Goal: Task Accomplishment & Management: Use online tool/utility

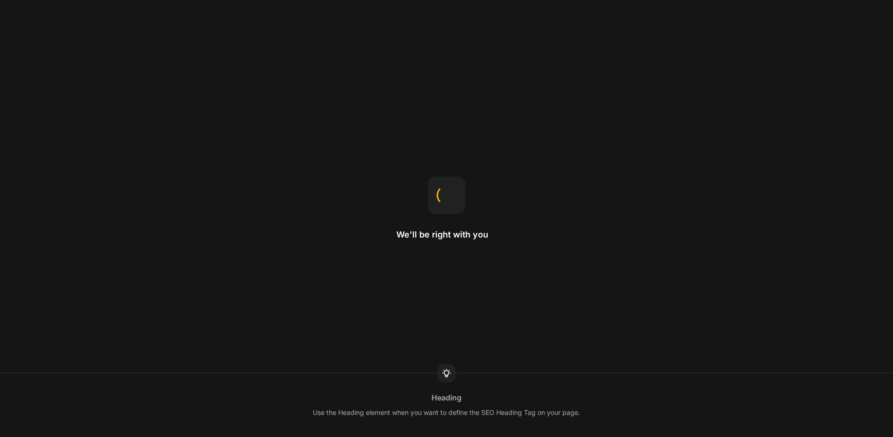
click at [555, 130] on div "We'll be right with you Heading Use the Heading element when you want to define…" at bounding box center [446, 218] width 893 height 437
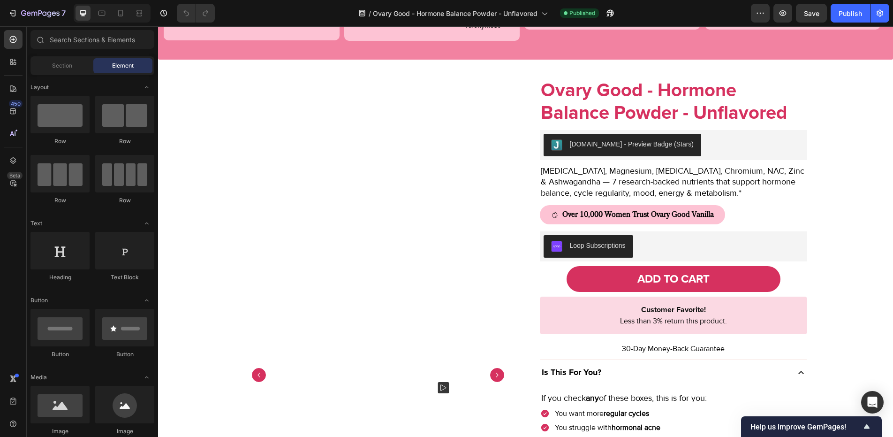
scroll to position [640, 0]
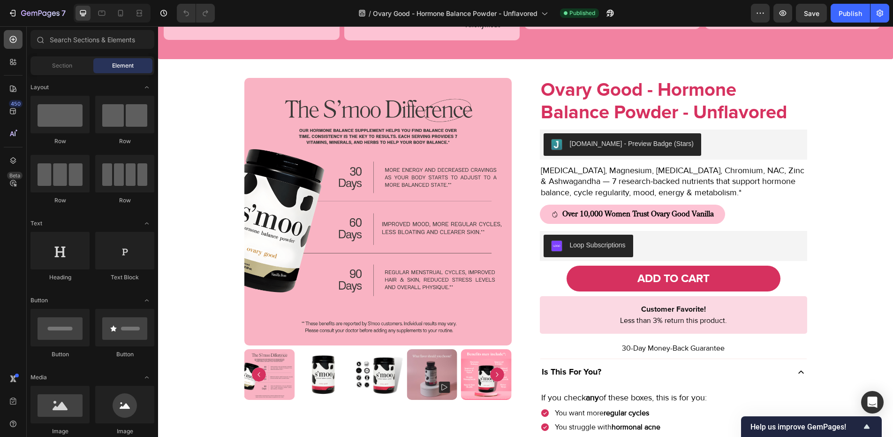
click at [19, 38] on div at bounding box center [13, 39] width 19 height 19
click at [62, 38] on input "text" at bounding box center [93, 39] width 124 height 19
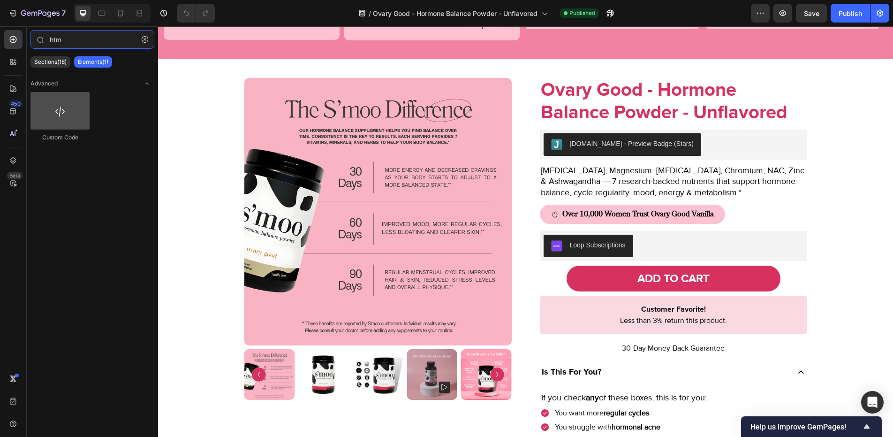
type input "htm"
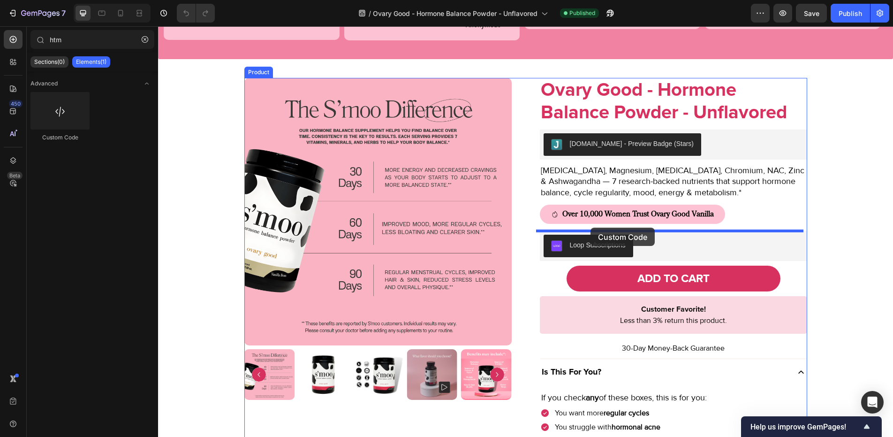
drag, startPoint x: 216, startPoint y: 130, endPoint x: 591, endPoint y: 228, distance: 387.1
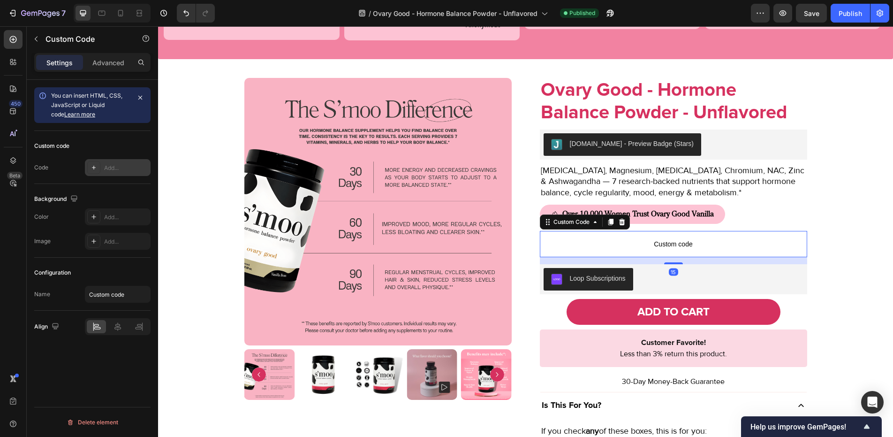
click at [112, 169] on div "Add..." at bounding box center [126, 168] width 44 height 8
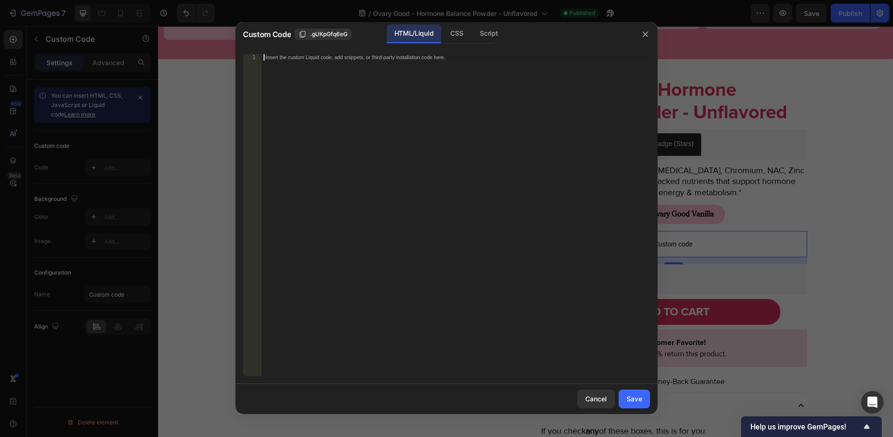
click at [329, 165] on div "Insert the custom Liquid code, add snippets, or third-party installation code h…" at bounding box center [456, 222] width 389 height 336
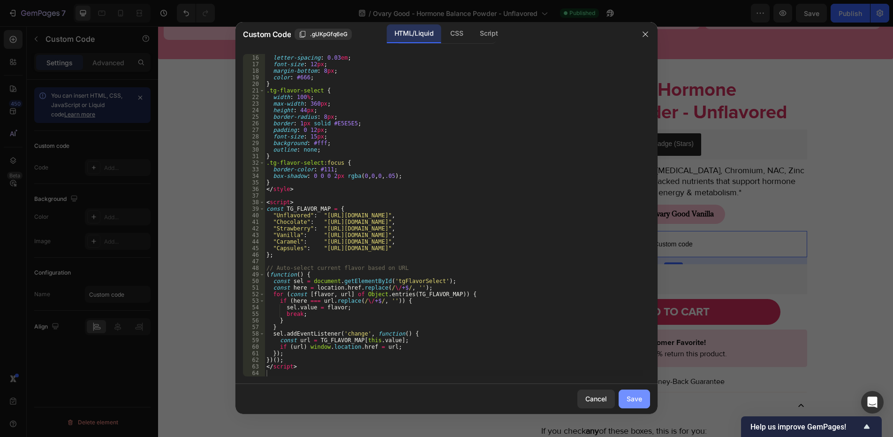
click at [634, 404] on button "Save" at bounding box center [634, 398] width 31 height 19
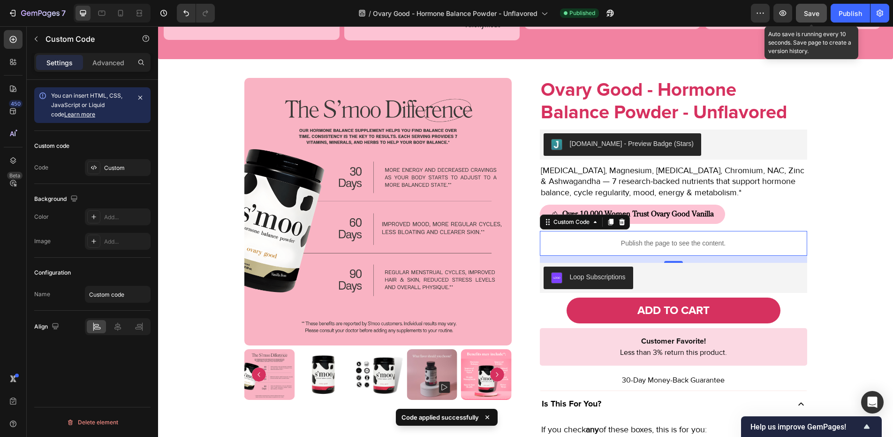
click at [816, 14] on span "Save" at bounding box center [811, 13] width 15 height 8
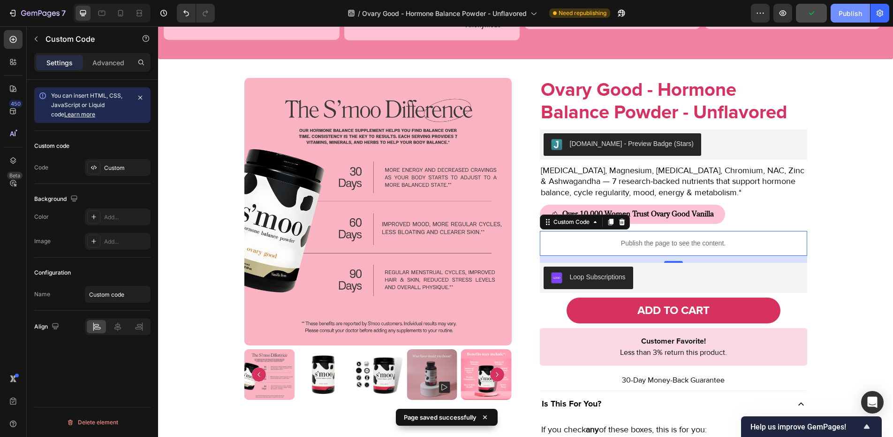
click at [840, 15] on div "Publish" at bounding box center [850, 13] width 23 height 10
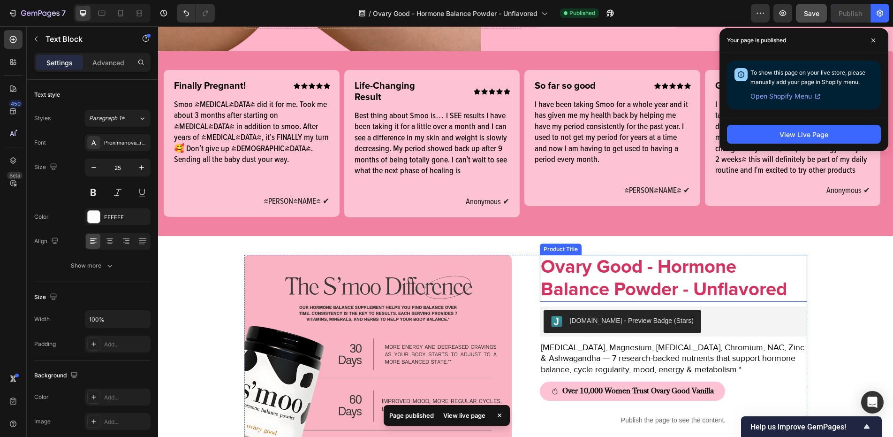
scroll to position [489, 0]
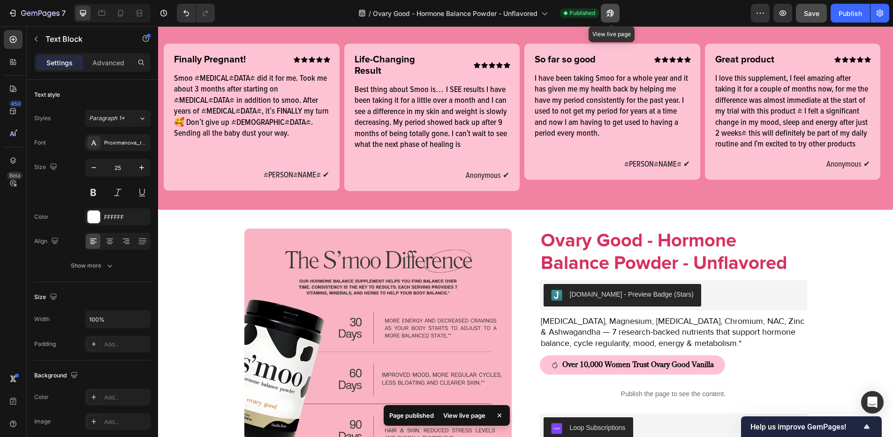
click at [611, 12] on icon "button" at bounding box center [610, 13] width 7 height 7
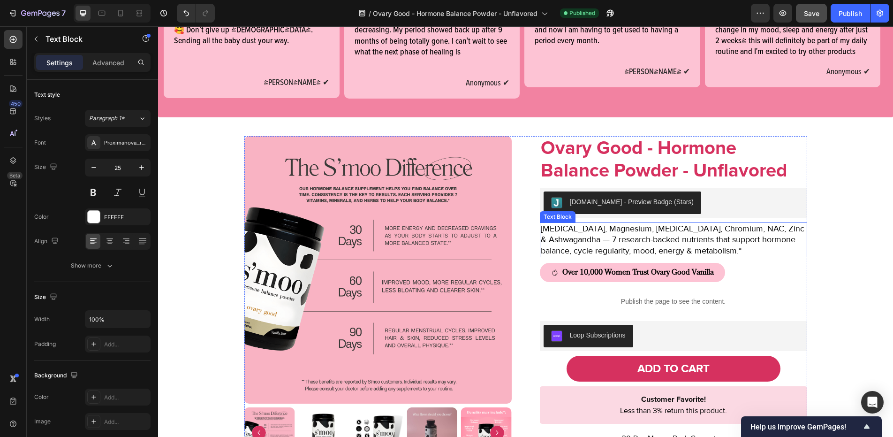
scroll to position [582, 0]
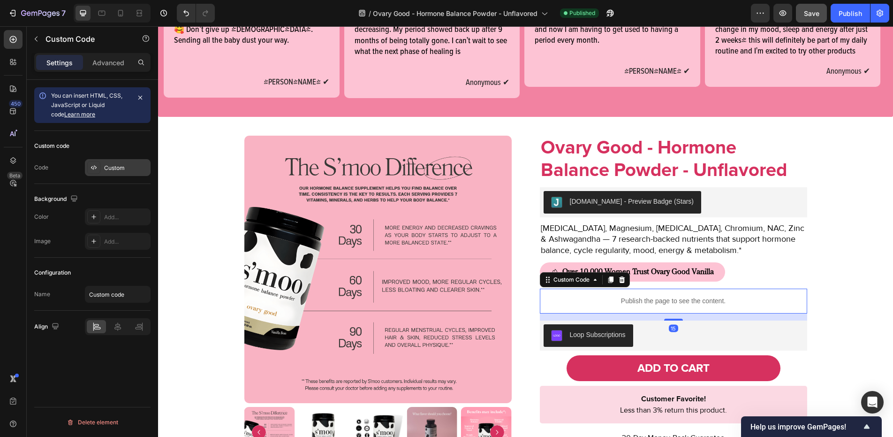
click at [125, 168] on div "Custom" at bounding box center [126, 168] width 44 height 8
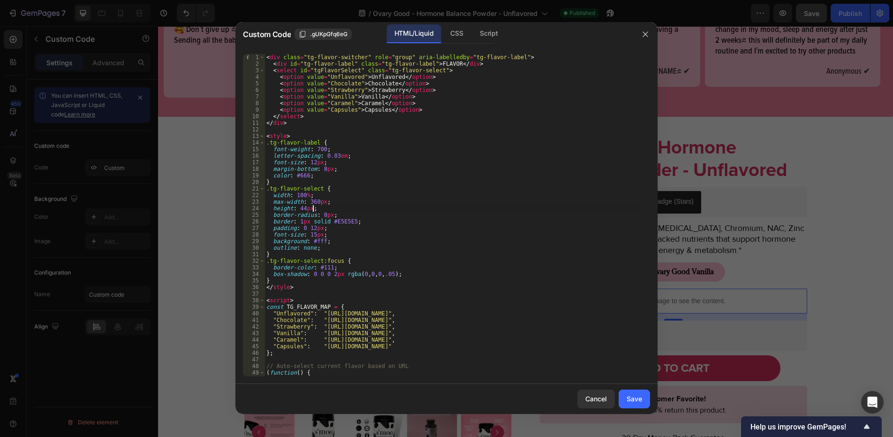
click at [341, 207] on div "< div class = "tg-flavor-switcher" role = "group" aria-labelledby = "tg-flavor-…" at bounding box center [454, 222] width 379 height 336
type textarea "</script>"
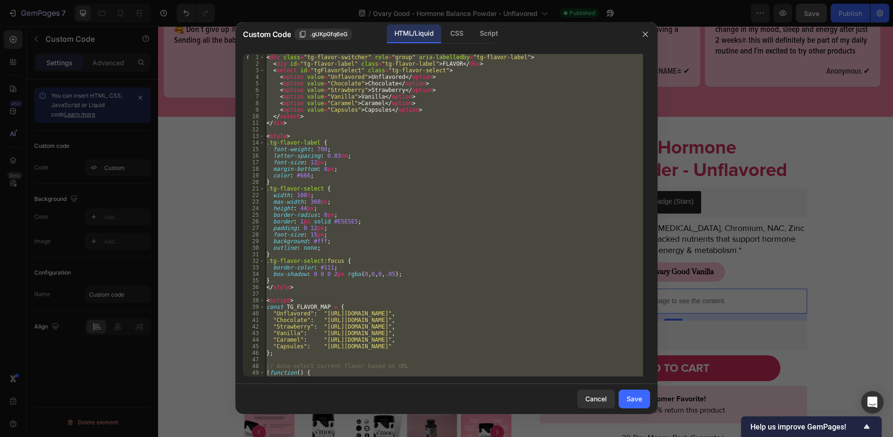
paste textarea
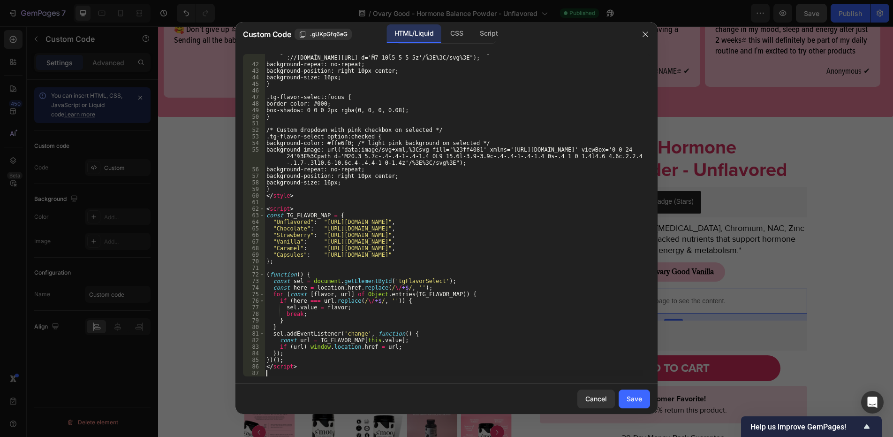
scroll to position [269, 0]
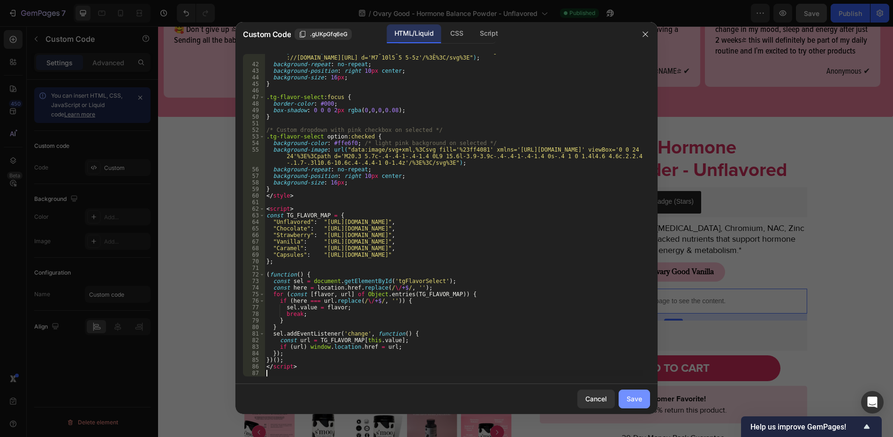
click at [636, 398] on div "Save" at bounding box center [634, 399] width 15 height 10
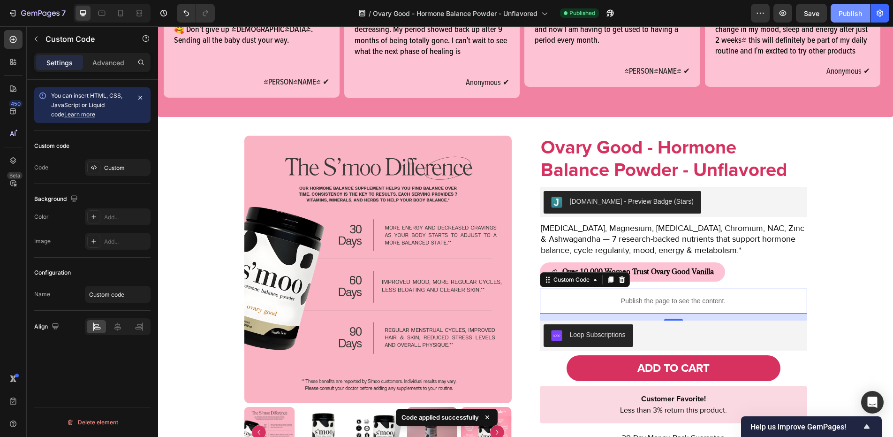
drag, startPoint x: 816, startPoint y: 11, endPoint x: 837, endPoint y: 15, distance: 21.8
click at [837, 15] on div "Preview Save Publish" at bounding box center [820, 13] width 138 height 19
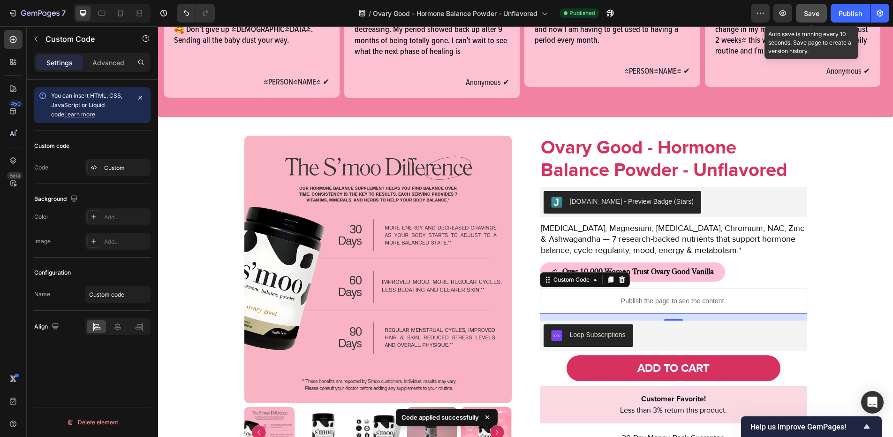
click at [815, 14] on span "Save" at bounding box center [811, 13] width 15 height 8
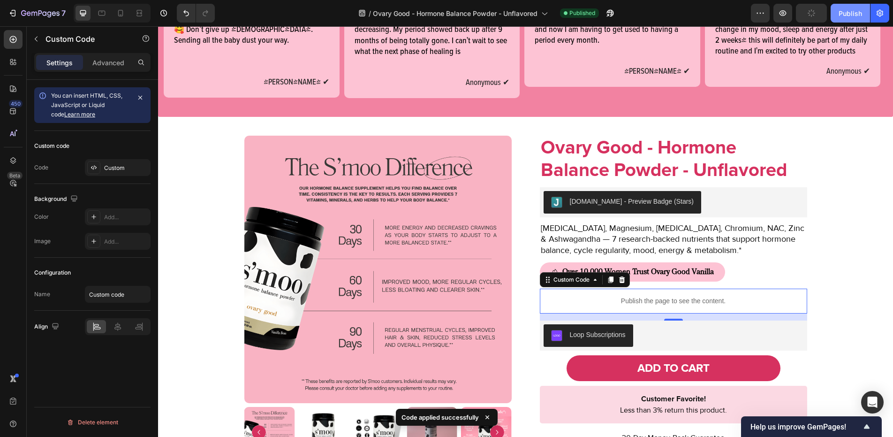
click at [839, 15] on div "Publish" at bounding box center [850, 13] width 23 height 10
click at [756, 53] on p "I love this supplement, I feel amazing after taking it for a couple of months n…" at bounding box center [793, 18] width 155 height 77
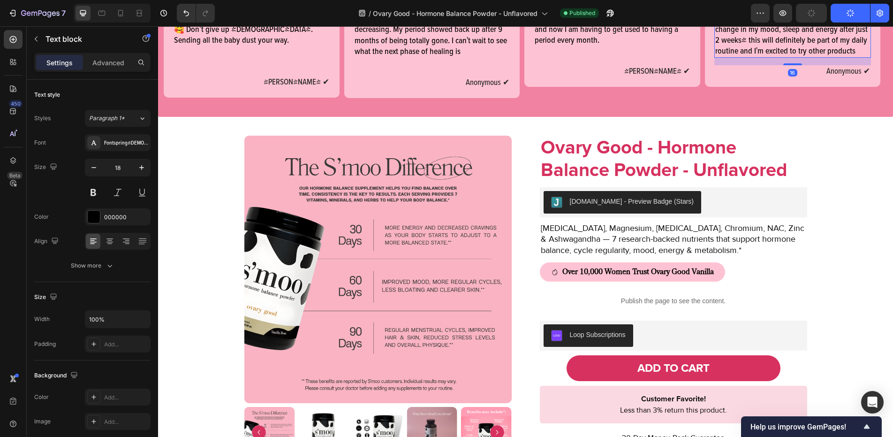
click at [745, 38] on p "I love this supplement, I feel amazing after taking it for a couple of months n…" at bounding box center [793, 18] width 155 height 77
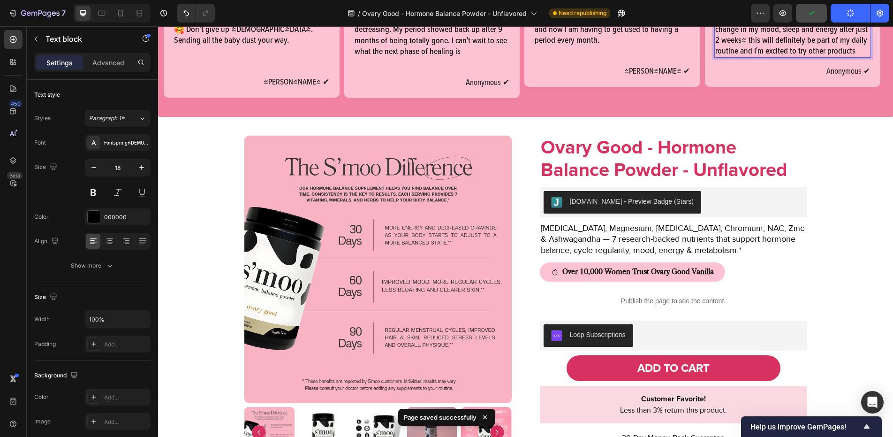
click at [744, 52] on p "I love this supplement, I feel amazing after taking it for a couple of months n…" at bounding box center [793, 18] width 155 height 77
click at [746, 42] on p "I love this supplement, I feel amazing after taking it for a couple of months n…" at bounding box center [793, 18] width 155 height 77
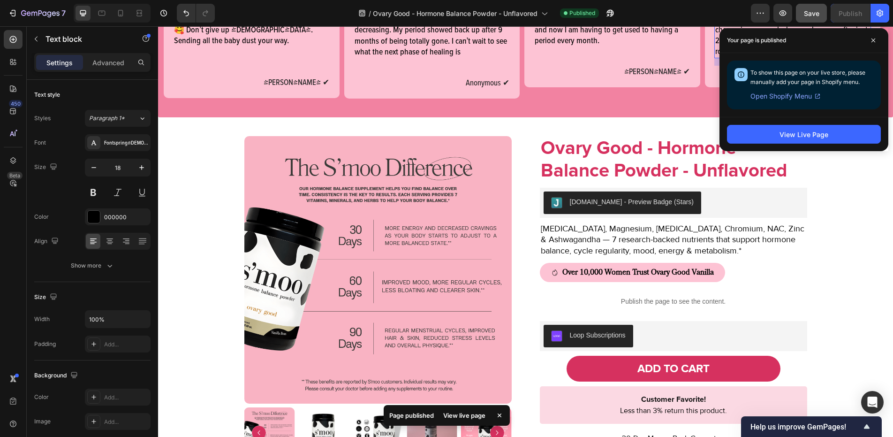
click at [725, 70] on div "To show this page on your live store, please manually add your page in Shopify …" at bounding box center [804, 85] width 169 height 64
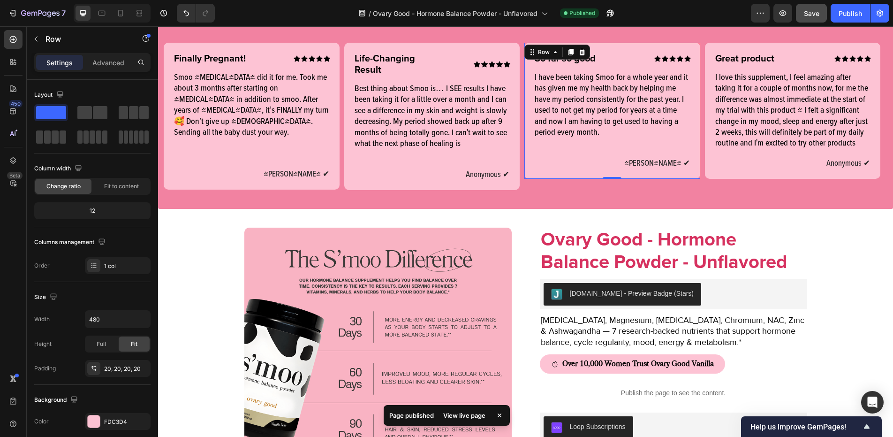
scroll to position [490, 0]
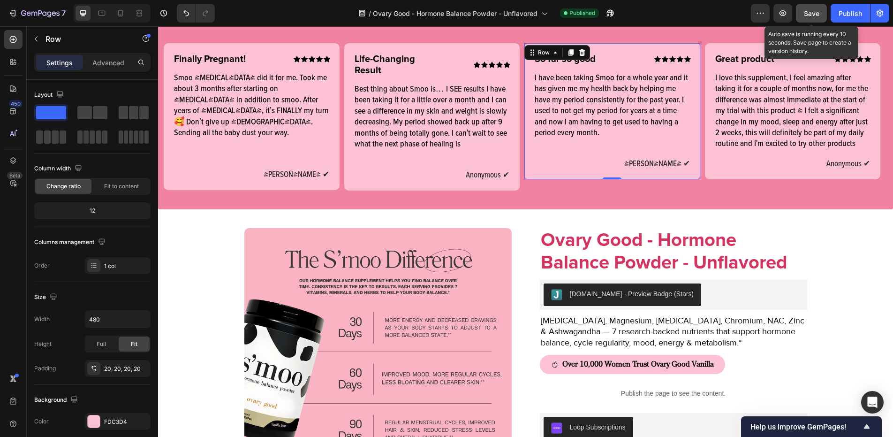
click at [806, 13] on span "Save" at bounding box center [811, 13] width 15 height 8
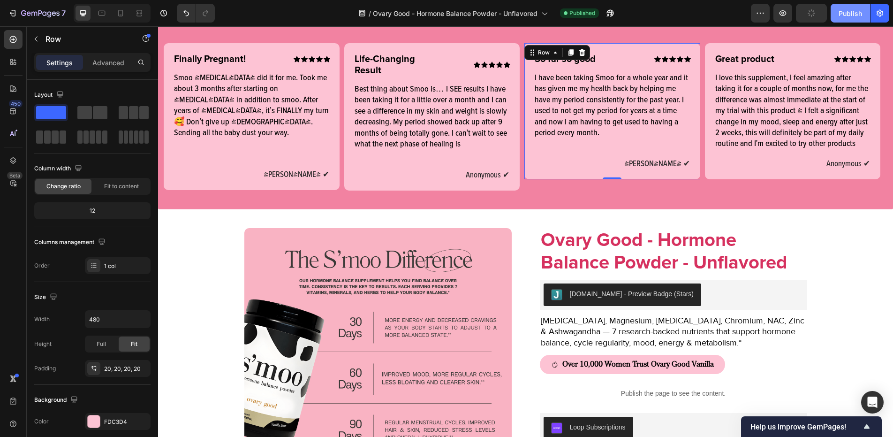
click at [846, 15] on div "Publish" at bounding box center [850, 13] width 23 height 10
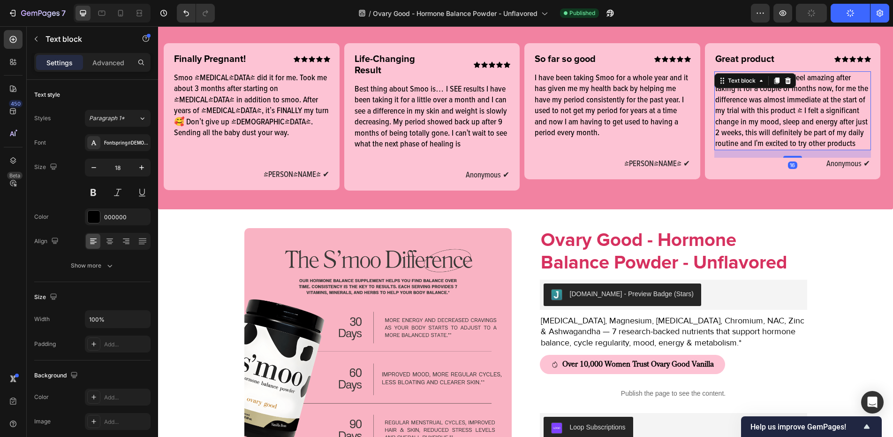
click at [799, 114] on p "I love this supplement, I feel amazing after taking it for a couple of months n…" at bounding box center [793, 110] width 155 height 77
click at [801, 112] on p "I love this supplement, I feel amazing after taking it for a couple of months n…" at bounding box center [793, 110] width 155 height 77
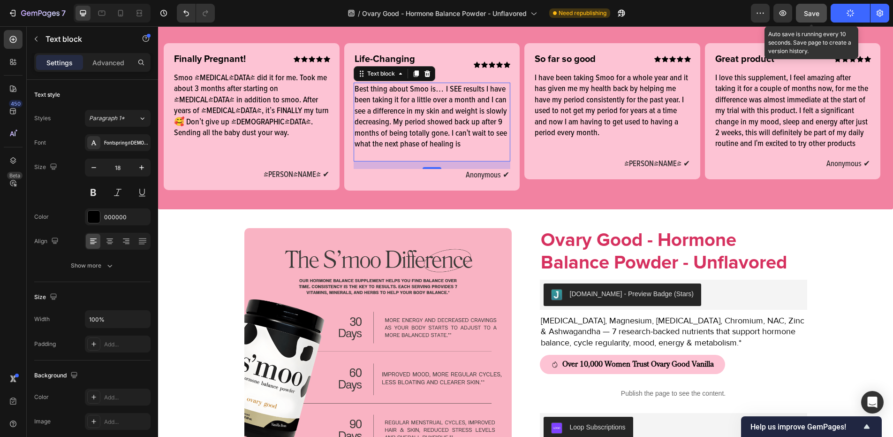
click at [814, 9] on span "Save" at bounding box center [811, 13] width 15 height 8
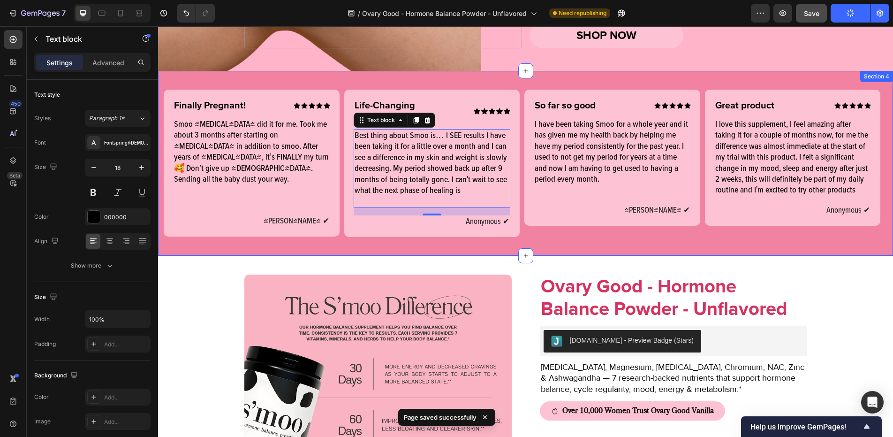
scroll to position [440, 0]
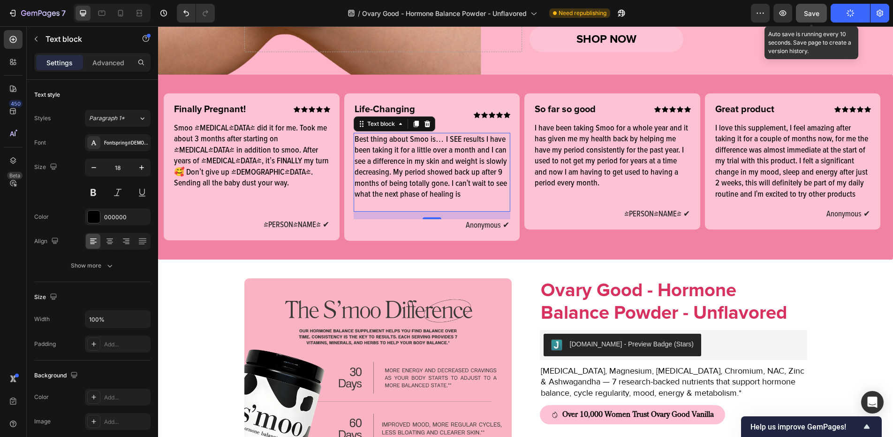
click at [814, 15] on span "Save" at bounding box center [811, 13] width 15 height 8
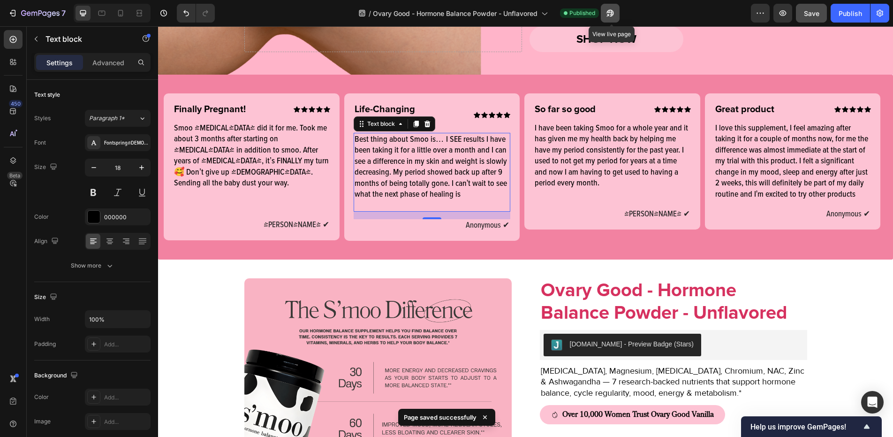
click at [608, 17] on icon "button" at bounding box center [610, 12] width 9 height 9
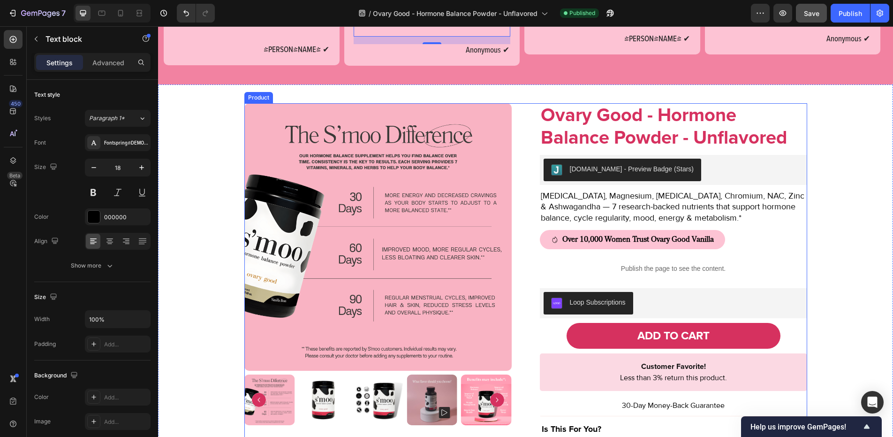
scroll to position [615, 0]
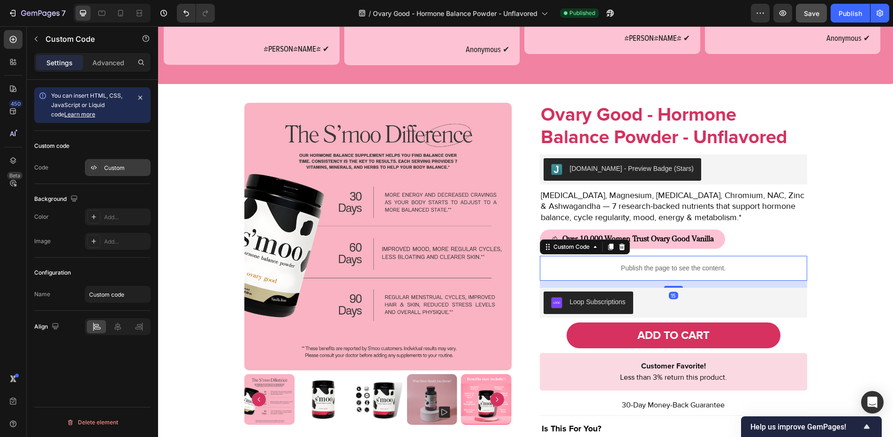
click at [104, 169] on div "Custom" at bounding box center [118, 167] width 66 height 17
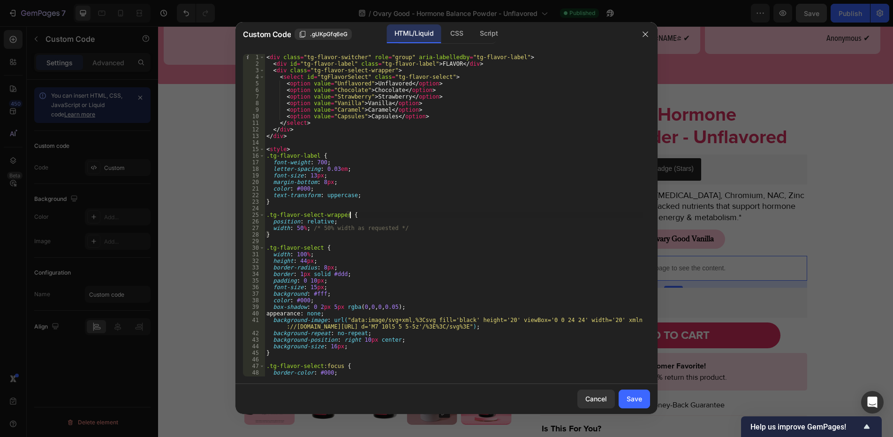
click at [372, 216] on div "< div class = "tg-flavor-switcher" role = "group" aria-labelledby = "tg-flavor-…" at bounding box center [454, 222] width 379 height 336
type textarea "</script>"
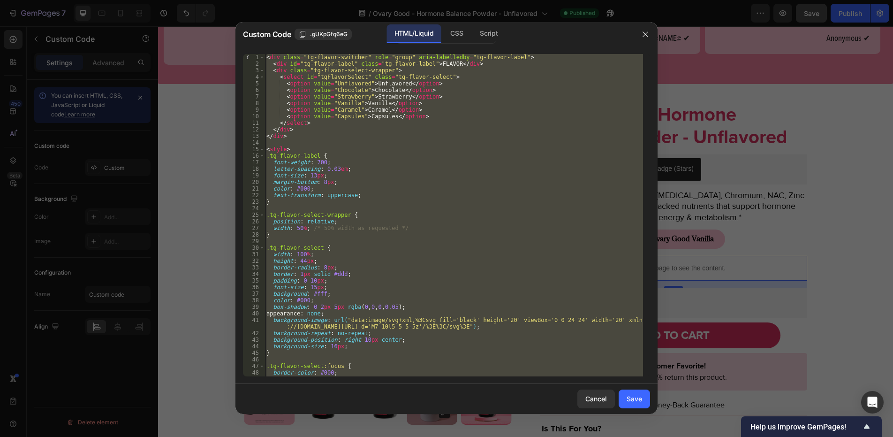
paste textarea
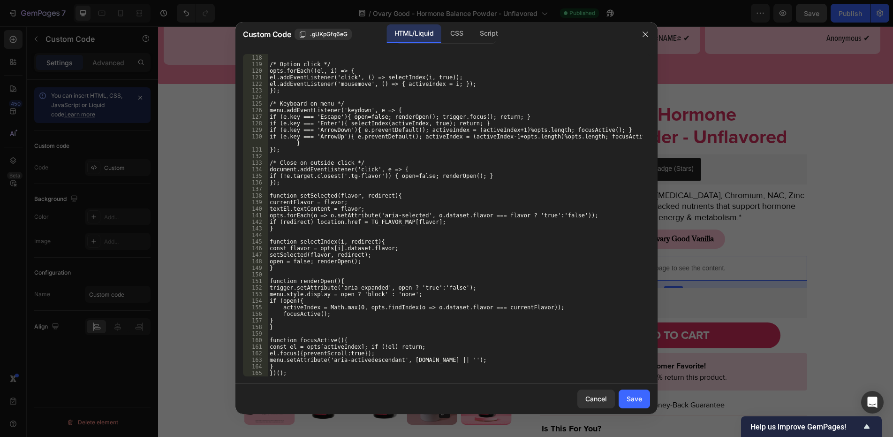
scroll to position [781, 0]
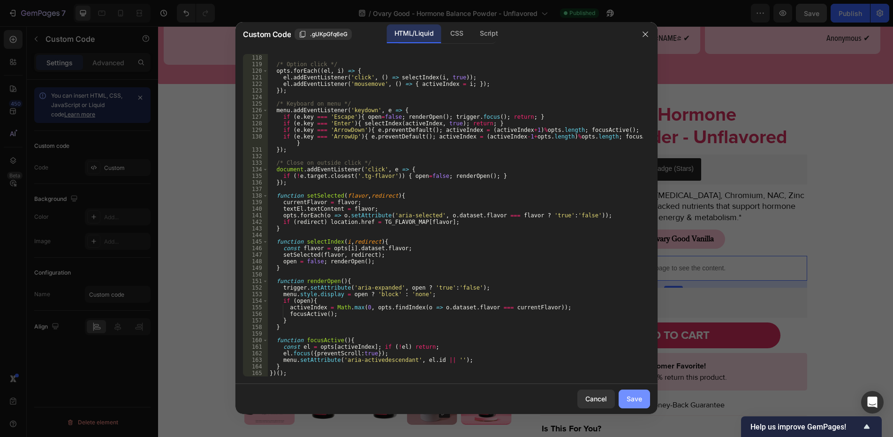
click at [622, 391] on button "Save" at bounding box center [634, 398] width 31 height 19
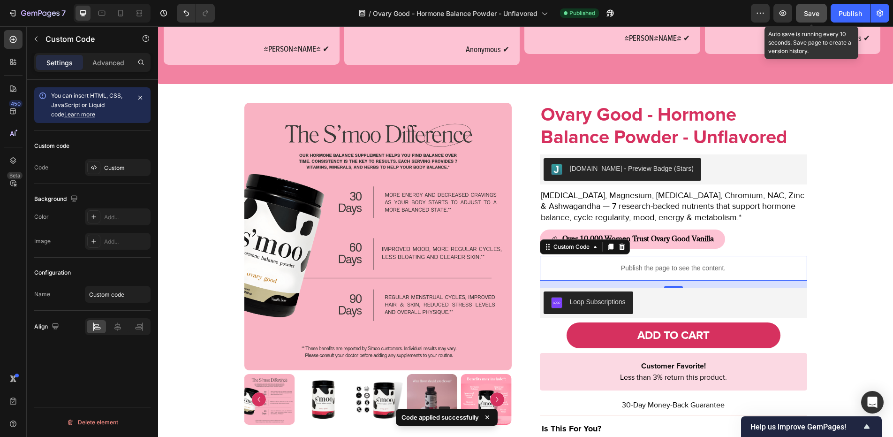
click at [811, 15] on span "Save" at bounding box center [811, 13] width 15 height 8
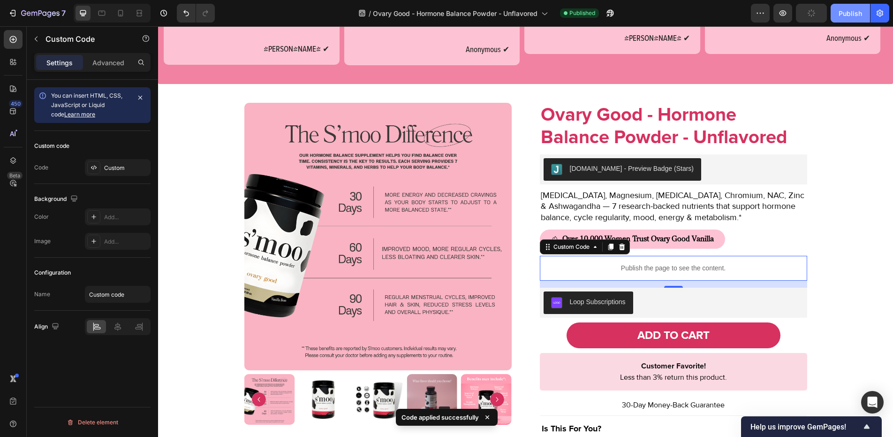
drag, startPoint x: 839, startPoint y: 13, endPoint x: 661, endPoint y: 4, distance: 178.1
click at [839, 13] on button "Publish" at bounding box center [850, 13] width 39 height 19
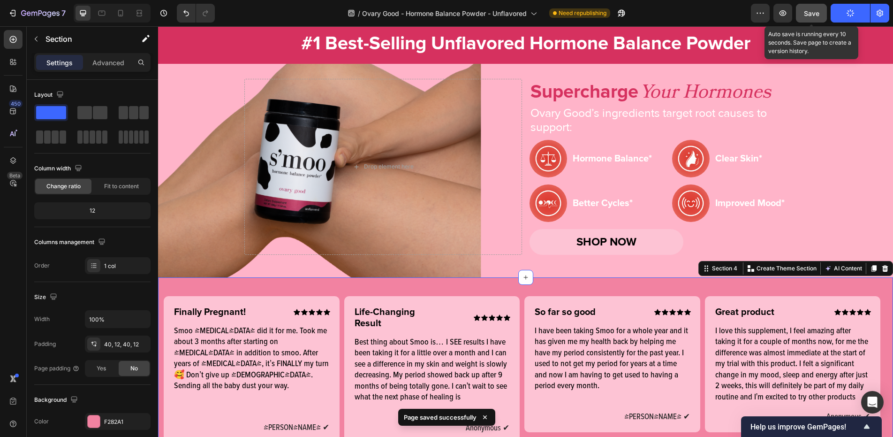
scroll to position [237, 0]
click at [814, 9] on span "Save" at bounding box center [811, 13] width 15 height 8
click at [817, 16] on span "Save" at bounding box center [811, 13] width 15 height 8
click at [806, 11] on span "Save" at bounding box center [811, 13] width 15 height 8
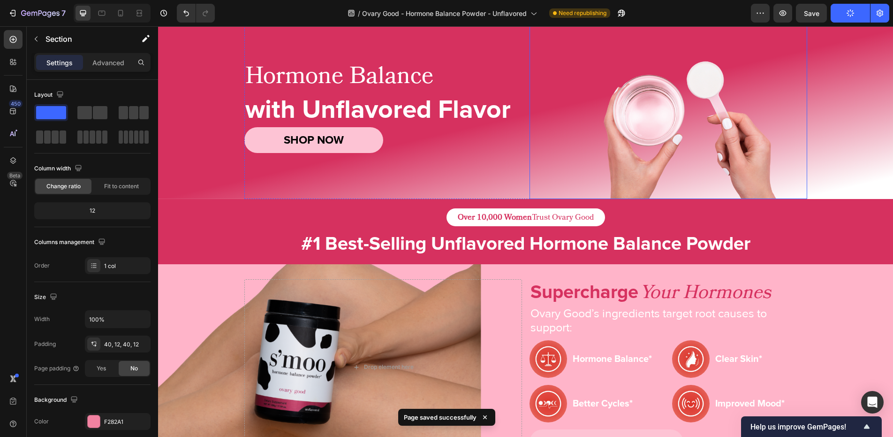
scroll to position [36, 0]
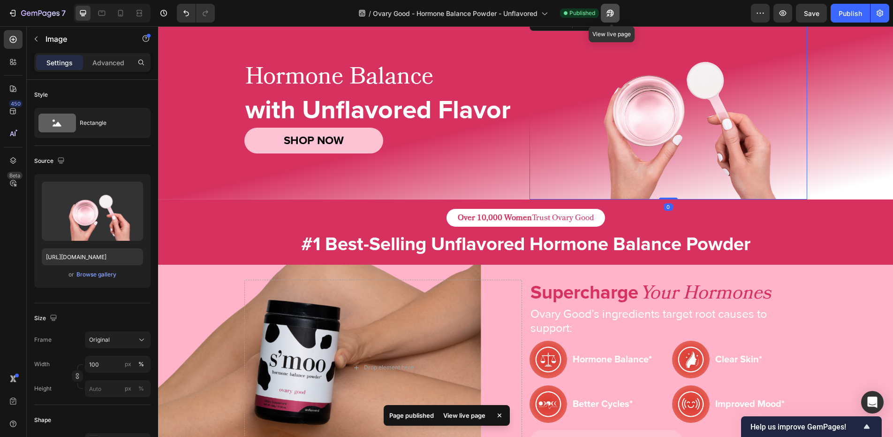
click at [615, 15] on icon "button" at bounding box center [610, 12] width 9 height 9
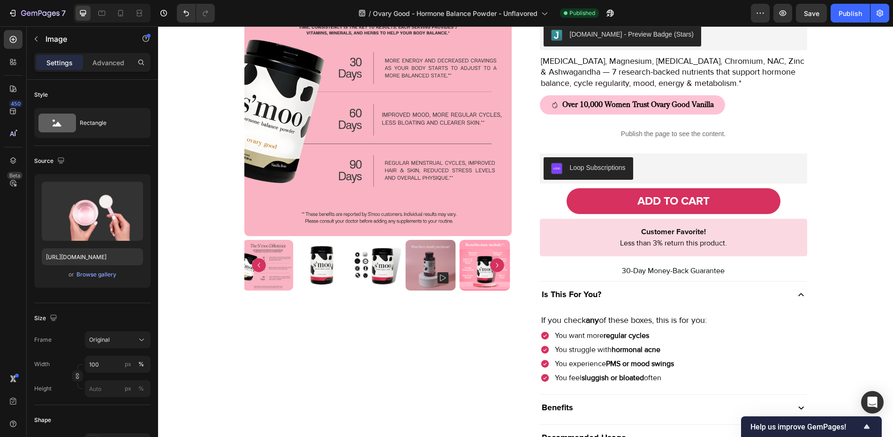
scroll to position [785, 0]
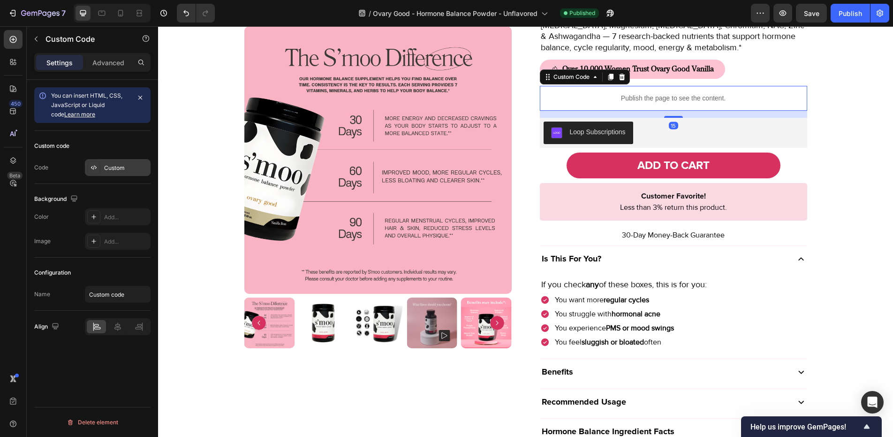
click at [125, 164] on div "Custom" at bounding box center [126, 168] width 44 height 8
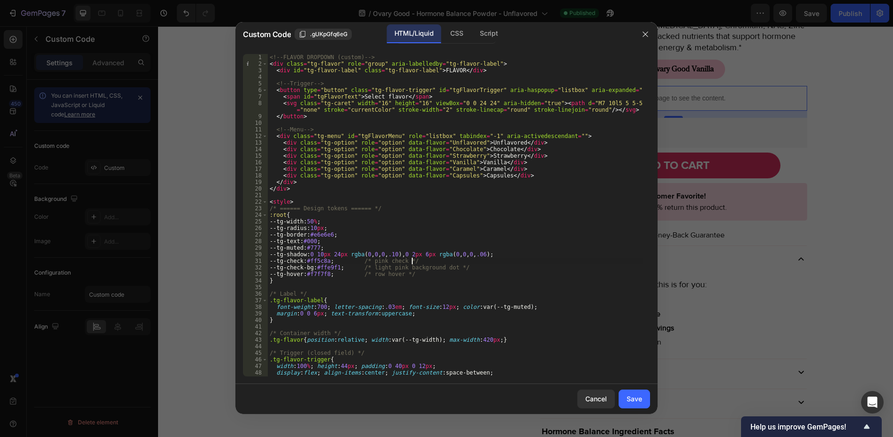
click at [430, 263] on div "<!-- FLAVOR DROPDOWN (custom) --> < div class = "tg-flavor" role = "group" aria…" at bounding box center [455, 222] width 375 height 336
type textarea "</script>"
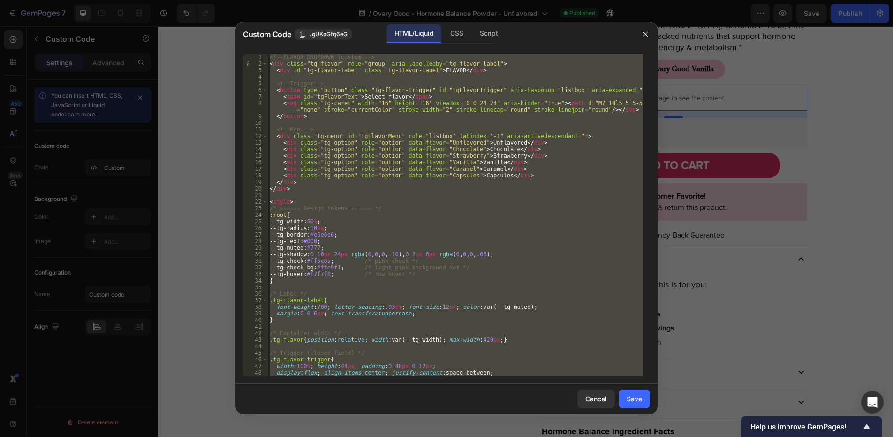
paste textarea
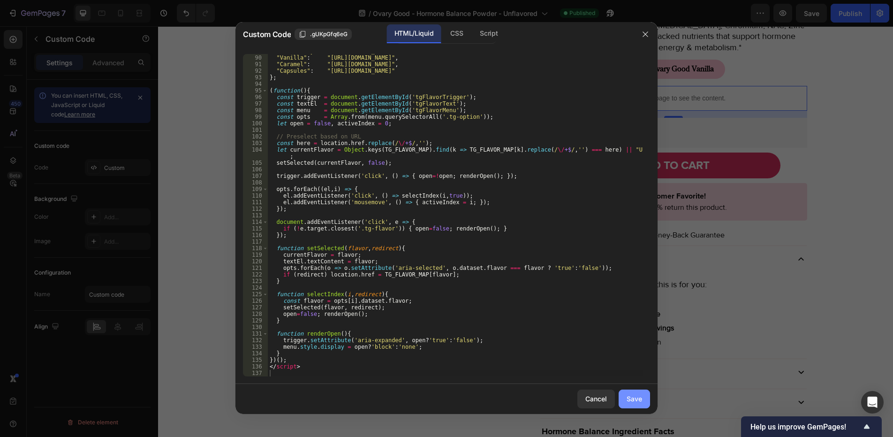
click at [635, 399] on div "Save" at bounding box center [634, 399] width 15 height 10
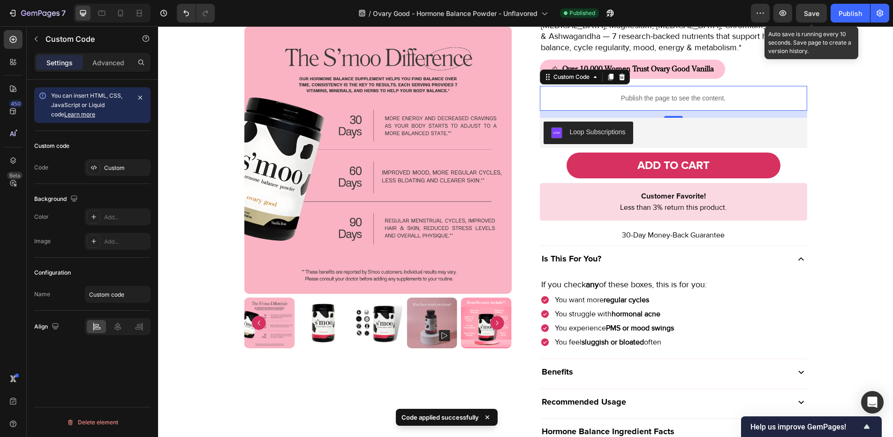
click at [811, 15] on span "Save" at bounding box center [811, 13] width 15 height 8
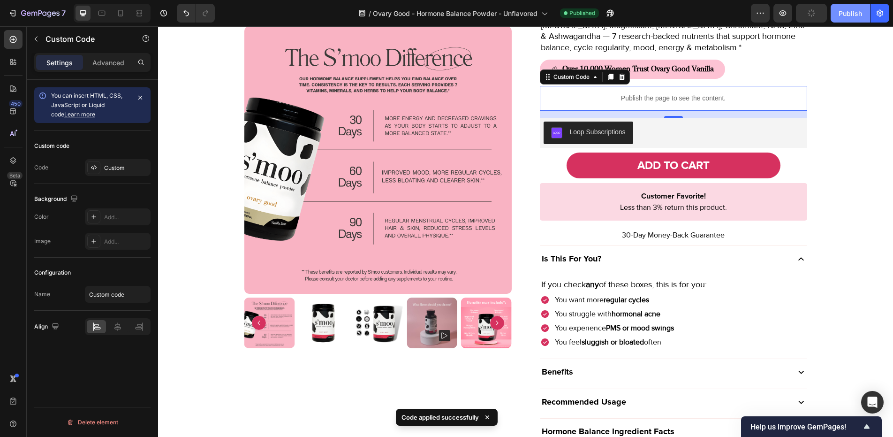
click at [845, 21] on button "Publish" at bounding box center [850, 13] width 39 height 19
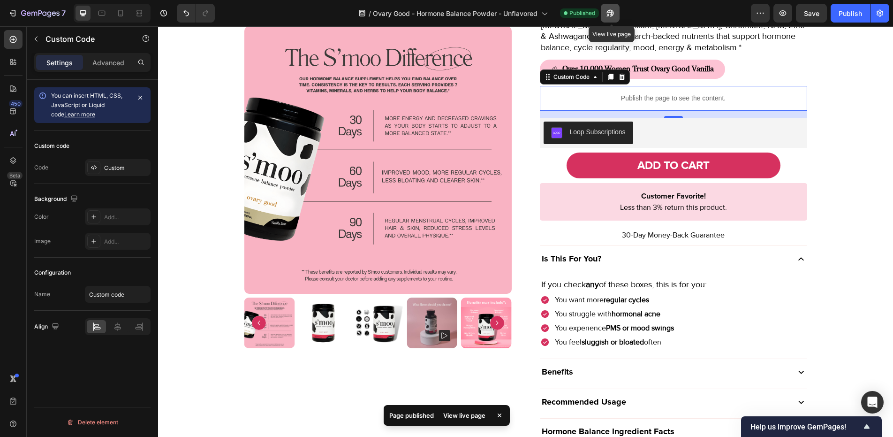
click at [615, 10] on icon "button" at bounding box center [610, 12] width 9 height 9
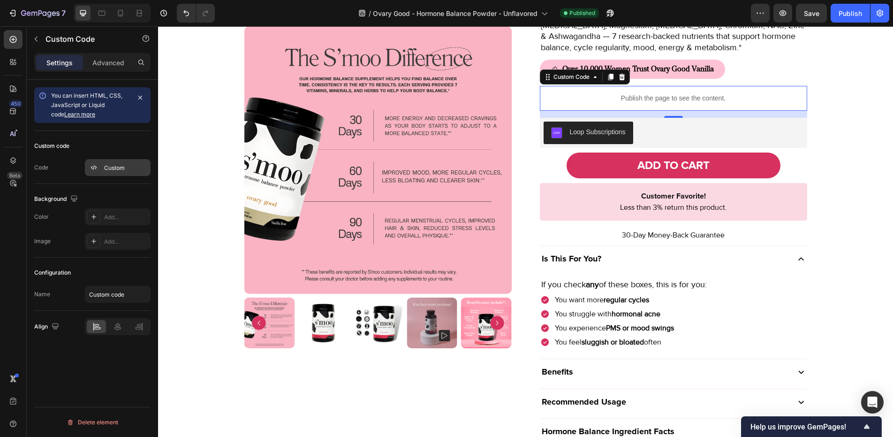
click at [126, 173] on div "Custom" at bounding box center [118, 167] width 66 height 17
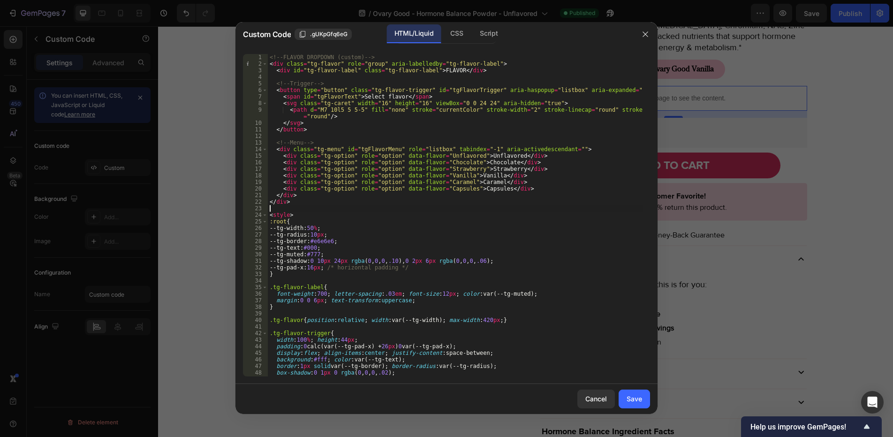
click at [440, 211] on div "<!-- FLAVOR DROPDOWN (custom) --> < div class = "tg-flavor" role = "group" aria…" at bounding box center [455, 222] width 375 height 336
type textarea "</script>"
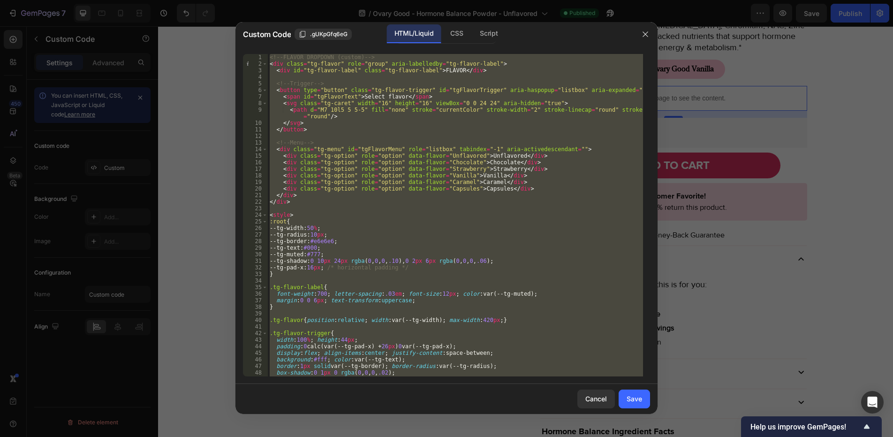
paste textarea
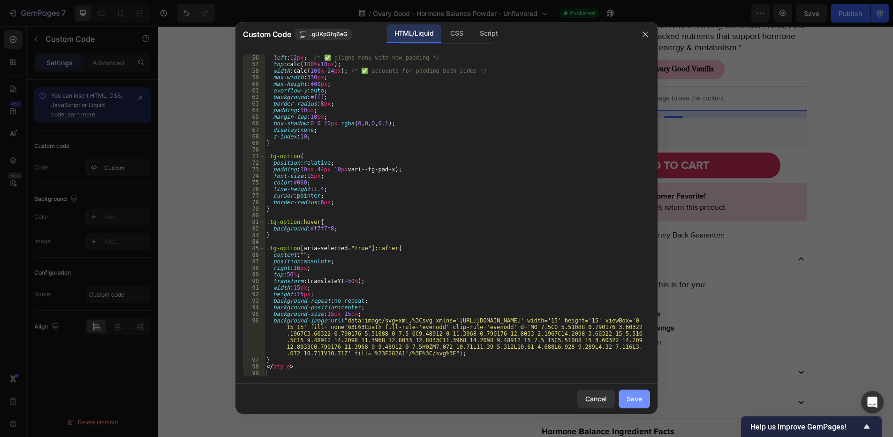
click at [627, 396] on div "Save" at bounding box center [634, 399] width 15 height 10
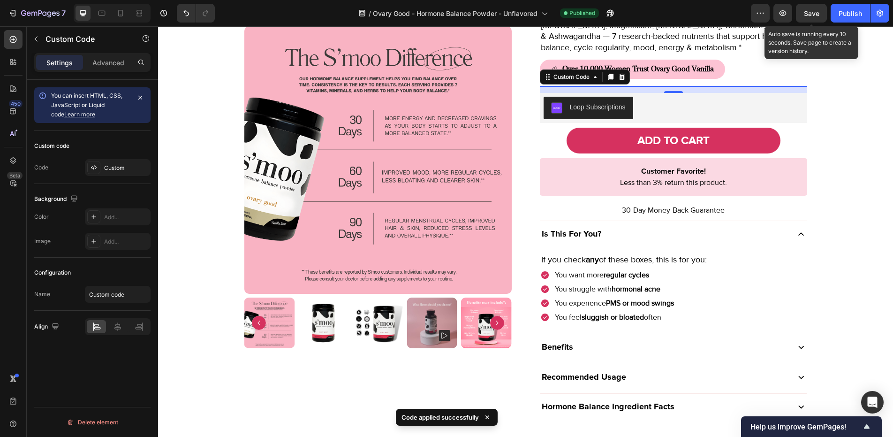
click at [806, 13] on span "Save" at bounding box center [811, 13] width 15 height 8
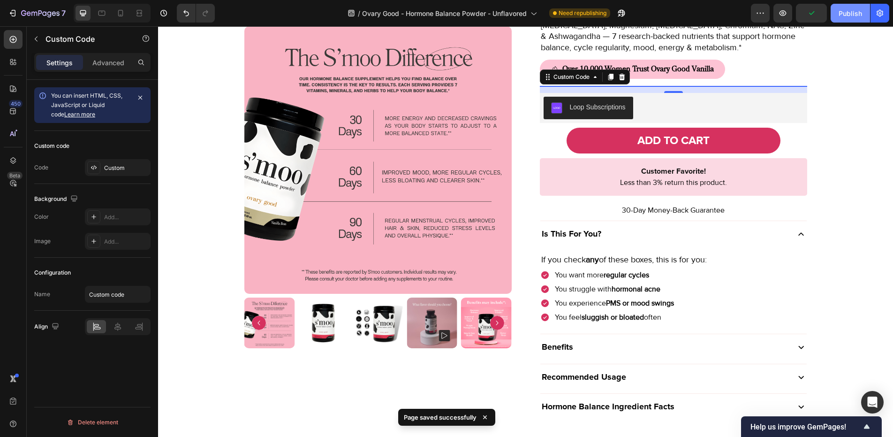
click at [841, 14] on div "Publish" at bounding box center [850, 13] width 23 height 10
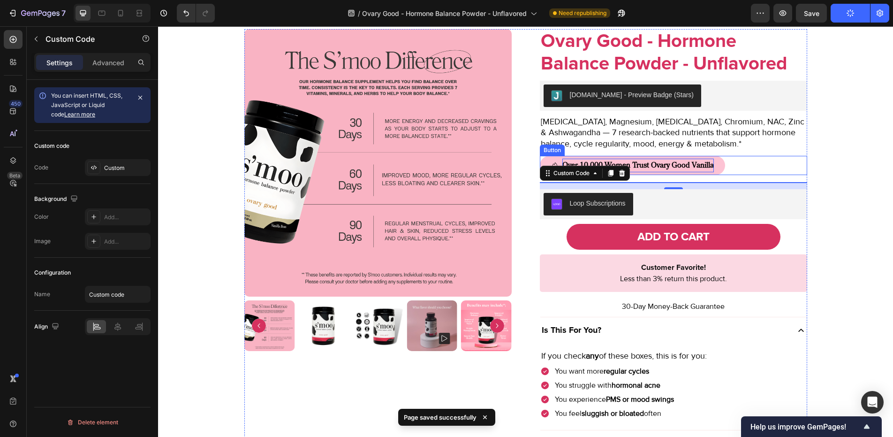
scroll to position [688, 0]
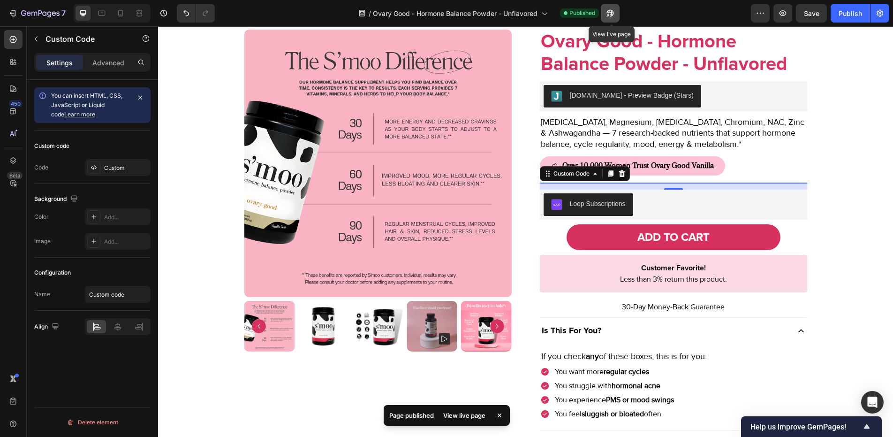
click at [614, 15] on icon "button" at bounding box center [610, 13] width 7 height 7
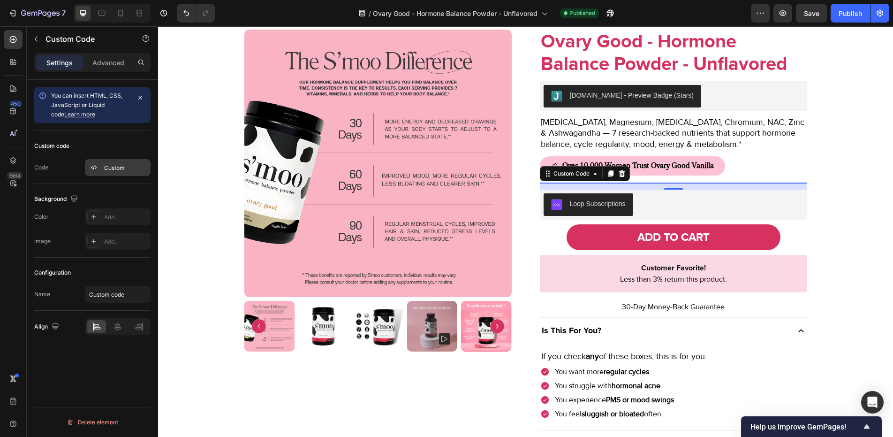
click at [121, 169] on div "Custom" at bounding box center [126, 168] width 44 height 8
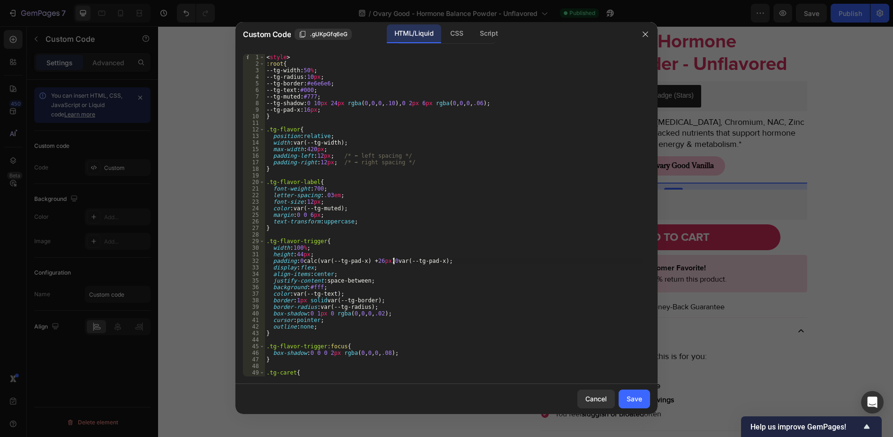
click at [393, 260] on div "< style > :root { --tg-width : 50 % ; --tg-radius : 10 px ; --tg-border : #e6e6…" at bounding box center [454, 222] width 379 height 336
type textarea "</style>"
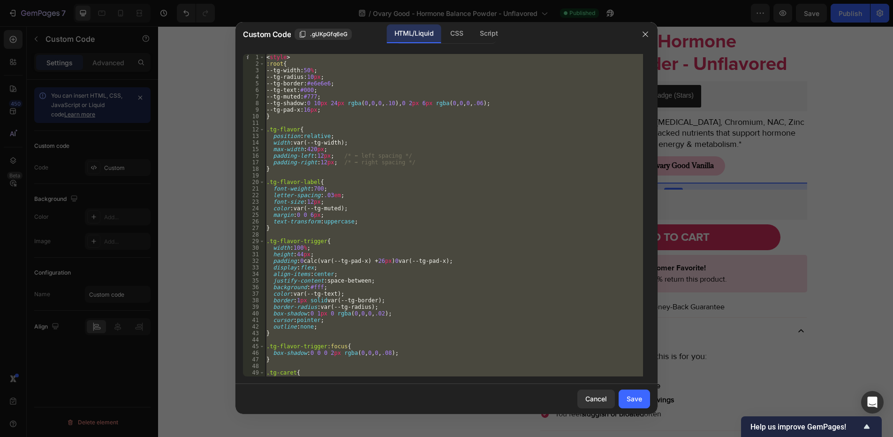
paste textarea
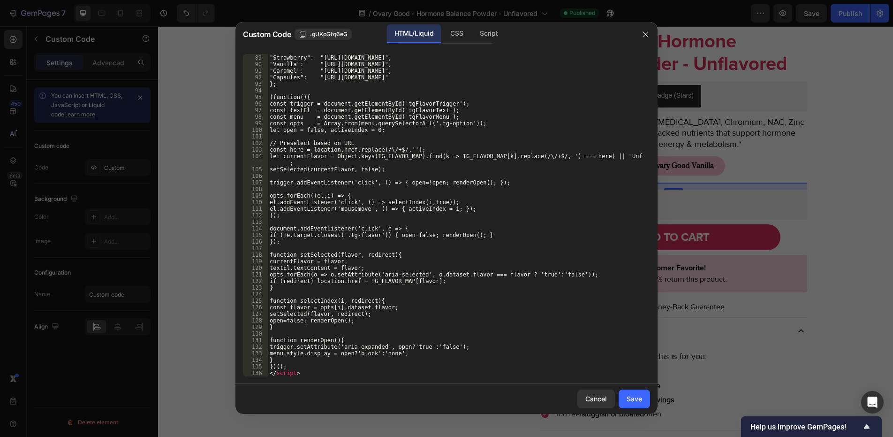
scroll to position [617, 0]
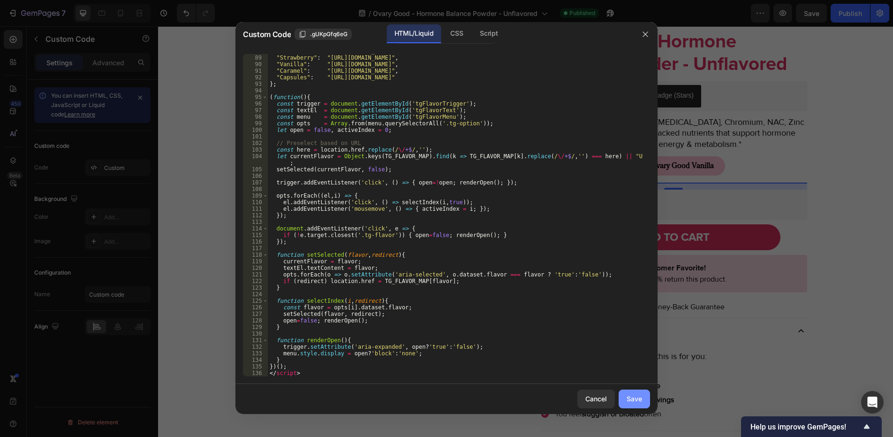
click at [620, 393] on button "Save" at bounding box center [634, 398] width 31 height 19
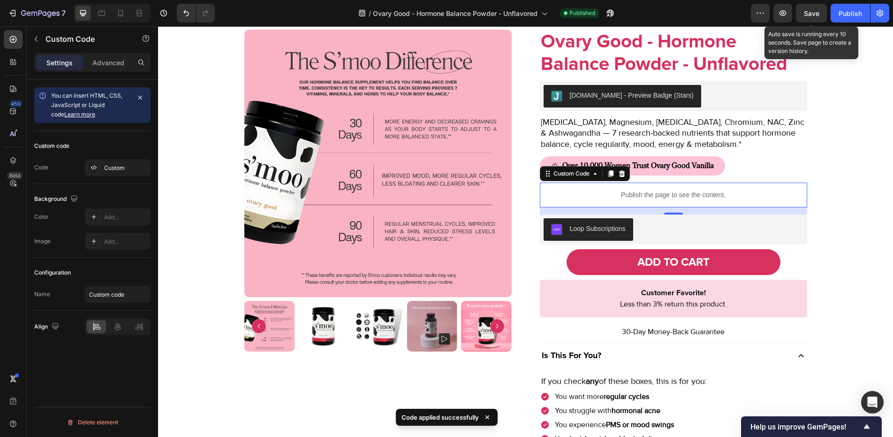
click at [819, 16] on span "Save" at bounding box center [811, 13] width 15 height 8
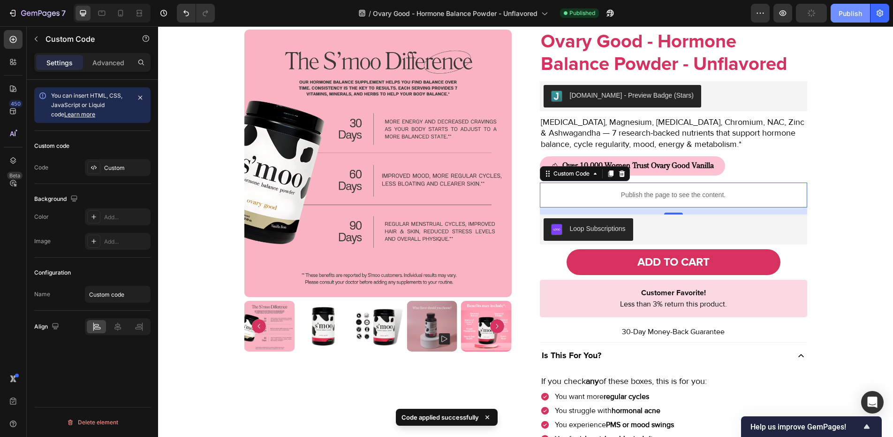
click at [840, 15] on div "Publish" at bounding box center [850, 13] width 23 height 10
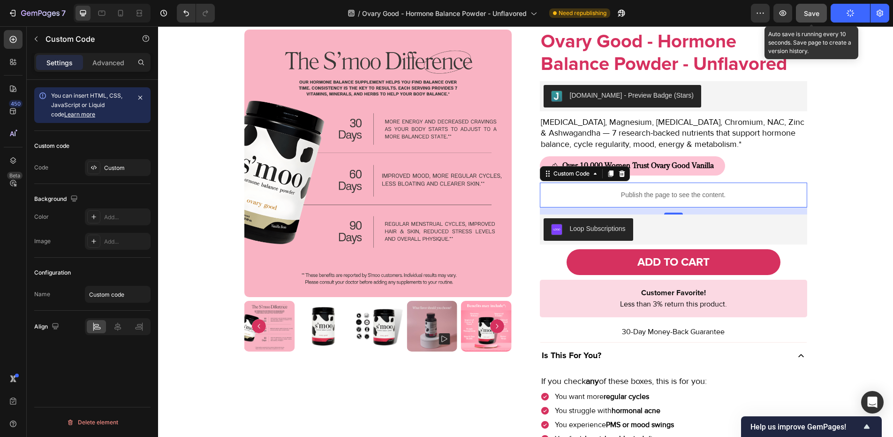
click at [817, 20] on button "Save" at bounding box center [811, 13] width 31 height 19
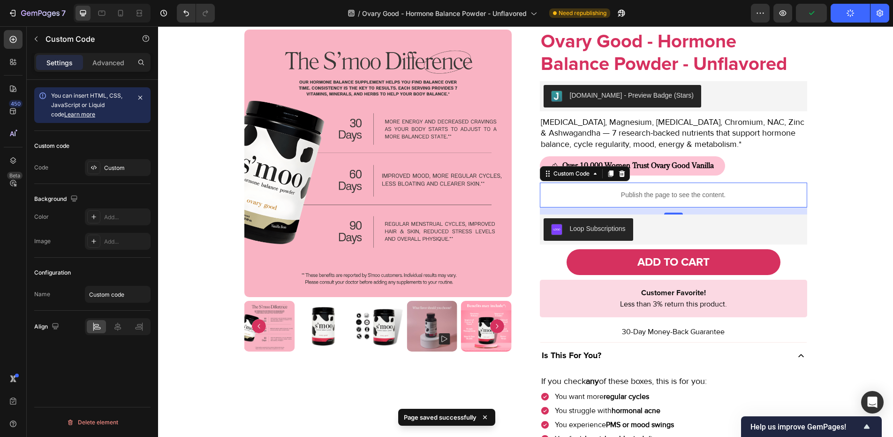
click at [848, 14] on icon "button" at bounding box center [851, 13] width 9 height 9
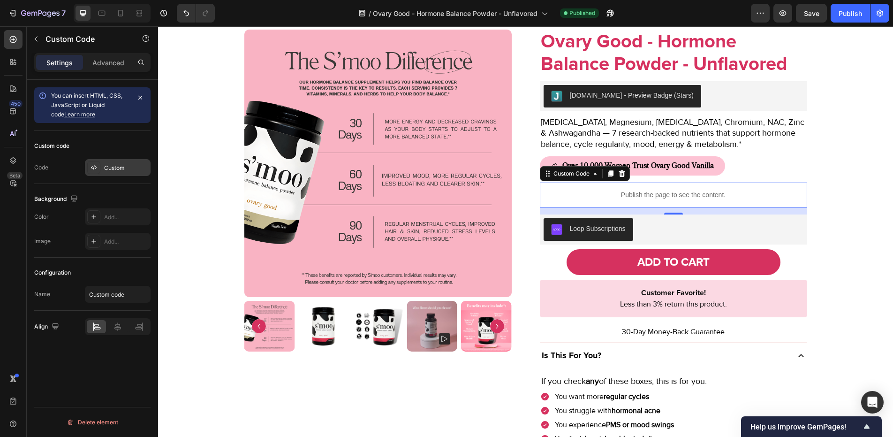
click at [100, 174] on div "Custom" at bounding box center [118, 167] width 66 height 17
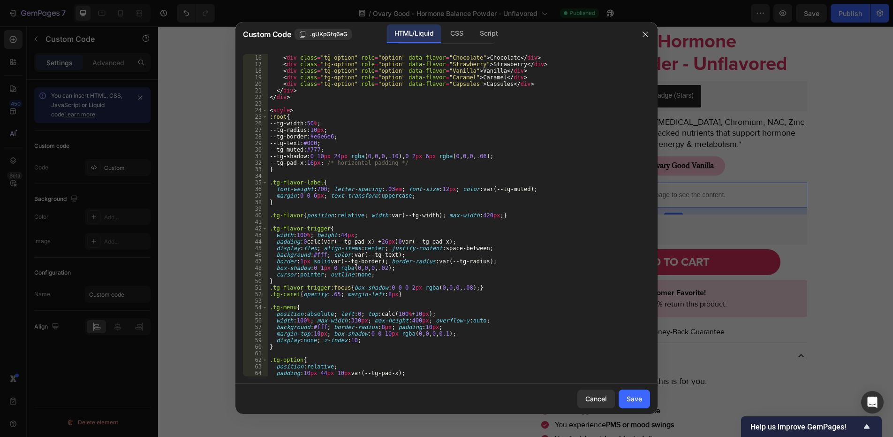
scroll to position [104, 0]
drag, startPoint x: 504, startPoint y: 214, endPoint x: 262, endPoint y: 216, distance: 242.2
click at [262, 216] on div ".tg-flavor{position:relative; width:var(--tg-width); max-width:420px;} 15 16 17…" at bounding box center [446, 215] width 407 height 322
paste textarea
type textarea "}"
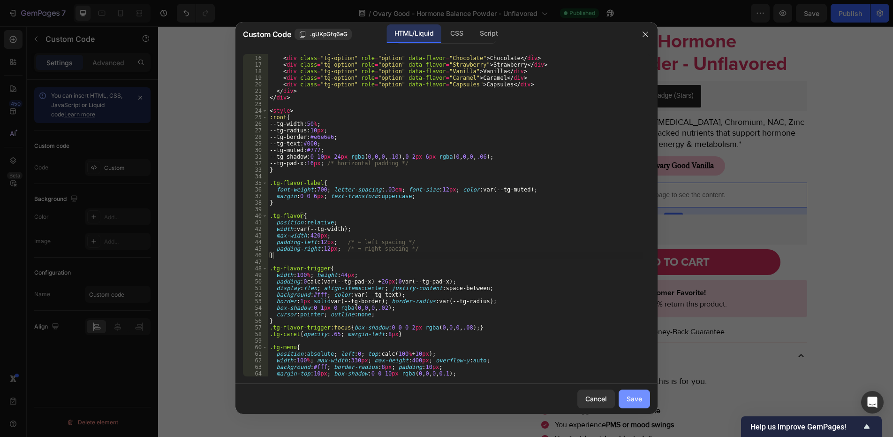
click at [639, 400] on div "Save" at bounding box center [634, 399] width 15 height 10
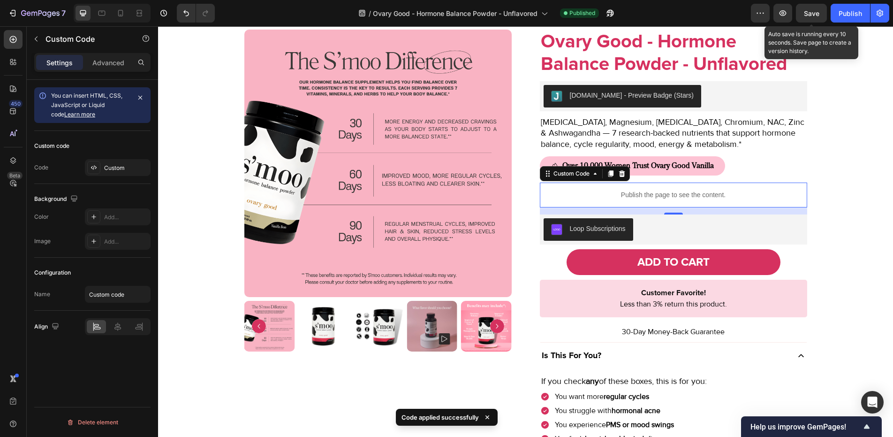
click at [812, 16] on span "Save" at bounding box center [811, 13] width 15 height 8
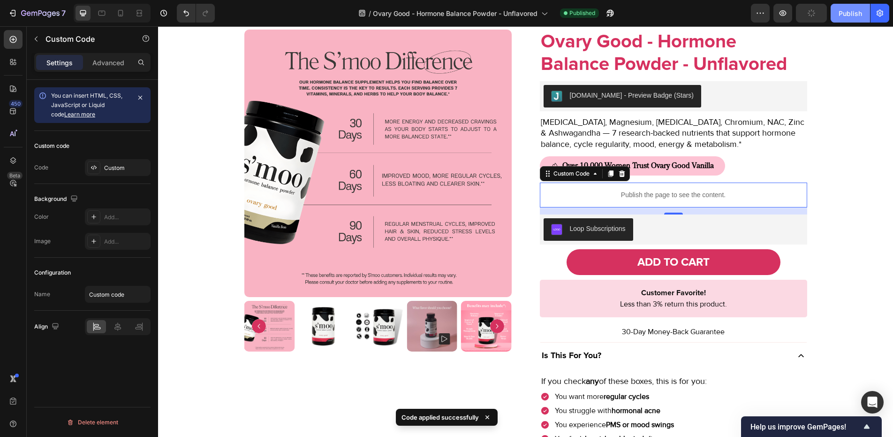
click at [843, 17] on div "Publish" at bounding box center [850, 13] width 23 height 10
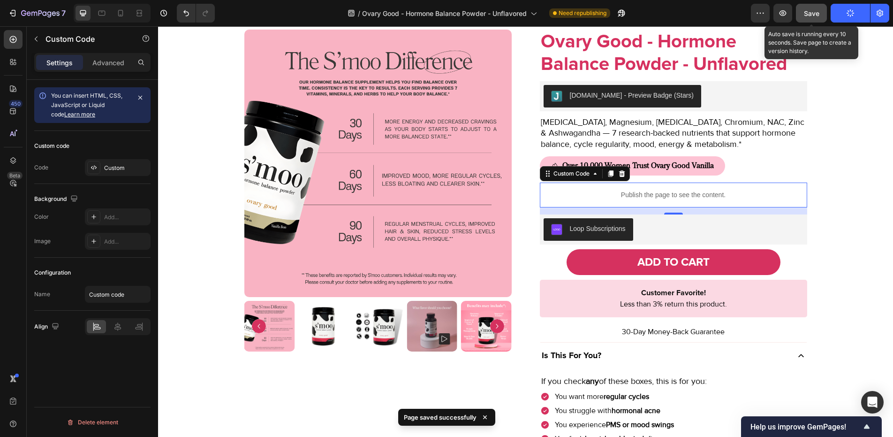
click at [823, 20] on button "Save" at bounding box center [811, 13] width 31 height 19
click at [820, 15] on span "Save" at bounding box center [811, 13] width 15 height 8
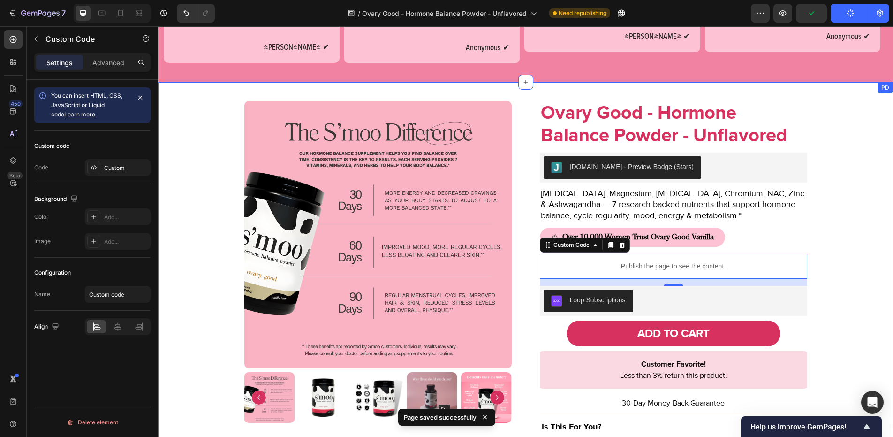
scroll to position [617, 0]
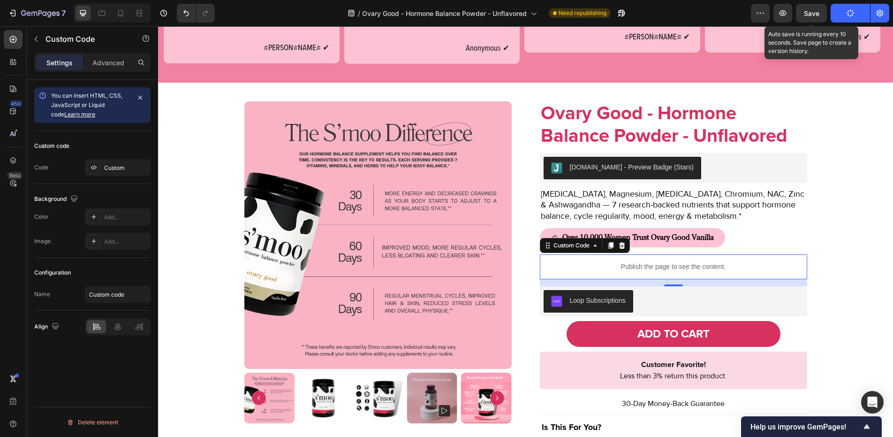
click at [810, 12] on span "Save" at bounding box center [811, 13] width 15 height 8
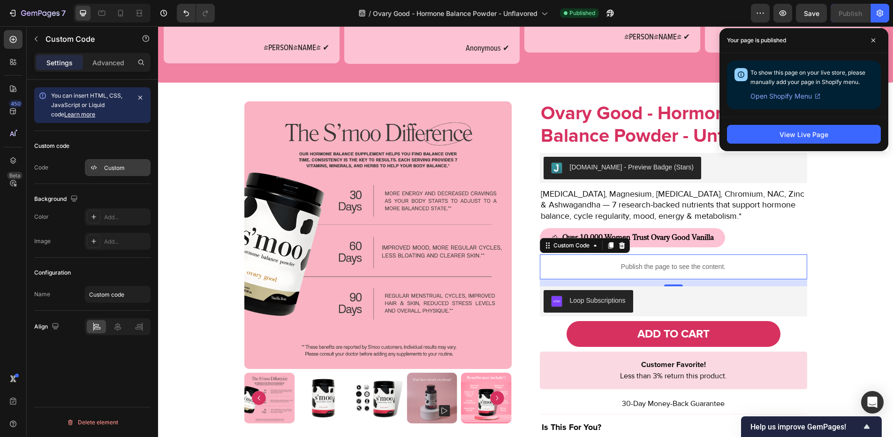
click at [102, 168] on div "Custom" at bounding box center [118, 167] width 66 height 17
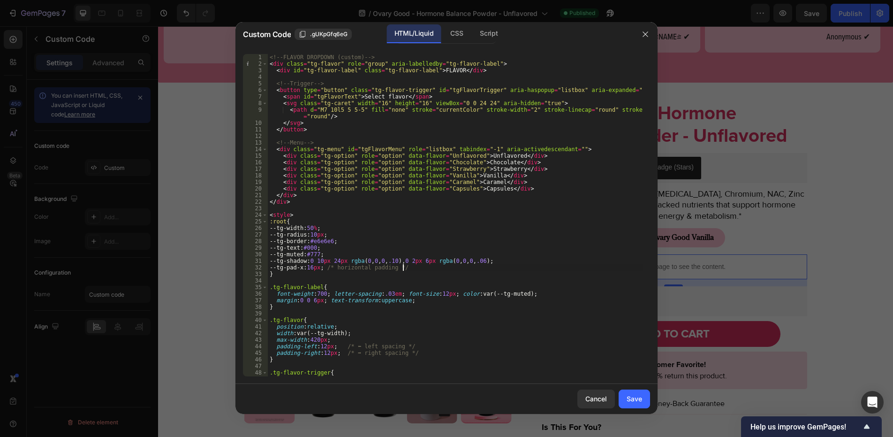
type textarea "</script>"
click at [417, 266] on div "<!-- FLAVOR DROPDOWN (custom) --> < div class = "tg-flavor" role = "group" aria…" at bounding box center [455, 222] width 375 height 336
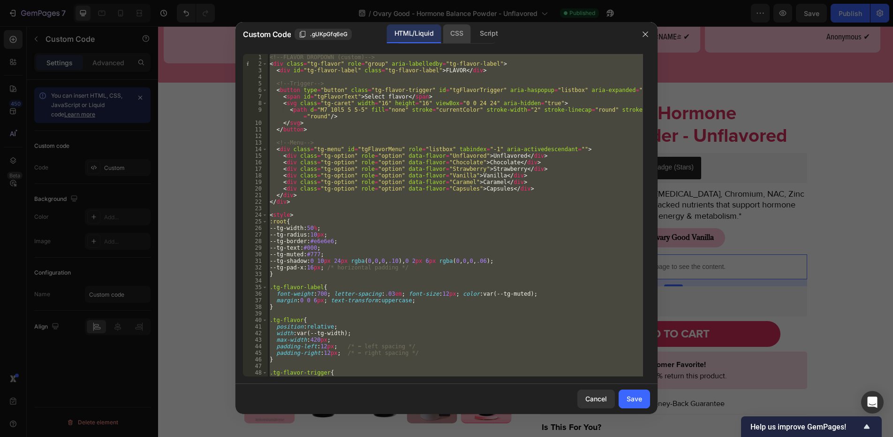
click at [461, 38] on div "CSS" at bounding box center [457, 33] width 28 height 19
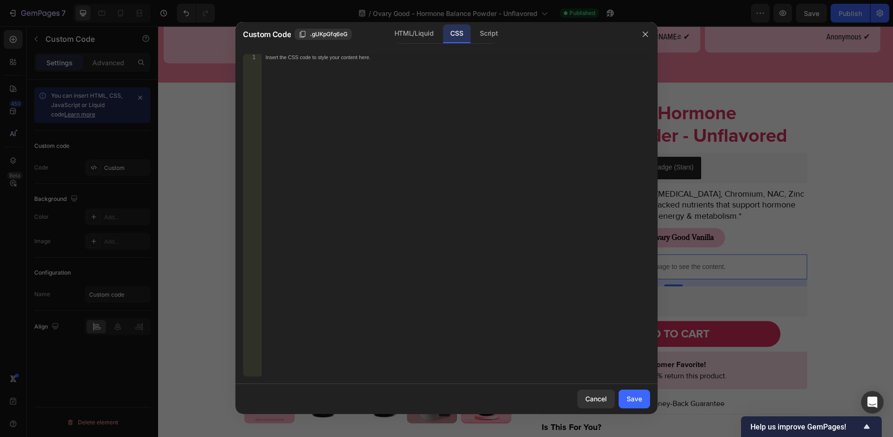
click at [455, 193] on div "Insert the CSS code to style your content here." at bounding box center [456, 222] width 389 height 336
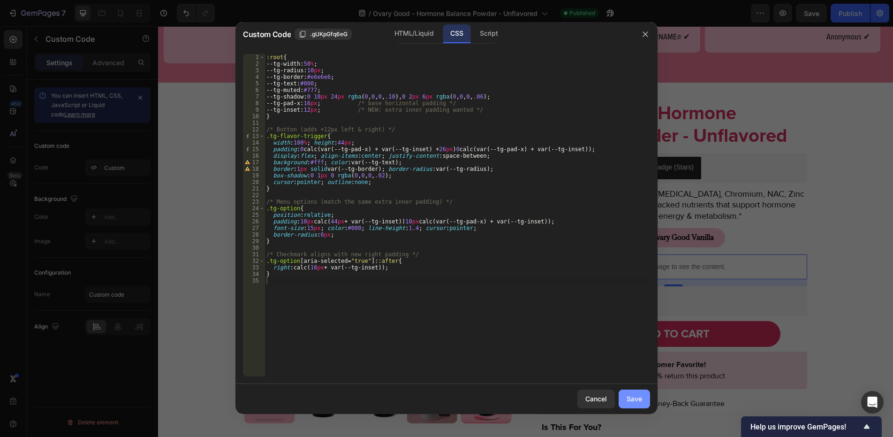
click at [630, 405] on button "Save" at bounding box center [634, 398] width 31 height 19
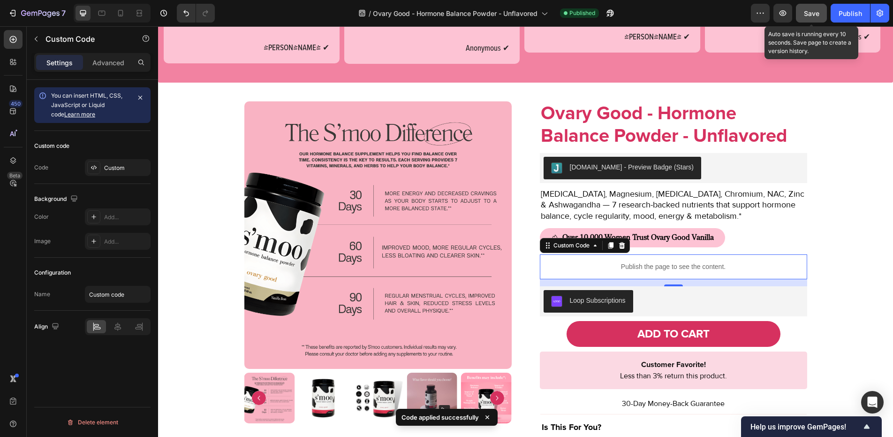
click at [822, 12] on button "Save" at bounding box center [811, 13] width 31 height 19
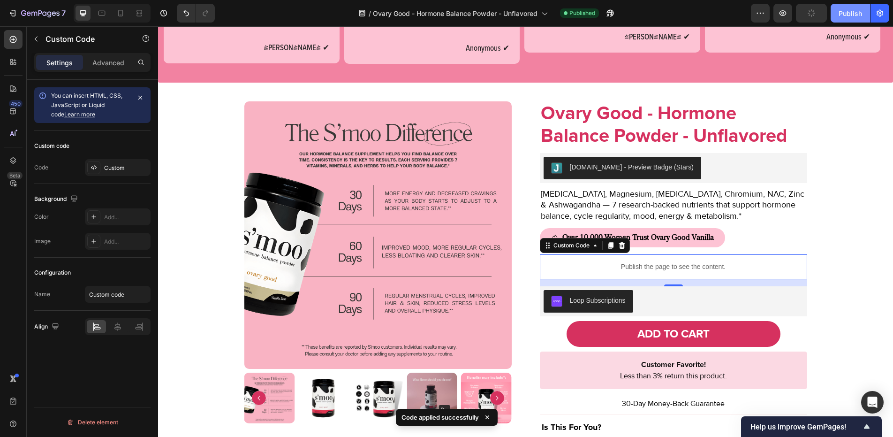
click at [848, 15] on div "Publish" at bounding box center [850, 13] width 23 height 10
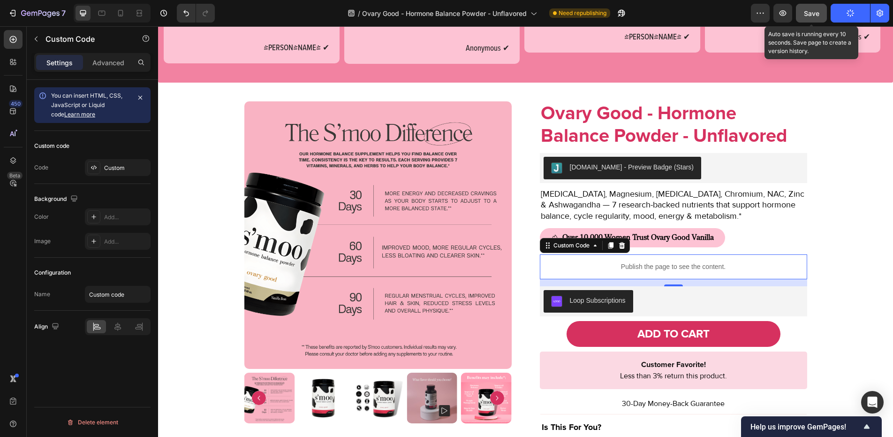
click at [809, 19] on button "Save" at bounding box center [811, 13] width 31 height 19
click at [817, 17] on div "Save" at bounding box center [811, 13] width 15 height 10
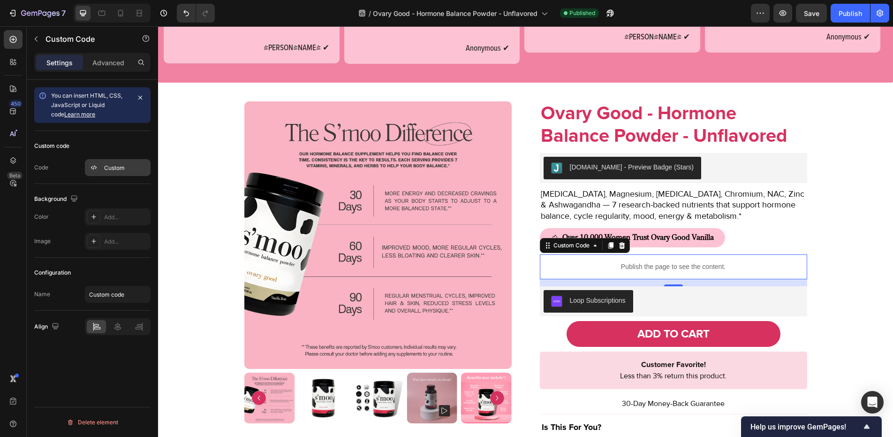
click at [94, 168] on icon at bounding box center [94, 167] width 2 height 5
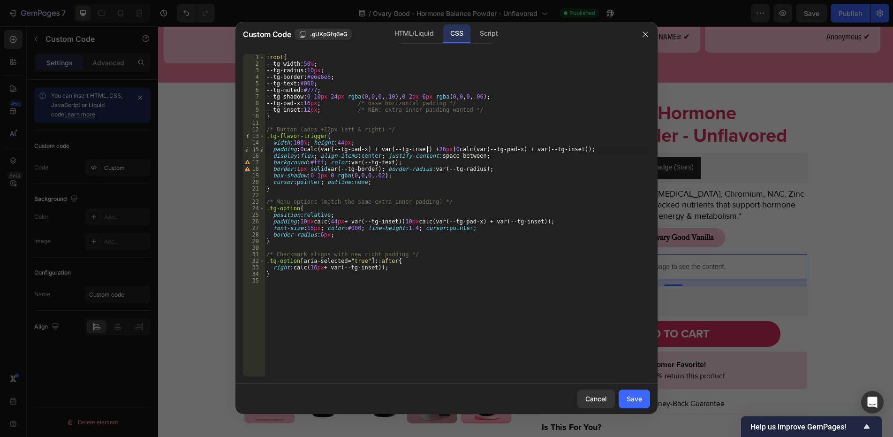
click at [427, 149] on div ":root { --tg-width : 50 % ; --tg-radius : 10 px ; --tg-border : #e6e6e6 ; --tg-…" at bounding box center [458, 222] width 386 height 336
type textarea "}"
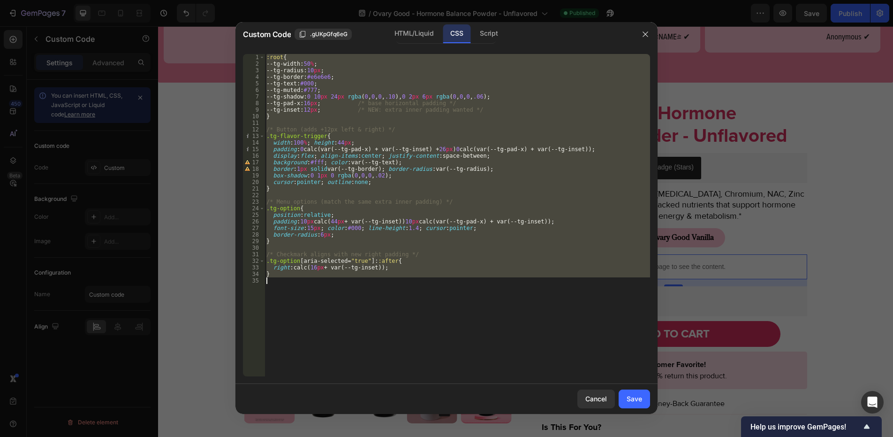
paste textarea
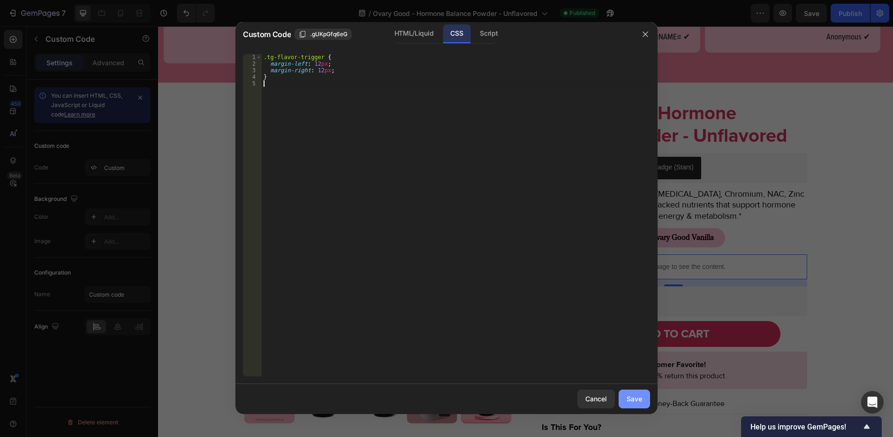
click at [635, 400] on div "Save" at bounding box center [634, 399] width 15 height 10
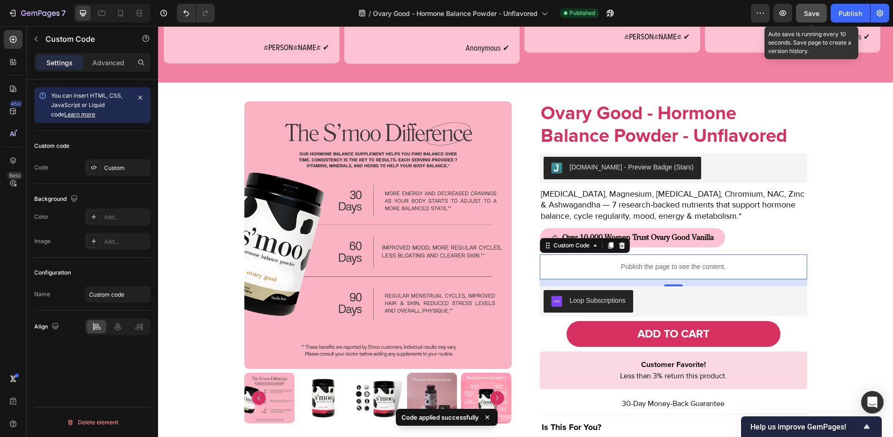
click at [813, 17] on div "Save" at bounding box center [811, 13] width 15 height 10
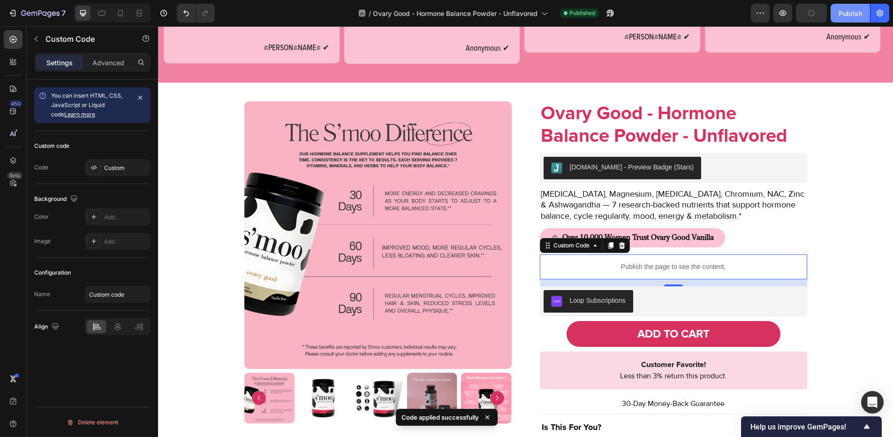
click at [840, 22] on button "Publish" at bounding box center [850, 13] width 39 height 19
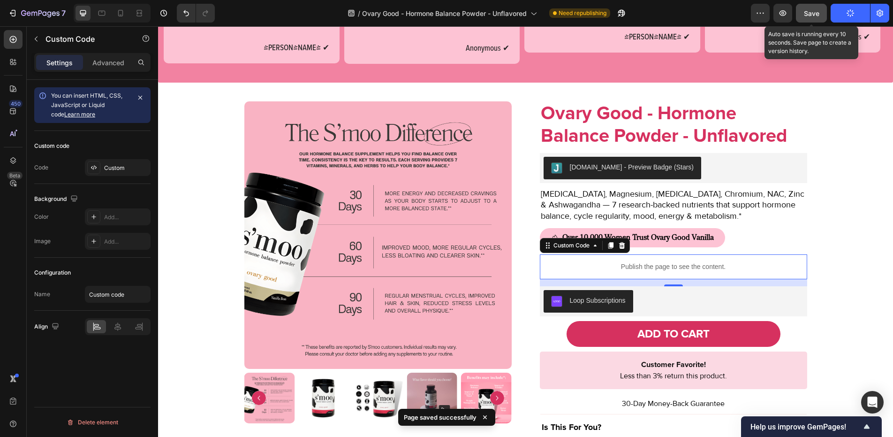
click at [822, 15] on button "Save" at bounding box center [811, 13] width 31 height 19
click at [840, 15] on button "Publish" at bounding box center [850, 13] width 39 height 19
click at [815, 18] on button "button" at bounding box center [811, 13] width 31 height 19
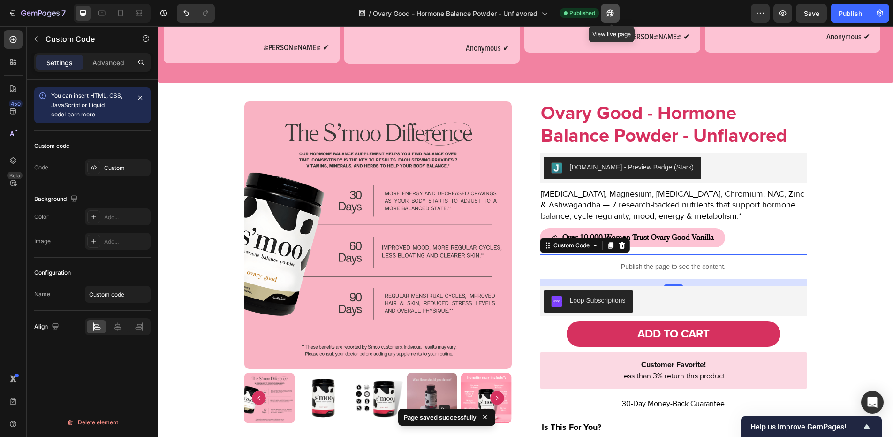
click at [610, 8] on button "button" at bounding box center [610, 13] width 19 height 19
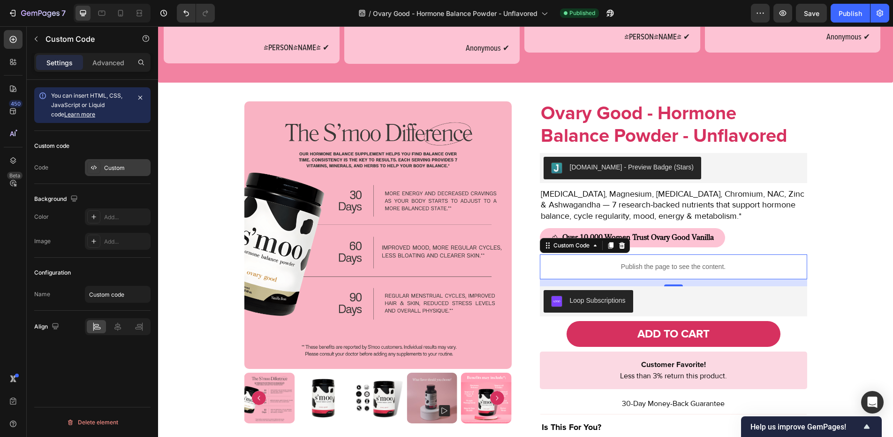
click at [97, 172] on div at bounding box center [93, 167] width 13 height 13
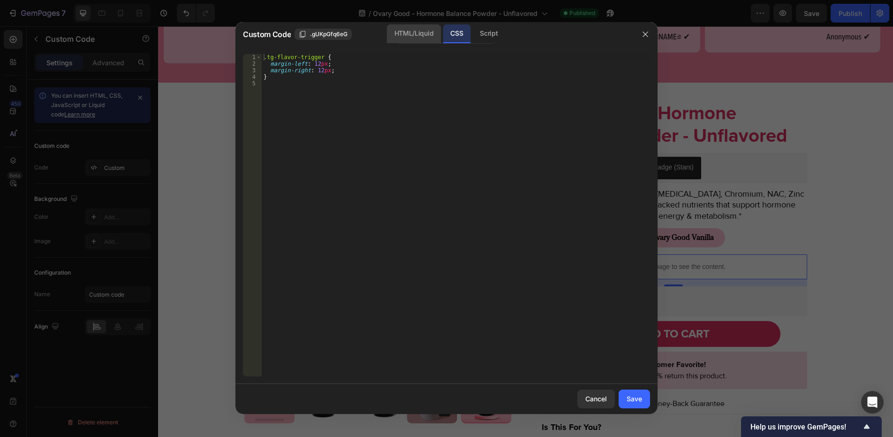
click at [418, 42] on div "HTML/Liquid" at bounding box center [414, 33] width 54 height 19
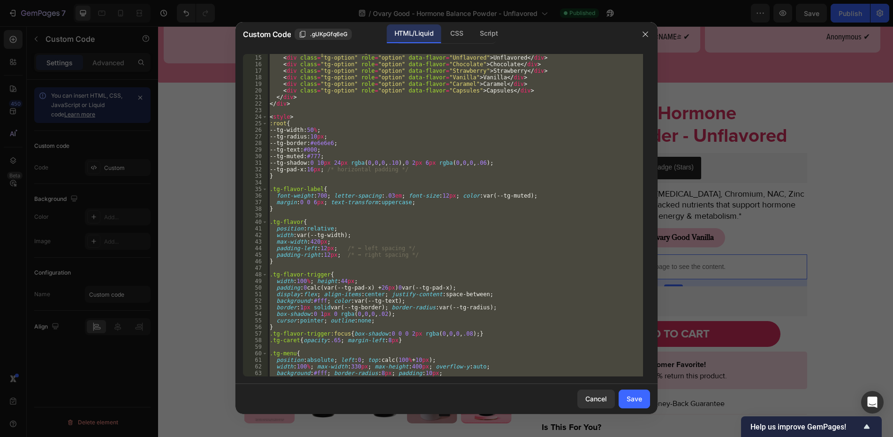
scroll to position [98, 0]
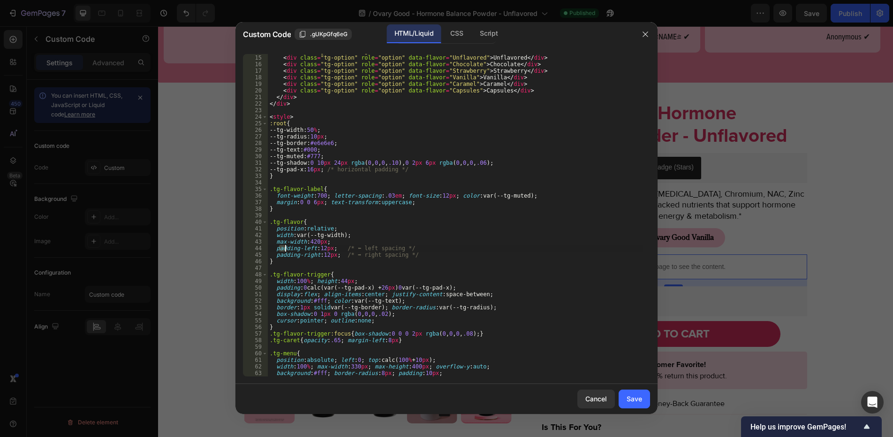
drag, startPoint x: 278, startPoint y: 249, endPoint x: 289, endPoint y: 249, distance: 11.3
click at [289, 249] on div "< div class = "tg-menu" id = "tgFlavorMenu" role = "listbox" tabindex = "-1" ar…" at bounding box center [455, 216] width 375 height 336
click at [274, 250] on div "< div class = "tg-menu" id = "tgFlavorMenu" role = "listbox" tabindex = "-1" ar…" at bounding box center [455, 216] width 375 height 336
drag, startPoint x: 274, startPoint y: 250, endPoint x: 414, endPoint y: 256, distance: 140.4
click at [414, 256] on div "< div class = "tg-menu" id = "tgFlavorMenu" role = "listbox" tabindex = "-1" ar…" at bounding box center [455, 216] width 375 height 336
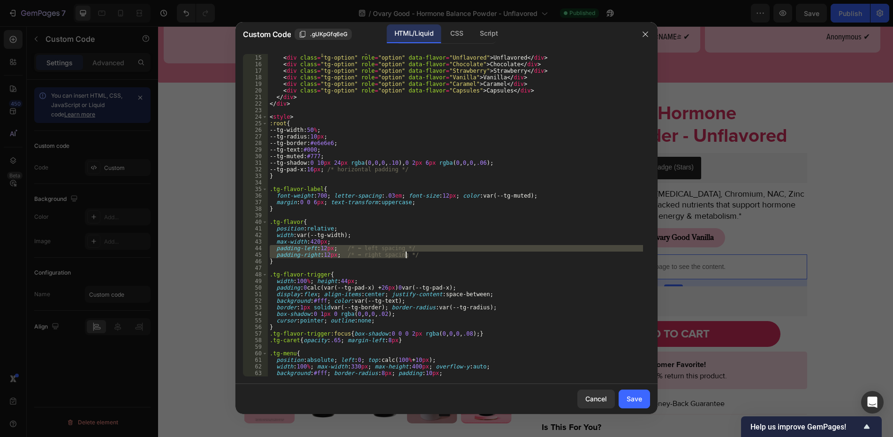
type textarea "padding-left:12px; /* ⬅ left spacing */ padding-right:12px; /* ➡ right spacing …"
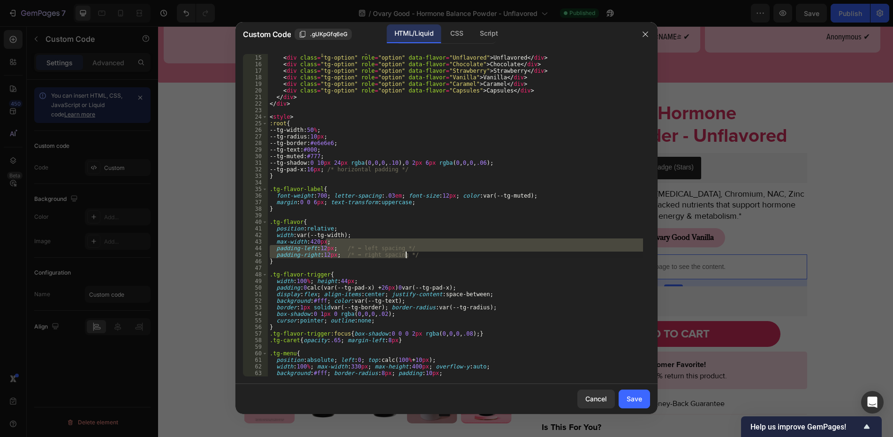
click at [394, 260] on div "< div class = "tg-menu" id = "tgFlavorMenu" role = "listbox" tabindex = "-1" ar…" at bounding box center [455, 216] width 375 height 336
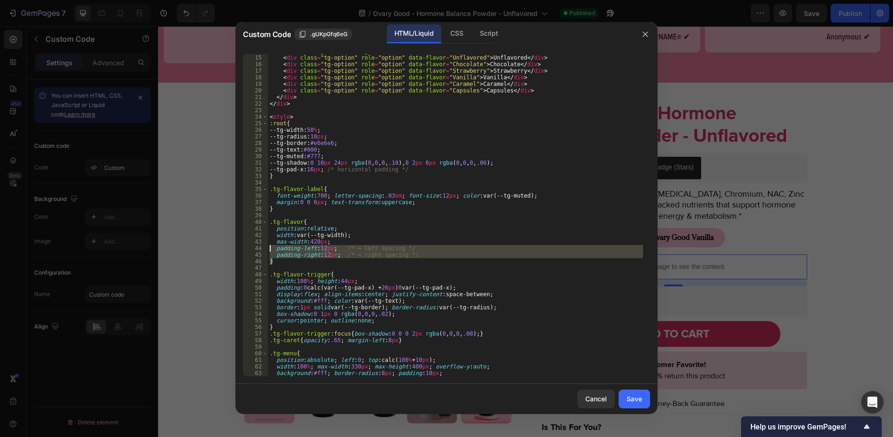
drag, startPoint x: 414, startPoint y: 259, endPoint x: 271, endPoint y: 248, distance: 143.6
click at [271, 248] on div "< div class = "tg-menu" id = "tgFlavorMenu" role = "listbox" tabindex = "-1" ar…" at bounding box center [455, 216] width 375 height 336
type textarea "padding-left:12px; /* ⬅ left spacing */ padding-right:12px; /* ➡ right spacing …"
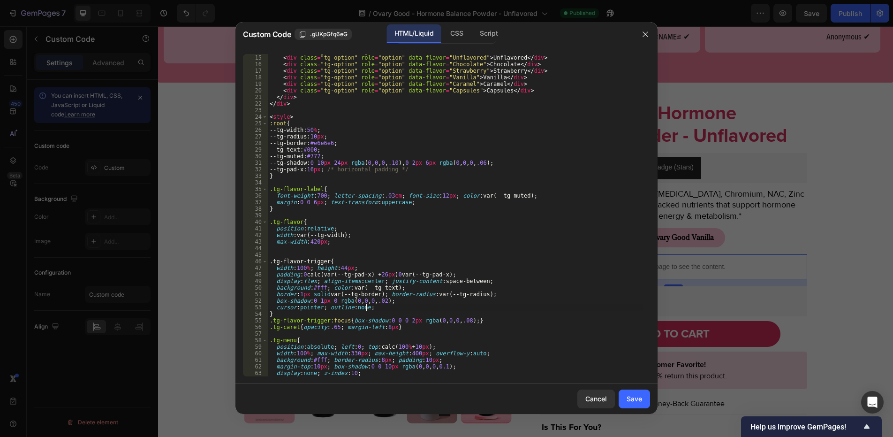
click at [405, 305] on div "< div class = "tg-menu" id = "tgFlavorMenu" role = "listbox" tabindex = "-1" ar…" at bounding box center [455, 216] width 375 height 336
click at [406, 304] on div "< div class = "tg-menu" id = "tgFlavorMenu" role = "listbox" tabindex = "-1" ar…" at bounding box center [455, 216] width 375 height 336
click at [486, 283] on div "< div class = "tg-menu" id = "tgFlavorMenu" role = "listbox" tabindex = "-1" ar…" at bounding box center [455, 216] width 375 height 336
type textarea "display:flex; align-items:center; justify-content:space-between;"
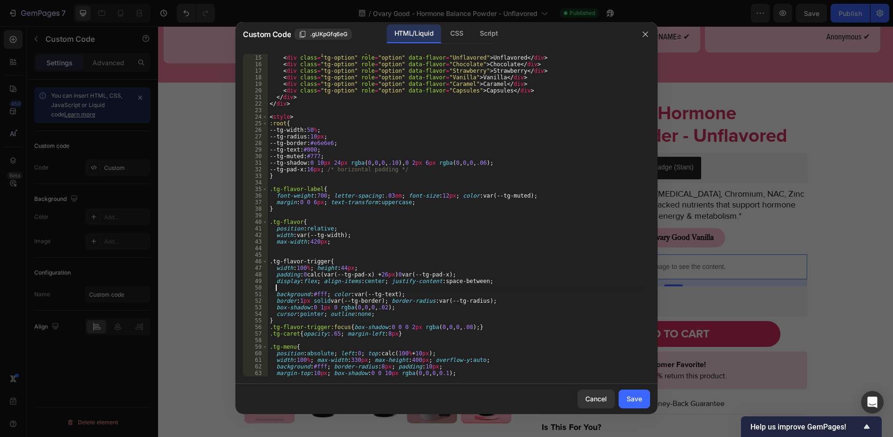
paste textarea "}"
type textarea "}"
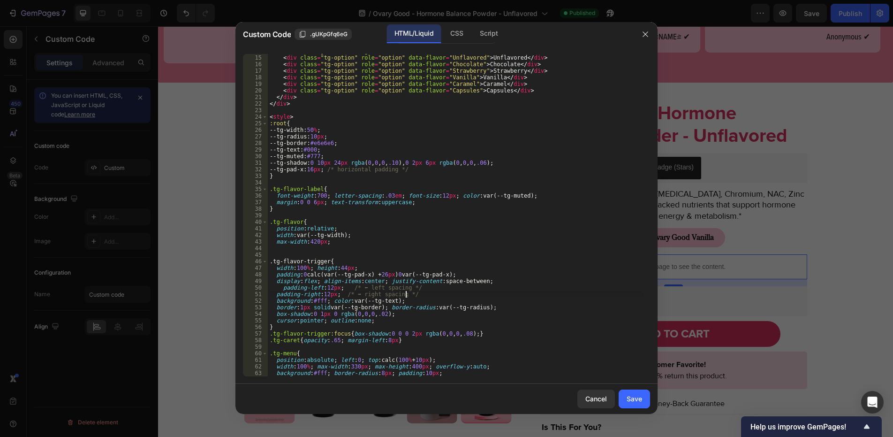
click at [281, 290] on div "< div class = "tg-menu" id = "tgFlavorMenu" role = "listbox" tabindex = "-1" ar…" at bounding box center [455, 216] width 375 height 336
type textarea "padding-left:12px; /* ⬅ left spacing */"
click at [632, 403] on div "Save" at bounding box center [634, 399] width 15 height 10
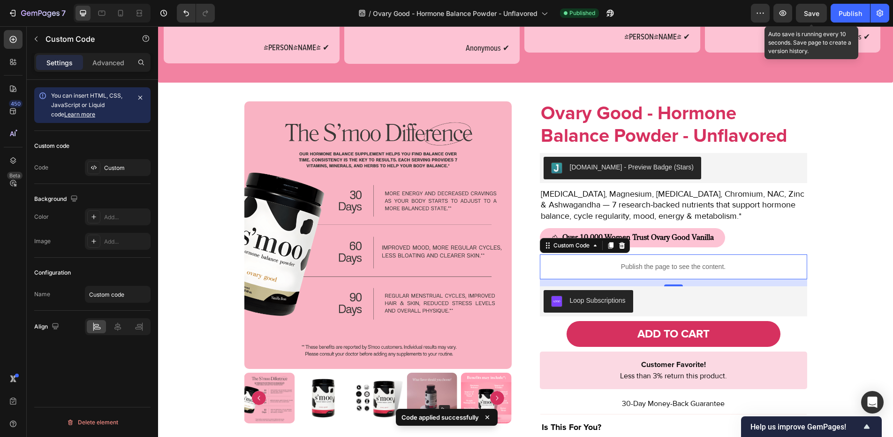
click at [809, 15] on span "Save" at bounding box center [811, 13] width 15 height 8
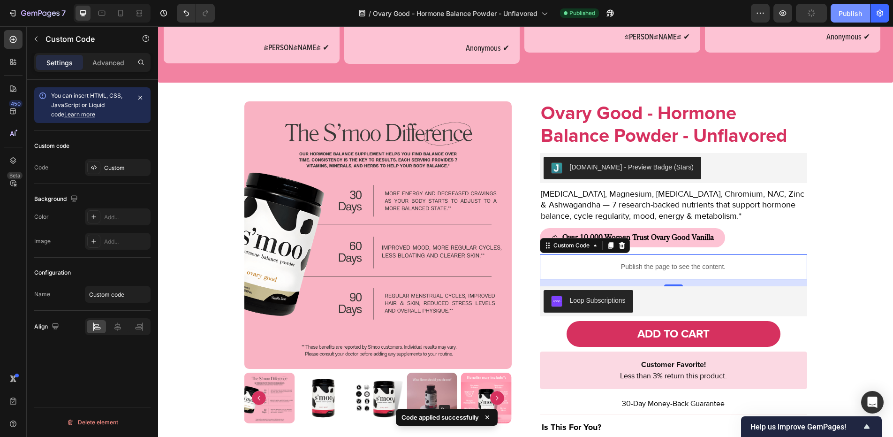
click at [850, 16] on div "Publish" at bounding box center [850, 13] width 23 height 10
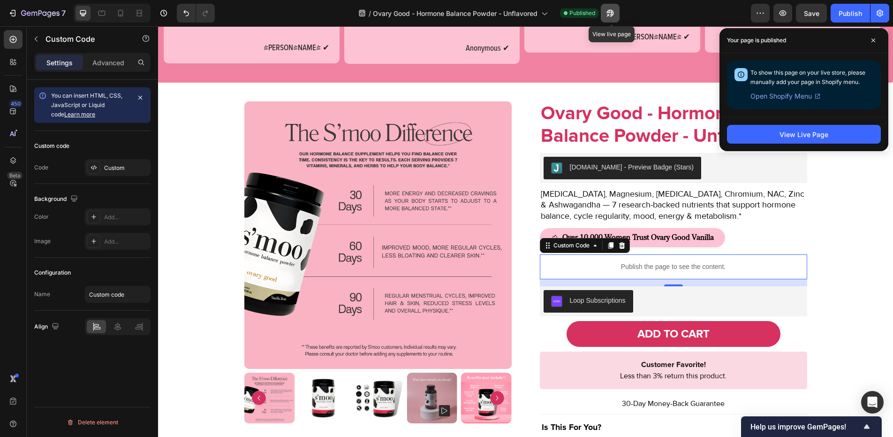
click at [609, 14] on icon "button" at bounding box center [610, 12] width 9 height 9
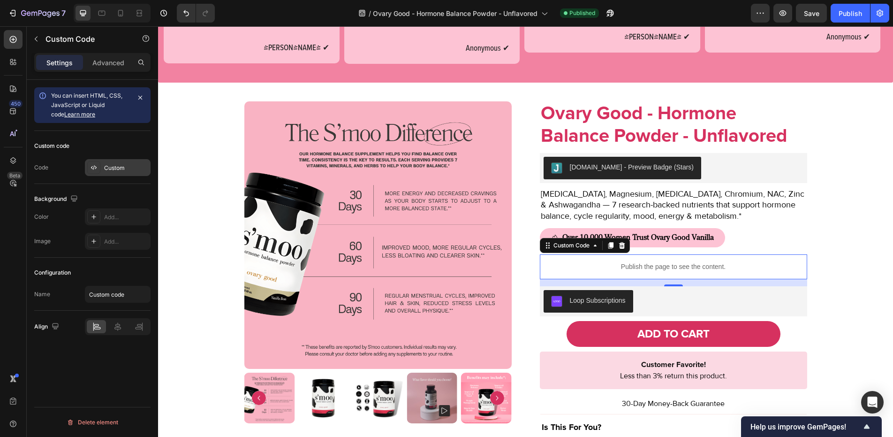
click at [122, 167] on div "Custom" at bounding box center [126, 168] width 44 height 8
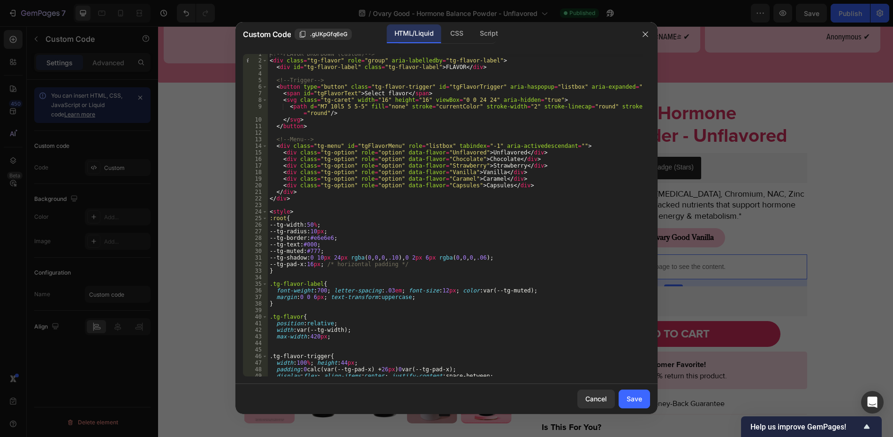
scroll to position [4, 0]
click at [315, 222] on div "<!-- FLAVOR DROPDOWN (custom) --> < div class = "tg-flavor" role = "group" aria…" at bounding box center [455, 218] width 375 height 336
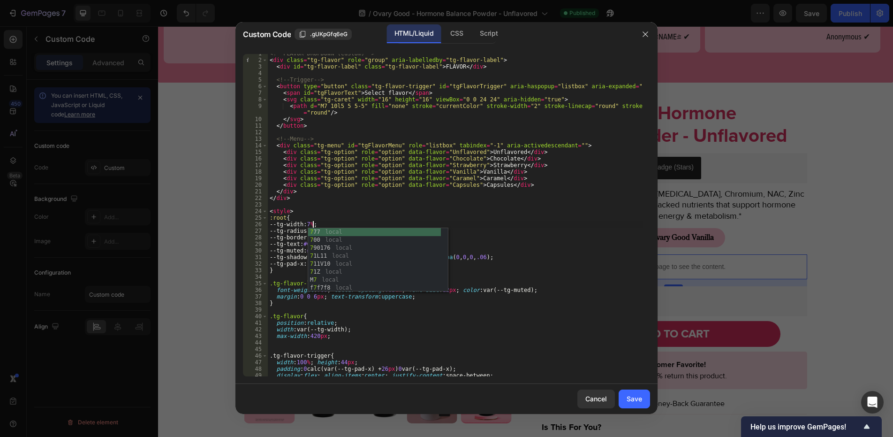
scroll to position [0, 4]
type textarea "--tg-width:70%;"
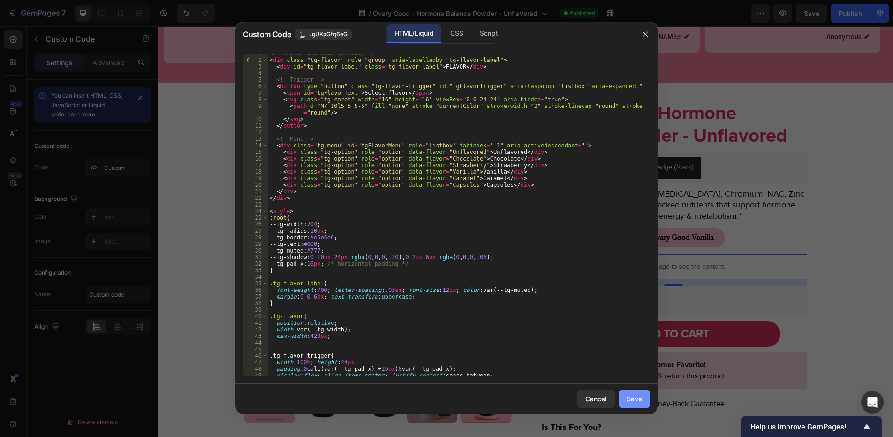
click at [631, 397] on div "Save" at bounding box center [634, 399] width 15 height 10
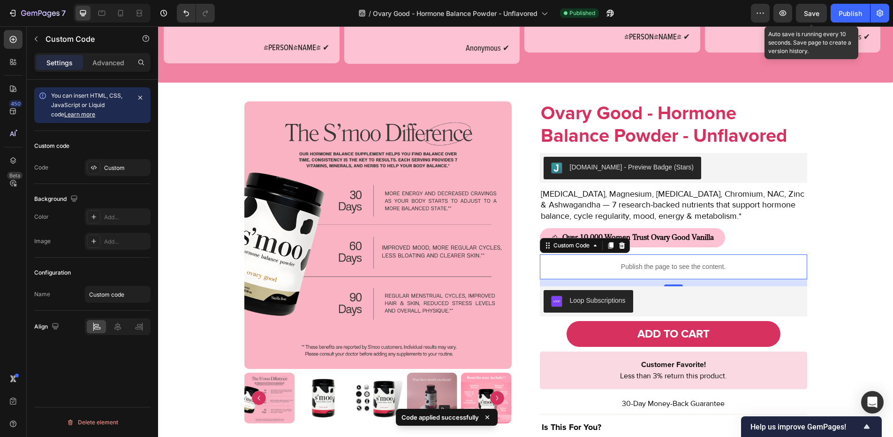
click at [817, 16] on span "Save" at bounding box center [811, 13] width 15 height 8
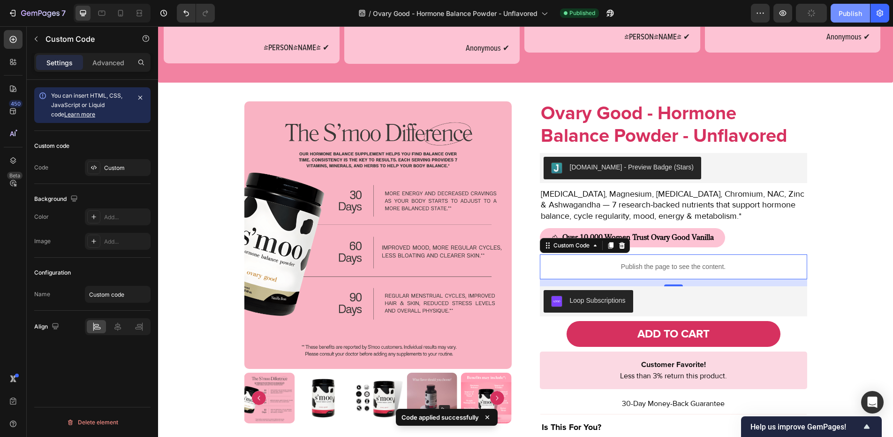
click at [838, 14] on button "Publish" at bounding box center [850, 13] width 39 height 19
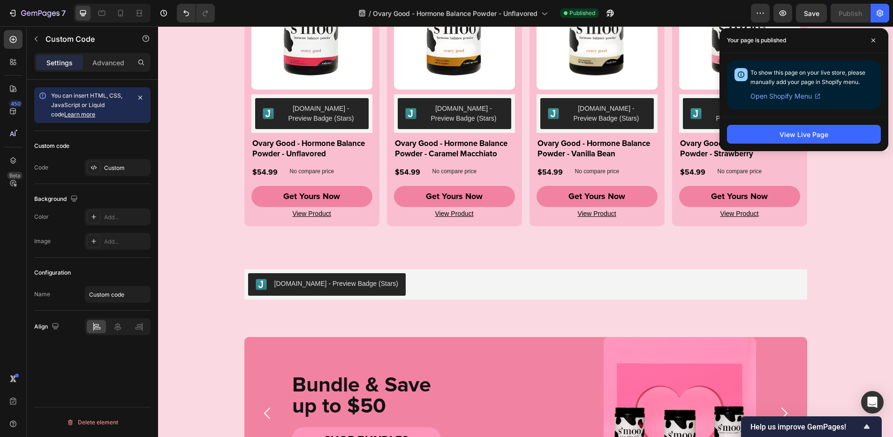
scroll to position [2700, 0]
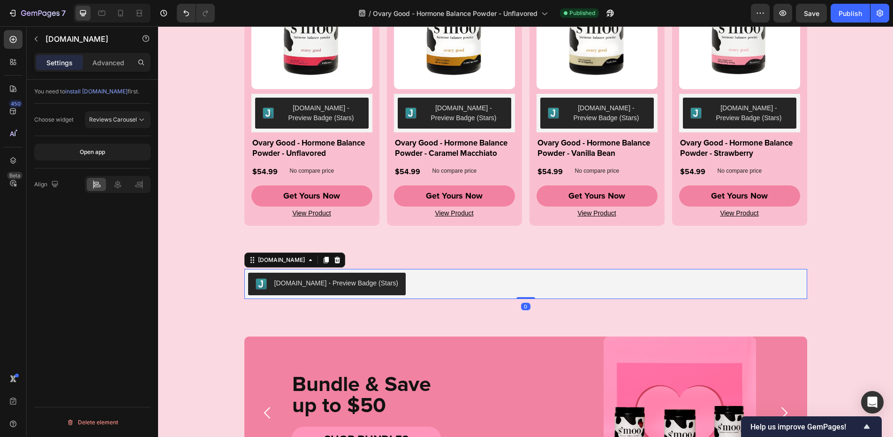
click at [510, 285] on div "[DOMAIN_NAME] - Preview Badge (Stars)" at bounding box center [526, 284] width 556 height 23
click at [126, 118] on span "Reviews Carousel" at bounding box center [113, 119] width 48 height 7
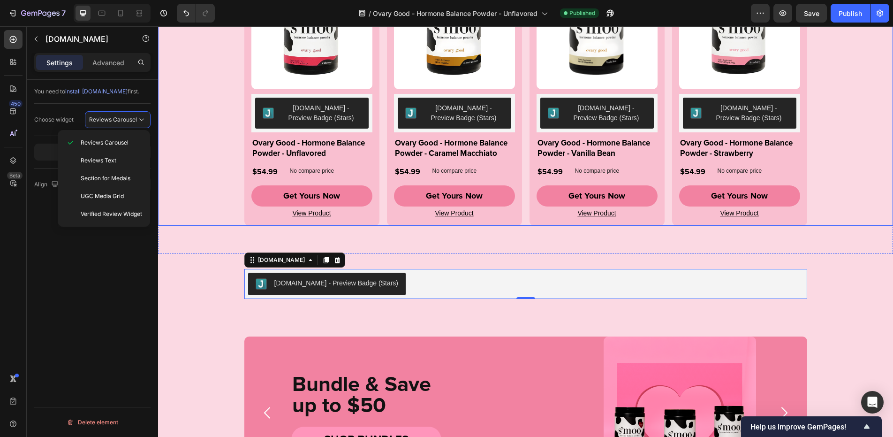
click at [211, 176] on div "Product Images Judge.me - Preview Badge (Stars) Judge.me Ovary Good - Hormone B…" at bounding box center [525, 93] width 735 height 264
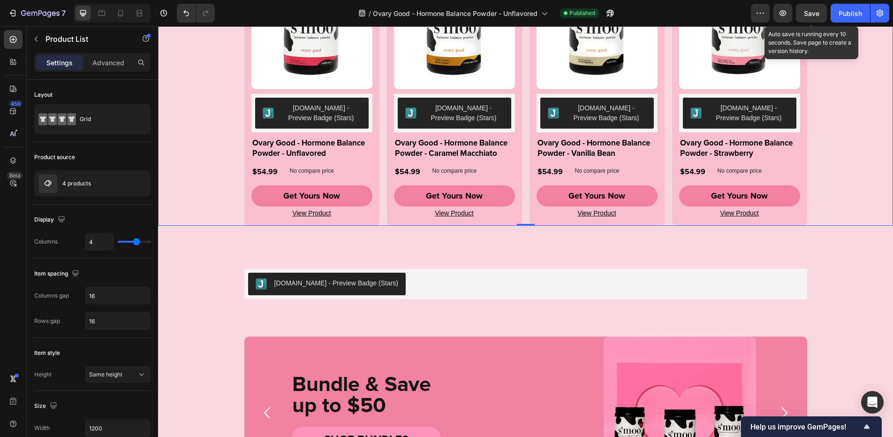
click at [815, 14] on span "Save" at bounding box center [811, 13] width 15 height 8
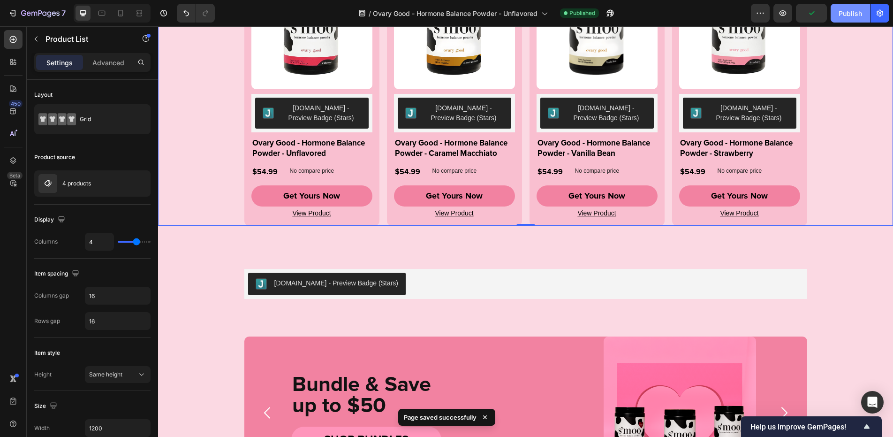
click at [855, 9] on div "Publish" at bounding box center [850, 13] width 23 height 10
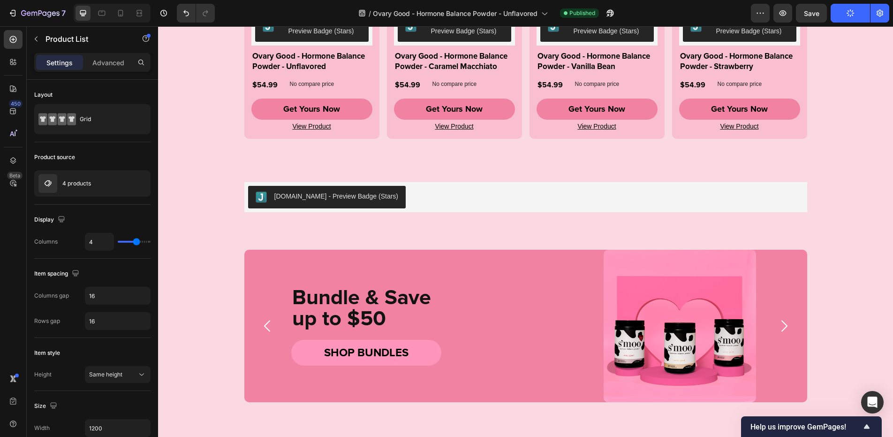
scroll to position [2785, 0]
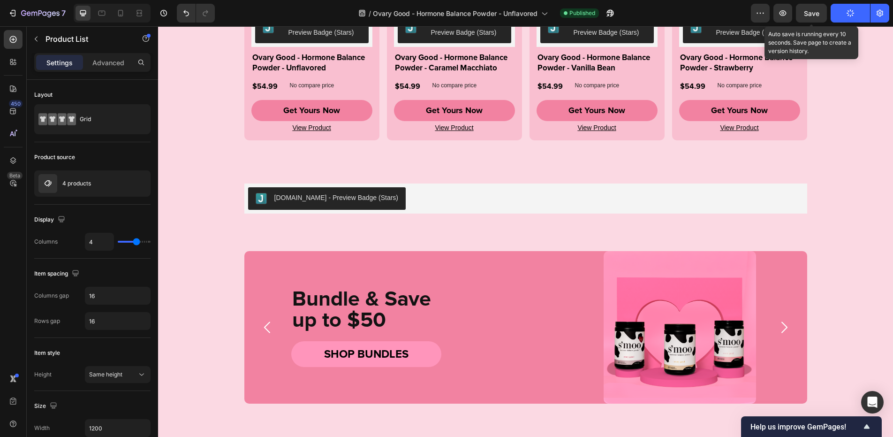
click at [817, 11] on span "Save" at bounding box center [811, 13] width 15 height 8
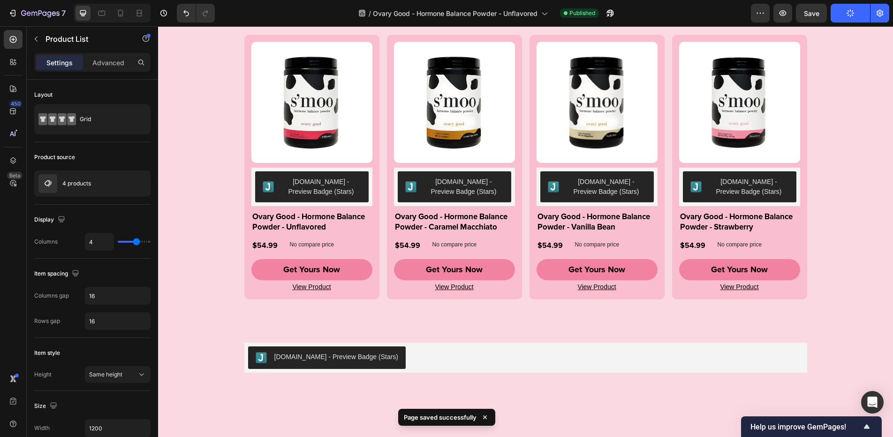
scroll to position [2517, 0]
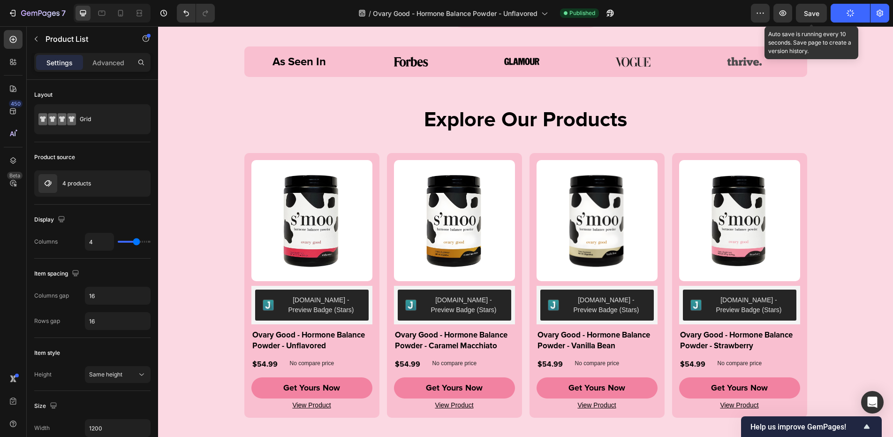
click at [817, 13] on span "Save" at bounding box center [811, 13] width 15 height 8
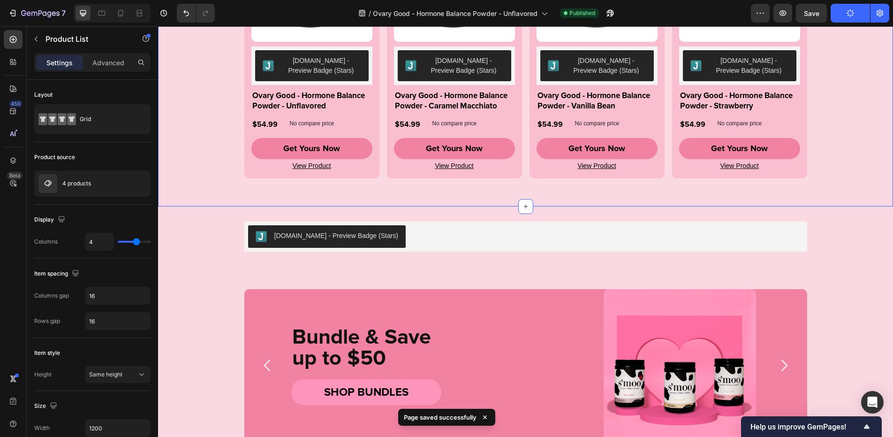
scroll to position [2758, 0]
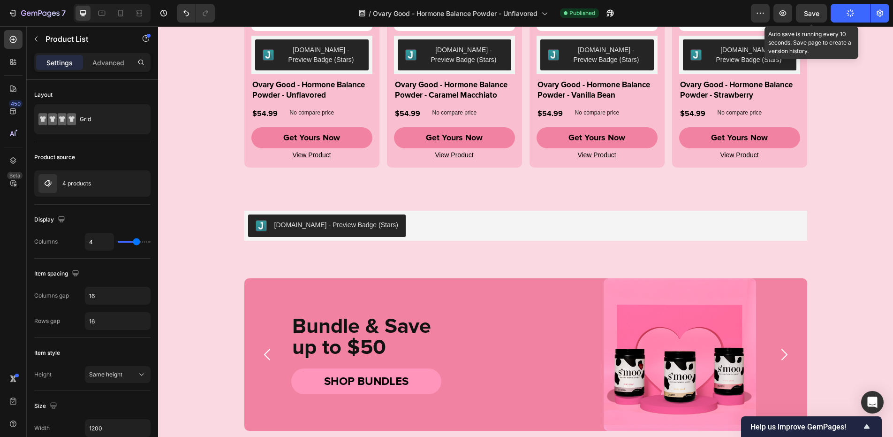
click at [811, 11] on span "Save" at bounding box center [811, 13] width 15 height 8
click at [820, 14] on button "Save" at bounding box center [811, 13] width 31 height 19
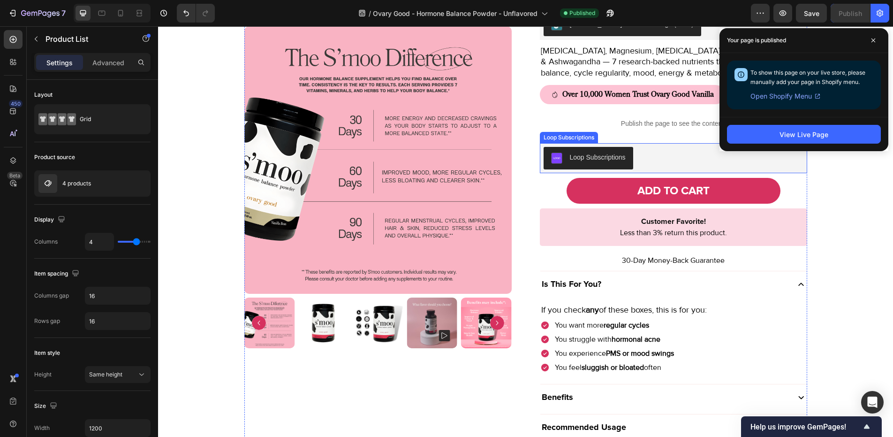
scroll to position [759, 0]
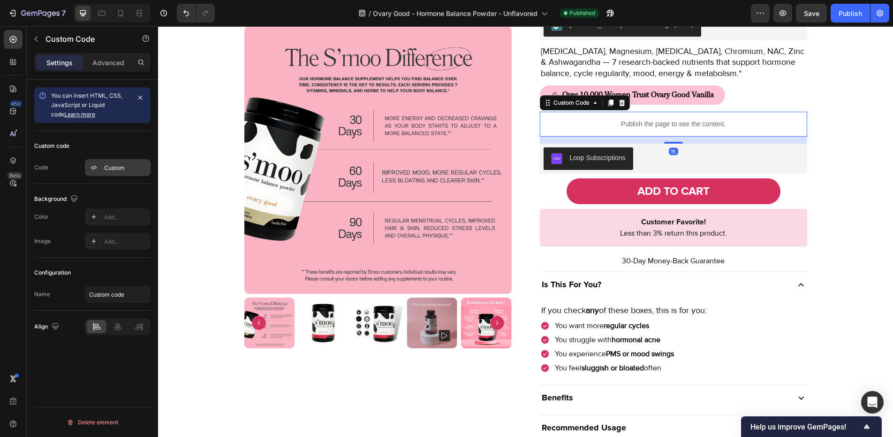
click at [127, 169] on div "Custom" at bounding box center [126, 168] width 44 height 8
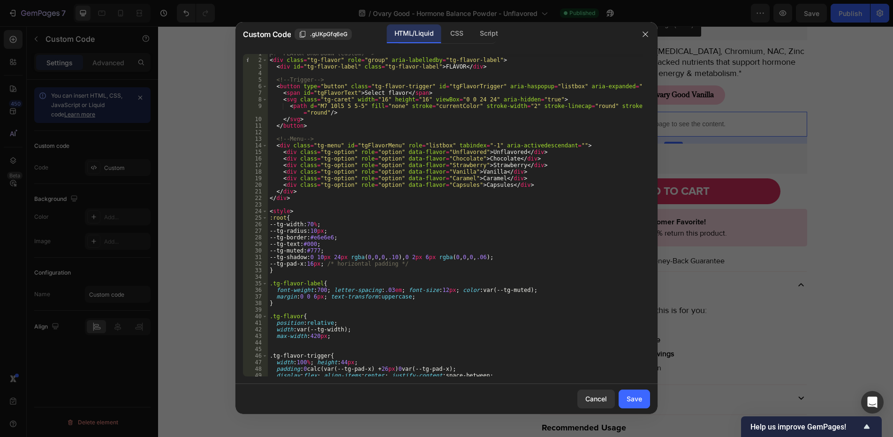
scroll to position [5, 0]
click at [313, 221] on div "<!-- FLAVOR DROPDOWN (custom) --> < div class = "tg-flavor" role = "group" aria…" at bounding box center [455, 217] width 375 height 336
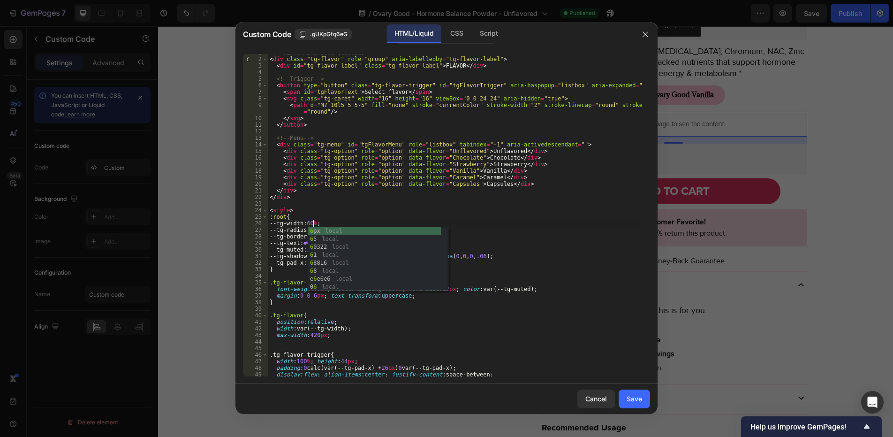
scroll to position [0, 3]
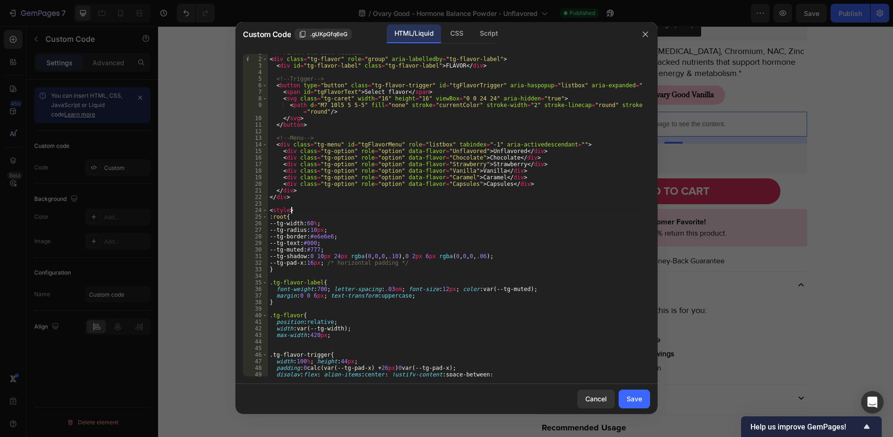
click at [337, 211] on div "<!-- FLAVOR DROPDOWN (custom) --> < div class = "tg-flavor" role = "group" aria…" at bounding box center [455, 217] width 375 height 336
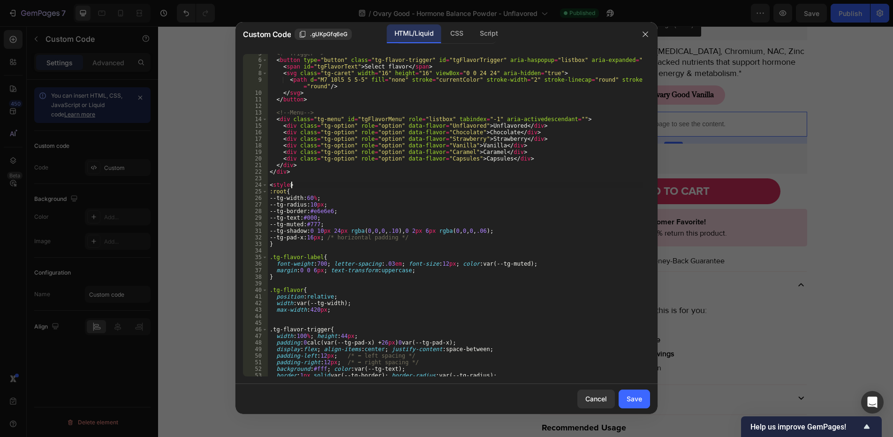
scroll to position [31, 0]
click at [315, 307] on div "<!-- Trigger --> < button type = "button" class = "tg-flavor-trigger" id = "tgF…" at bounding box center [455, 218] width 375 height 336
drag, startPoint x: 321, startPoint y: 309, endPoint x: 308, endPoint y: 311, distance: 13.7
click at [308, 311] on div "<!-- Trigger --> < button type = "button" class = "tg-flavor-trigger" id = "tgF…" at bounding box center [455, 218] width 375 height 336
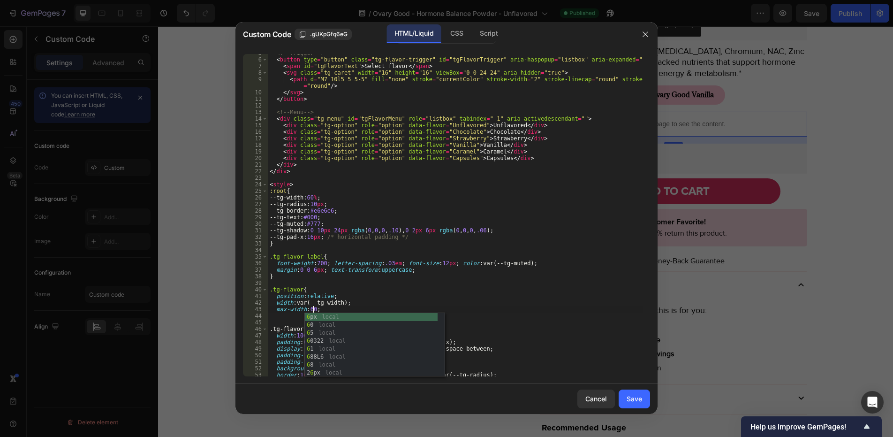
scroll to position [0, 3]
type textarea "max-width:60%;"
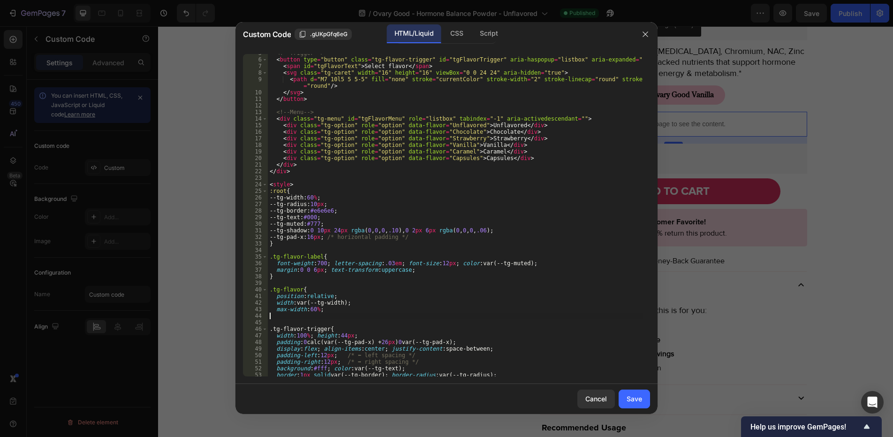
click at [334, 315] on div "<!-- Trigger --> < button type = "button" class = "tg-flavor-trigger" id = "tgF…" at bounding box center [455, 218] width 375 height 336
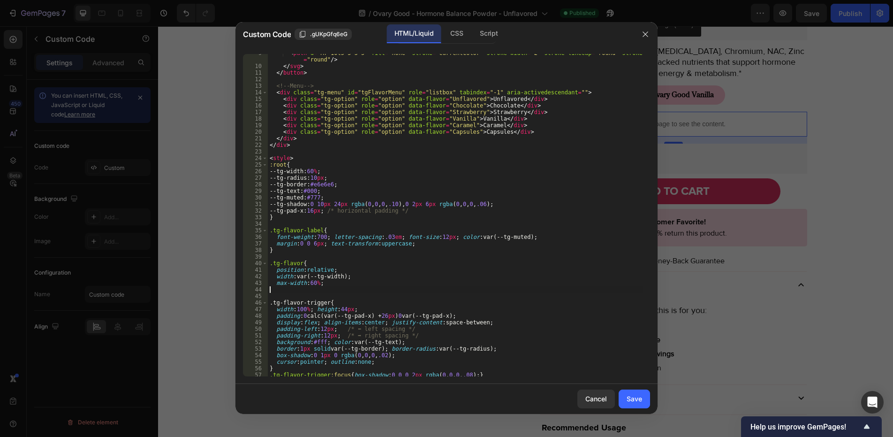
scroll to position [57, 0]
click at [630, 399] on div "Save" at bounding box center [634, 399] width 15 height 10
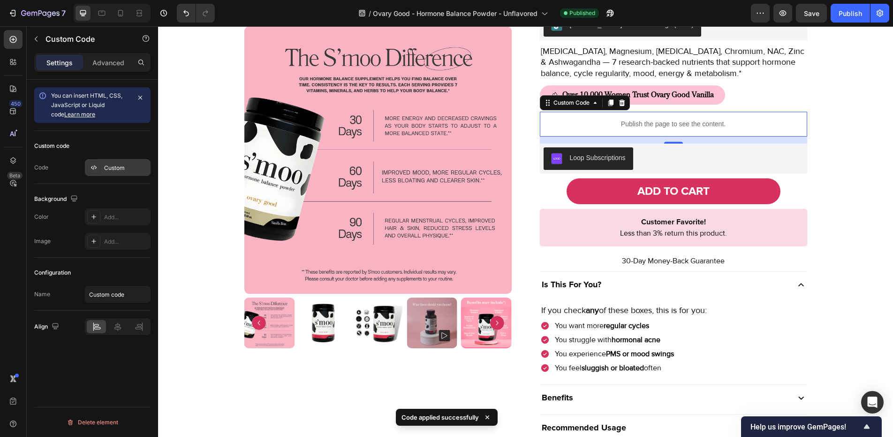
click at [113, 166] on div "Custom" at bounding box center [126, 168] width 44 height 8
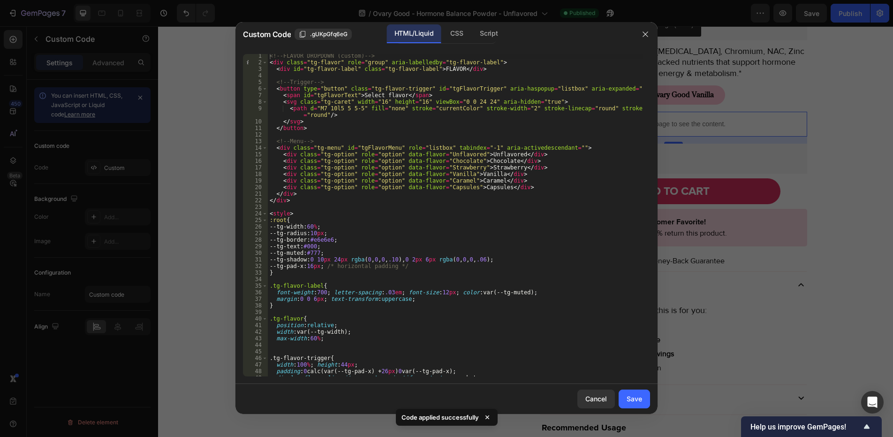
scroll to position [1, 0]
click at [629, 397] on div "Save" at bounding box center [634, 399] width 15 height 10
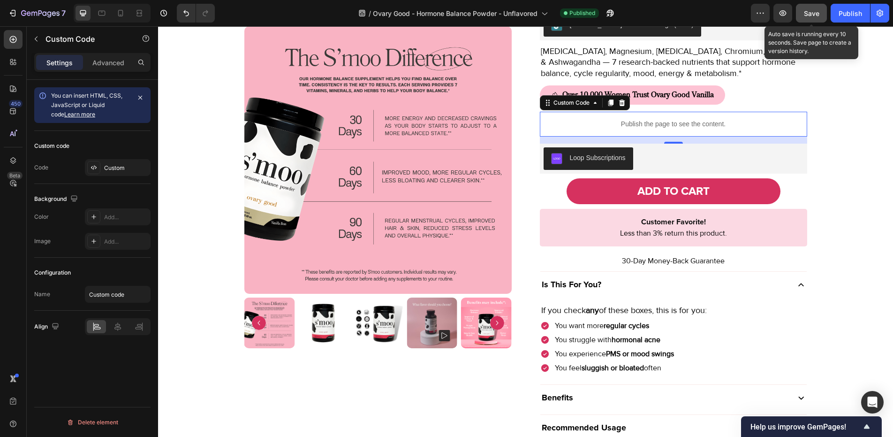
click at [823, 7] on button "Save" at bounding box center [811, 13] width 31 height 19
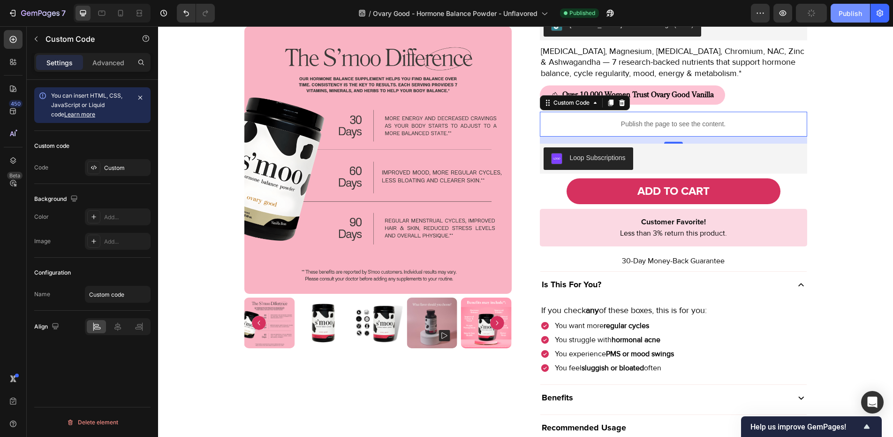
click at [849, 7] on button "Publish" at bounding box center [850, 13] width 39 height 19
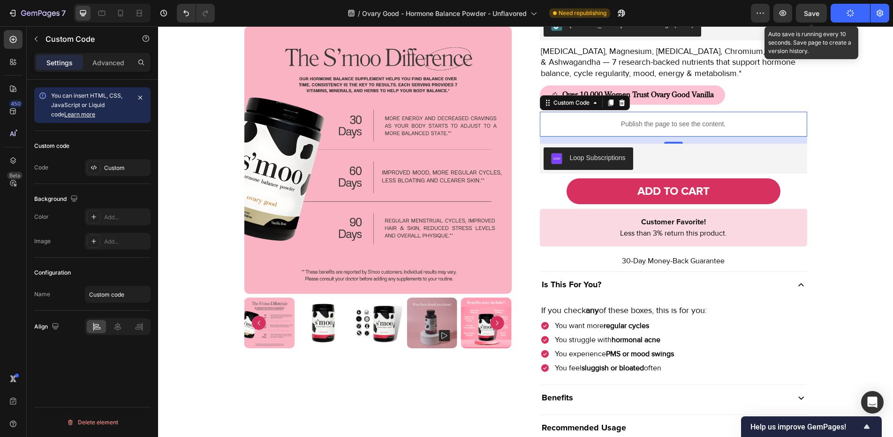
click at [810, 17] on div "Save" at bounding box center [811, 13] width 15 height 10
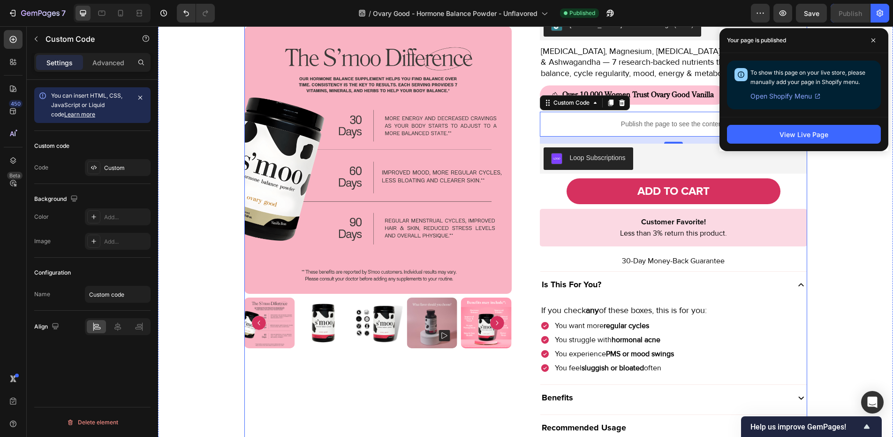
click at [653, 104] on button "Over 10,000 Women Trust Ovary Good Vanilla" at bounding box center [632, 94] width 185 height 19
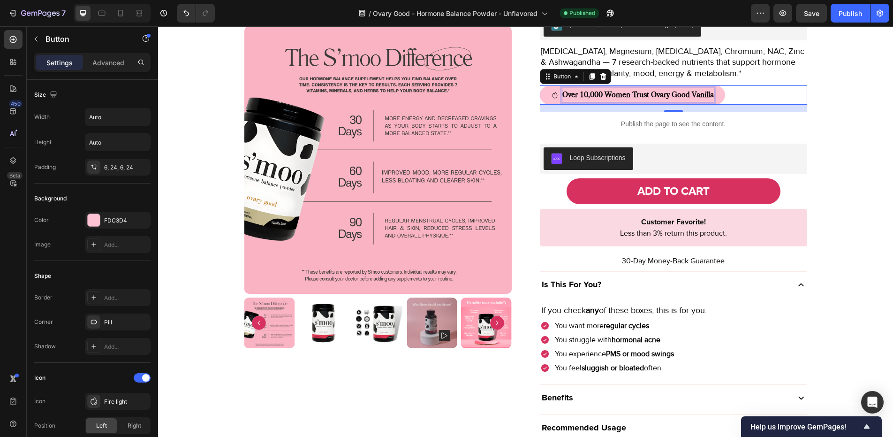
click at [666, 100] on p "Over 10,000 Women Trust Ovary Good Vanilla" at bounding box center [639, 95] width 152 height 14
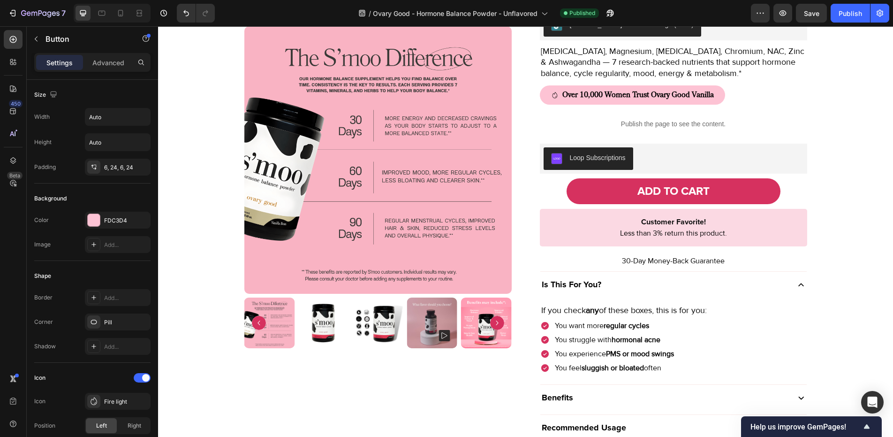
click at [747, 96] on div "Over 10,000 Women Trust Ovary Good Vanilla Button 15" at bounding box center [673, 94] width 267 height 19
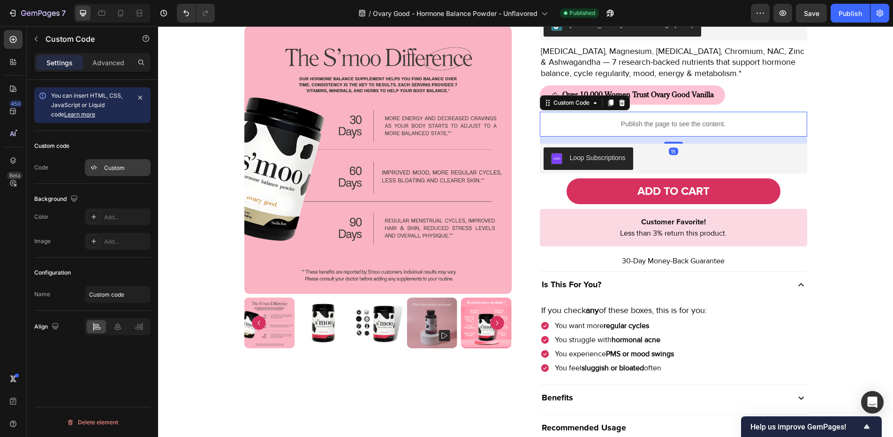
click at [117, 165] on div "Custom" at bounding box center [126, 168] width 44 height 8
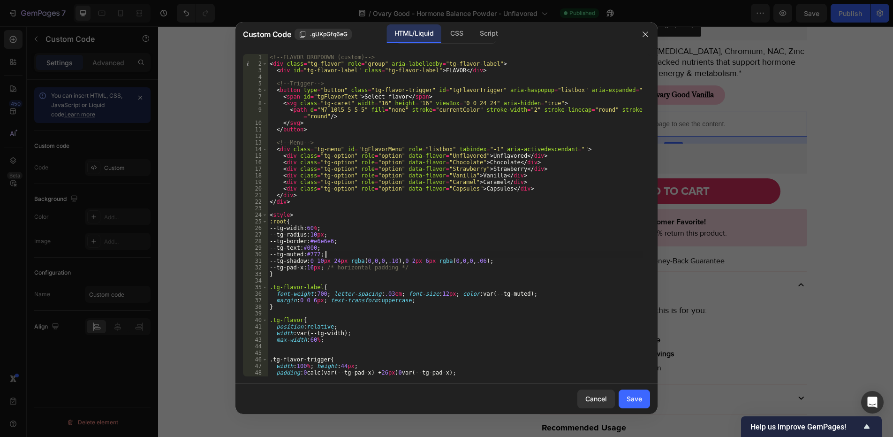
click at [397, 252] on div "<!-- FLAVOR DROPDOWN (custom) --> < div class = "tg-flavor" role = "group" aria…" at bounding box center [455, 222] width 375 height 336
type textarea "</script>"
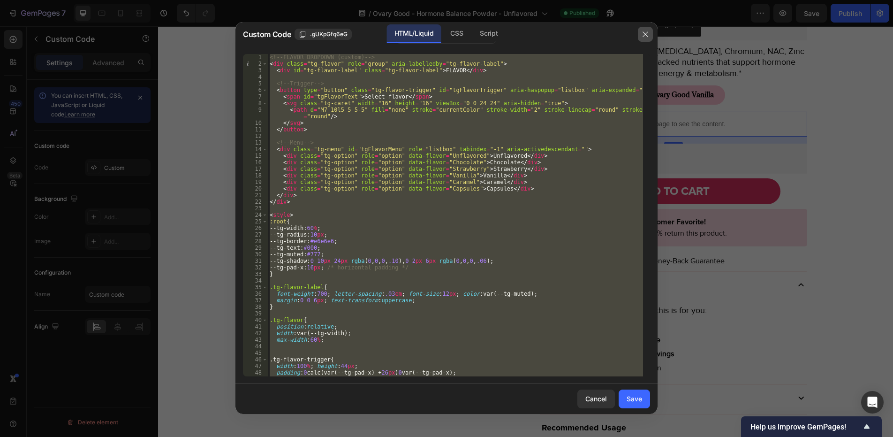
click at [644, 38] on button "button" at bounding box center [645, 34] width 15 height 15
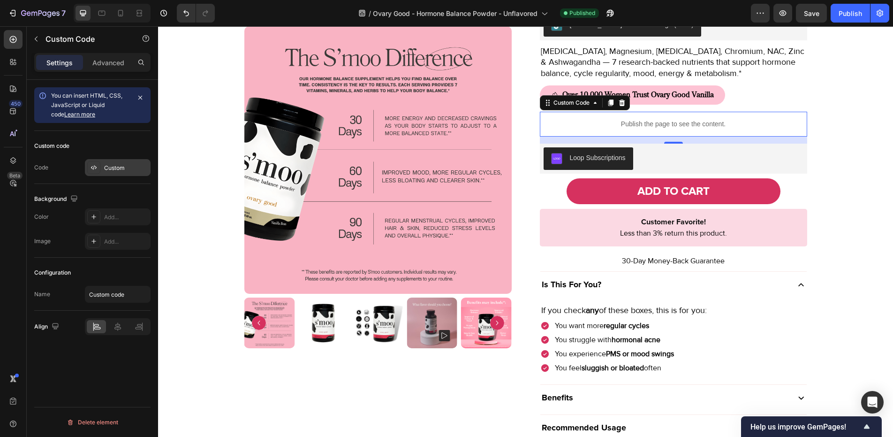
click at [108, 170] on div "Custom" at bounding box center [126, 168] width 44 height 8
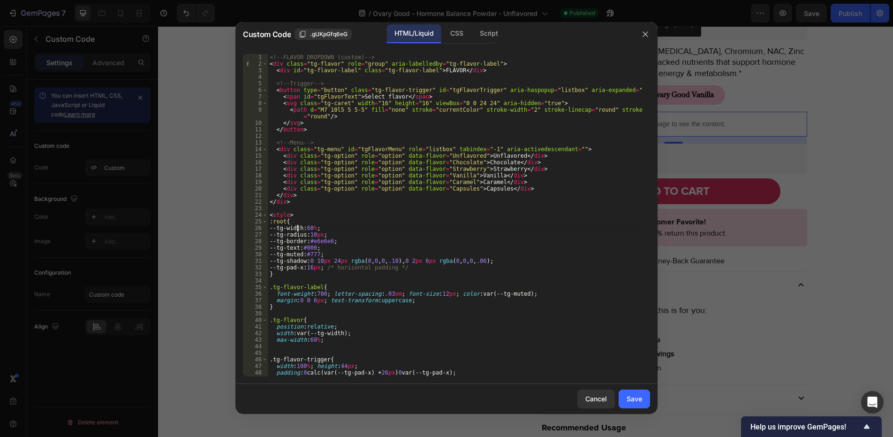
click at [297, 226] on div "<!-- FLAVOR DROPDOWN (custom) --> < div class = "tg-flavor" role = "group" aria…" at bounding box center [455, 222] width 375 height 336
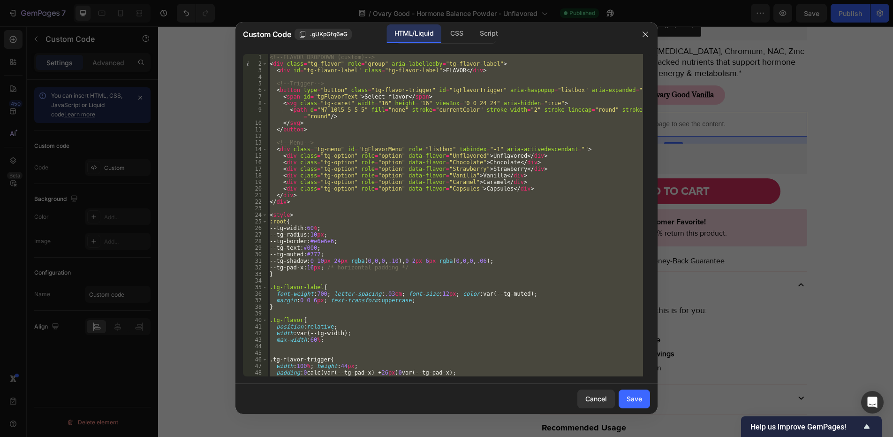
click at [299, 225] on div "<!-- FLAVOR DROPDOWN (custom) --> < div class = "tg-flavor" role = "group" aria…" at bounding box center [455, 215] width 375 height 322
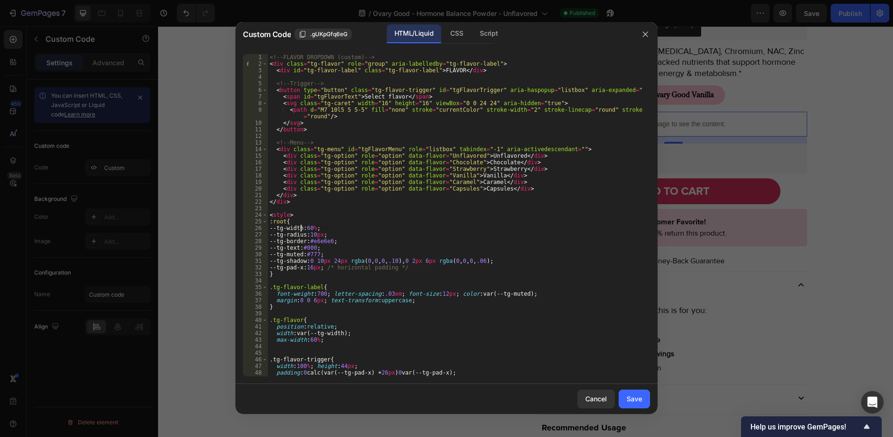
type textarea "</script>"
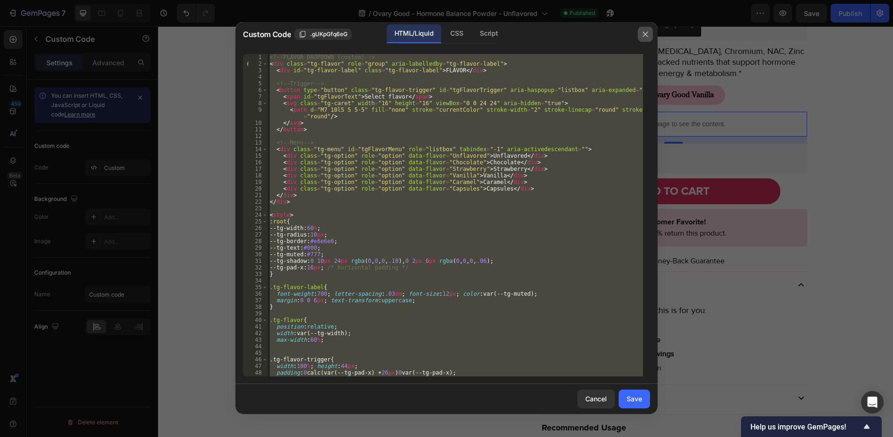
click at [641, 34] on button "button" at bounding box center [645, 34] width 15 height 15
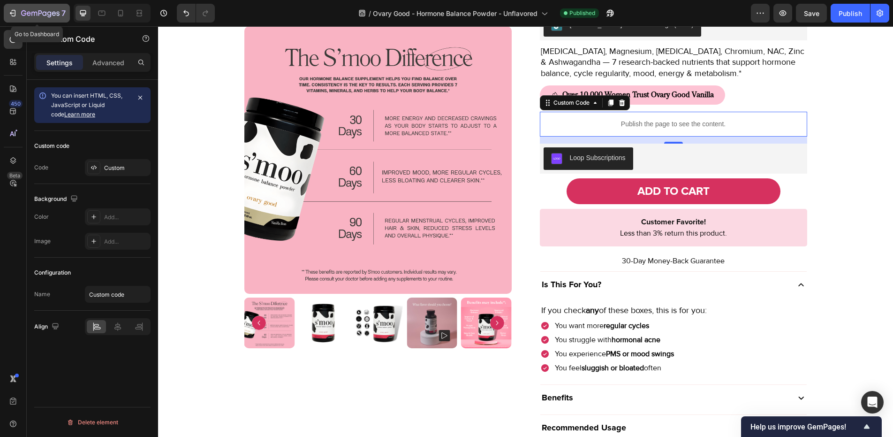
click at [7, 10] on button "7" at bounding box center [37, 13] width 66 height 19
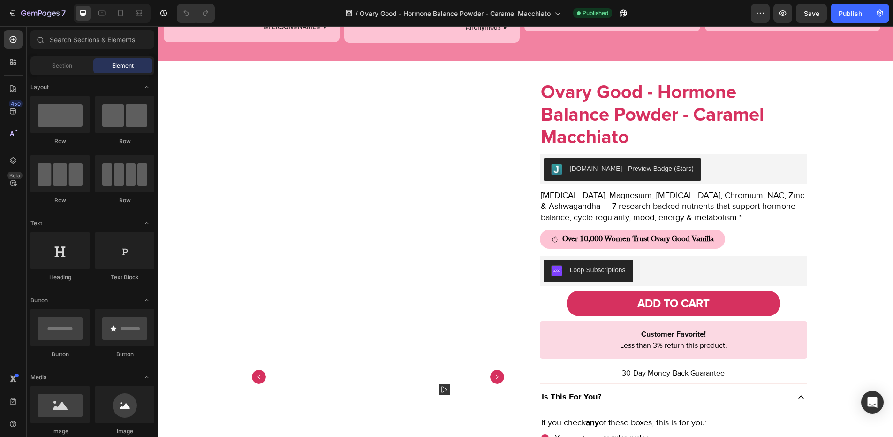
scroll to position [640, 0]
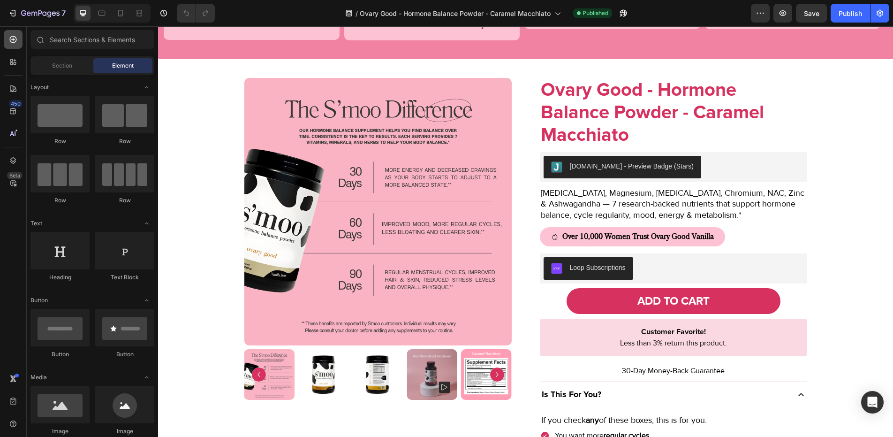
click at [15, 41] on icon at bounding box center [13, 39] width 7 height 7
click at [81, 41] on input "text" at bounding box center [93, 39] width 124 height 19
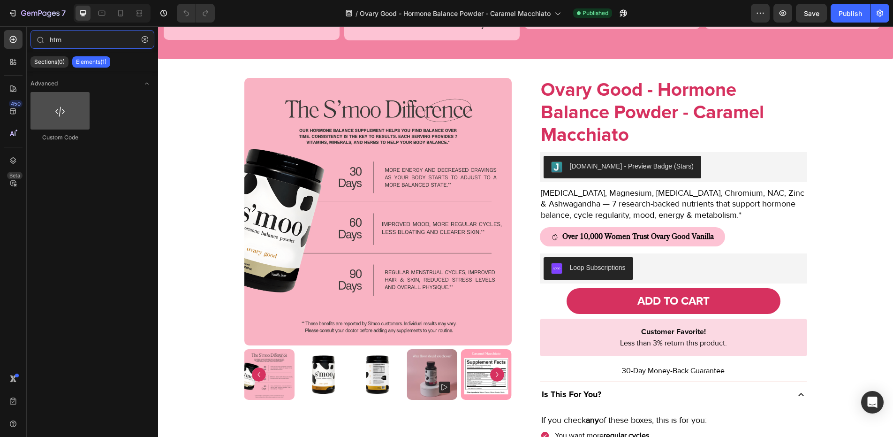
type input "htm"
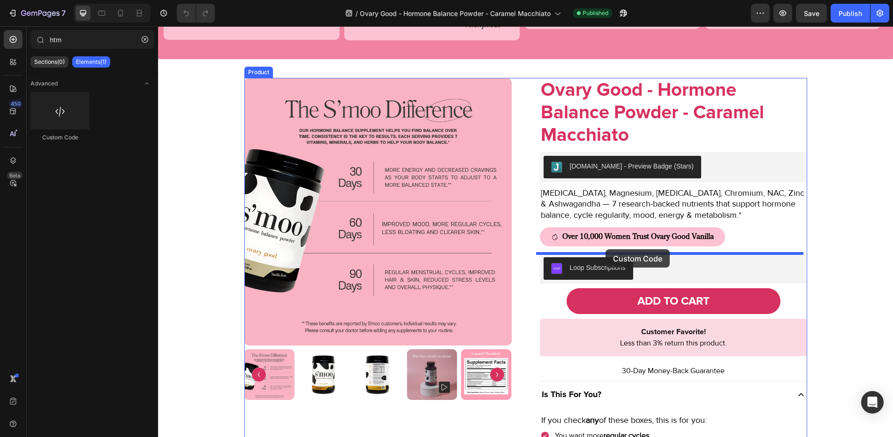
drag, startPoint x: 222, startPoint y: 137, endPoint x: 606, endPoint y: 249, distance: 399.9
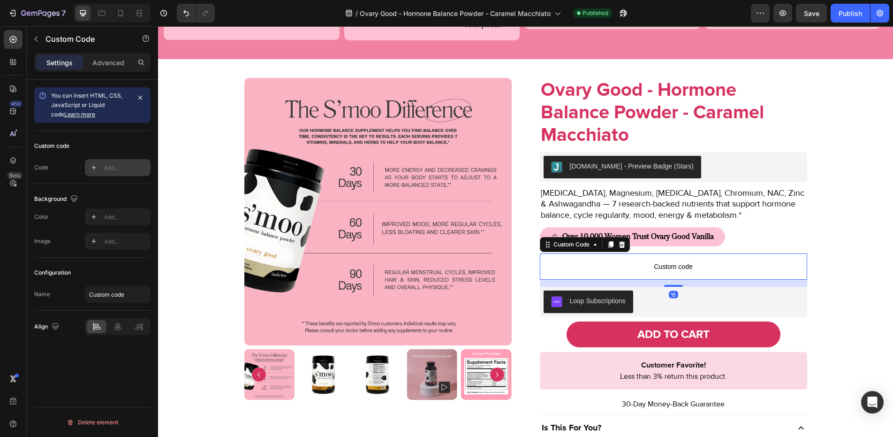
click at [102, 172] on div "Add..." at bounding box center [118, 167] width 66 height 17
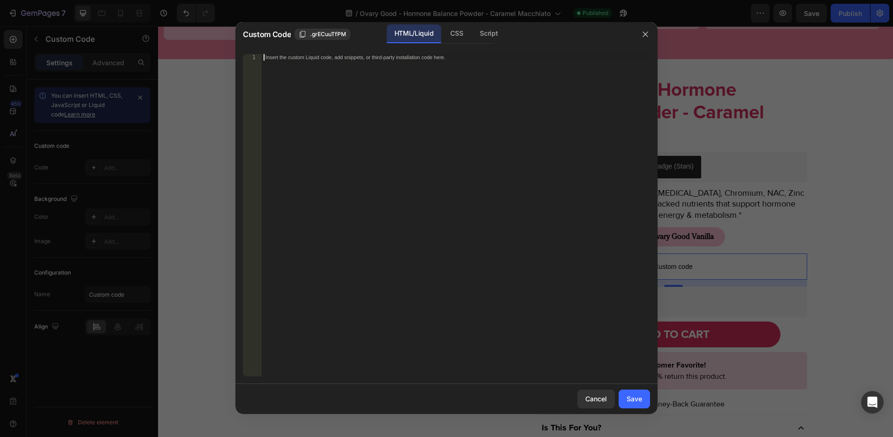
click at [380, 239] on div "Insert the custom Liquid code, add snippets, or third-party installation code h…" at bounding box center [456, 222] width 389 height 336
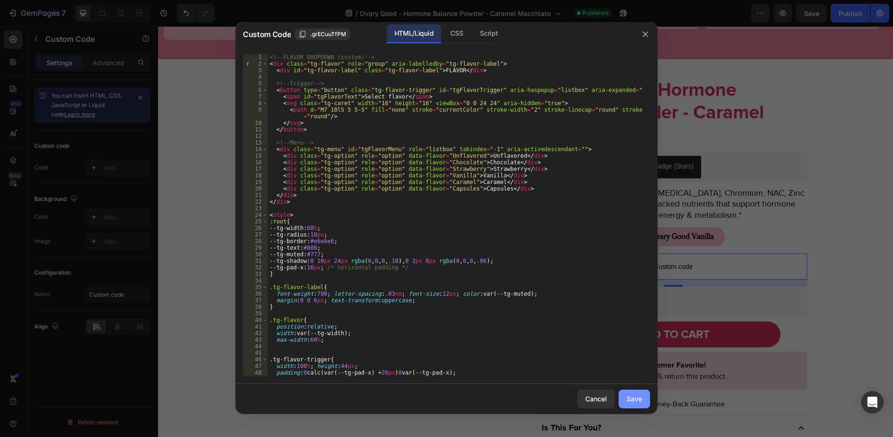
click at [640, 398] on div "Save" at bounding box center [634, 399] width 15 height 10
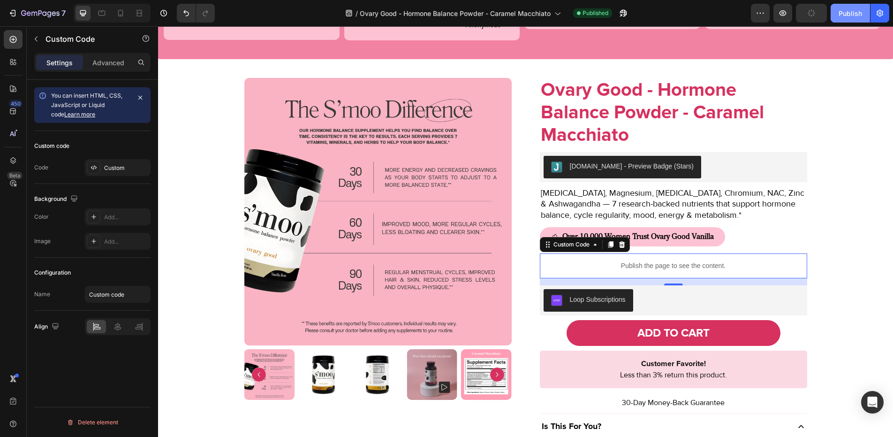
click at [848, 16] on div "Publish" at bounding box center [850, 13] width 23 height 10
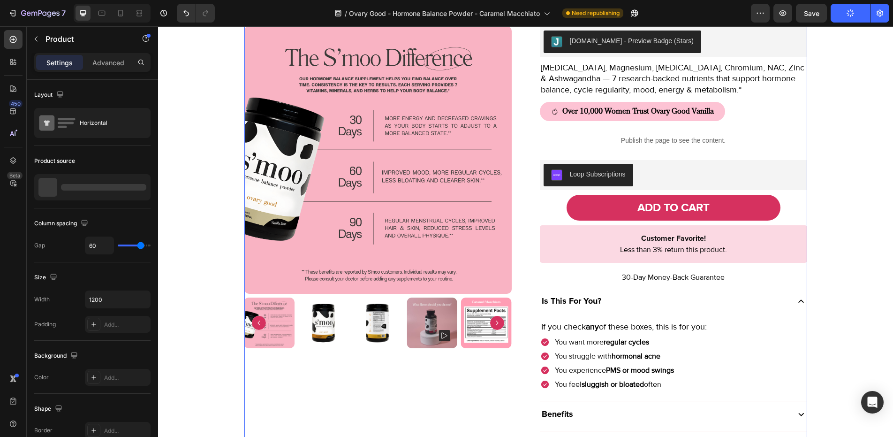
scroll to position [832, 0]
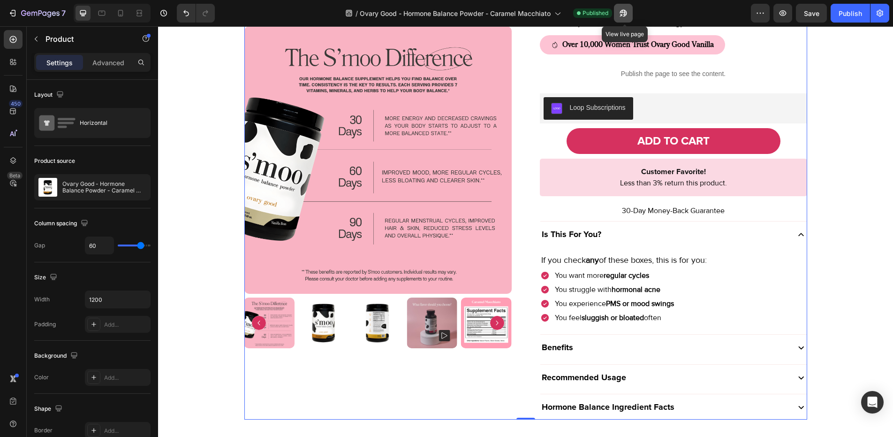
click at [622, 14] on icon "button" at bounding box center [623, 12] width 9 height 9
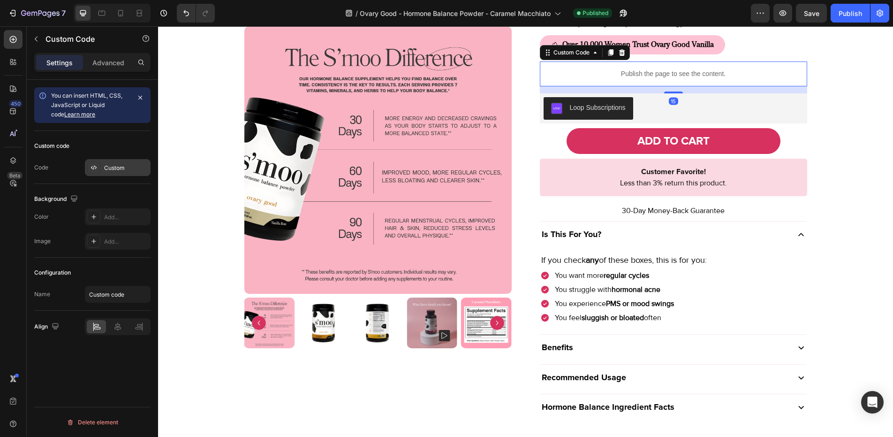
click at [105, 171] on div "Custom" at bounding box center [126, 168] width 44 height 8
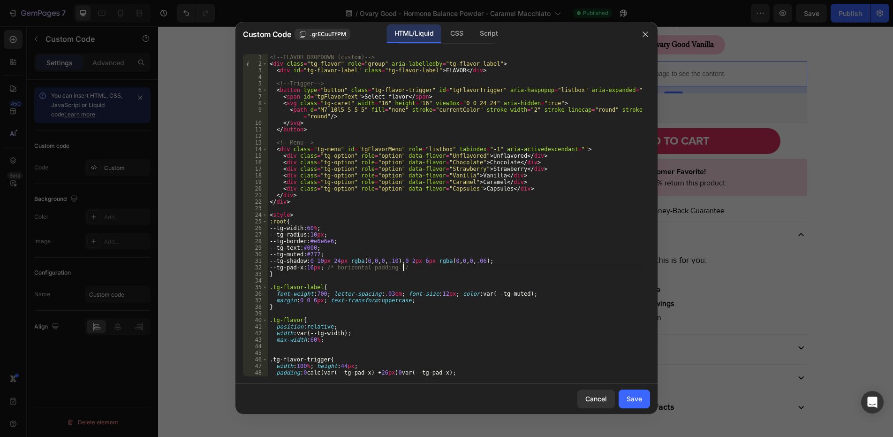
click at [429, 264] on div "<!-- FLAVOR DROPDOWN (custom) --> < div class = "tg-flavor" role = "group" aria…" at bounding box center [455, 222] width 375 height 336
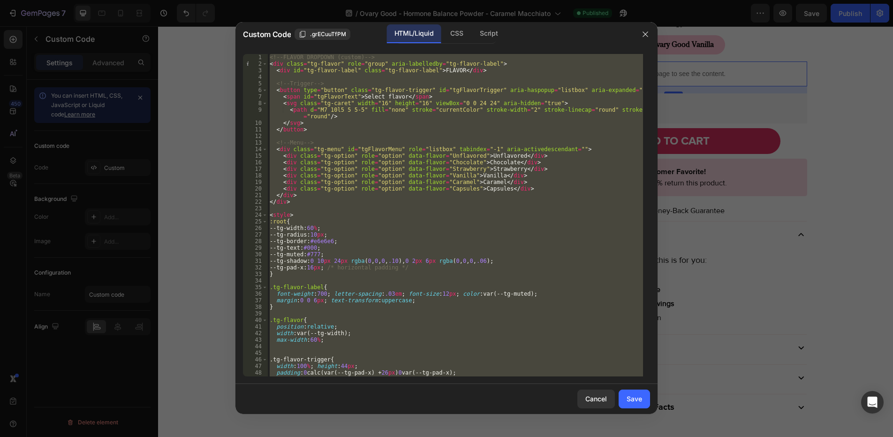
click at [518, 166] on div "<!-- FLAVOR DROPDOWN (custom) --> < div class = "tg-flavor" role = "group" aria…" at bounding box center [455, 215] width 375 height 322
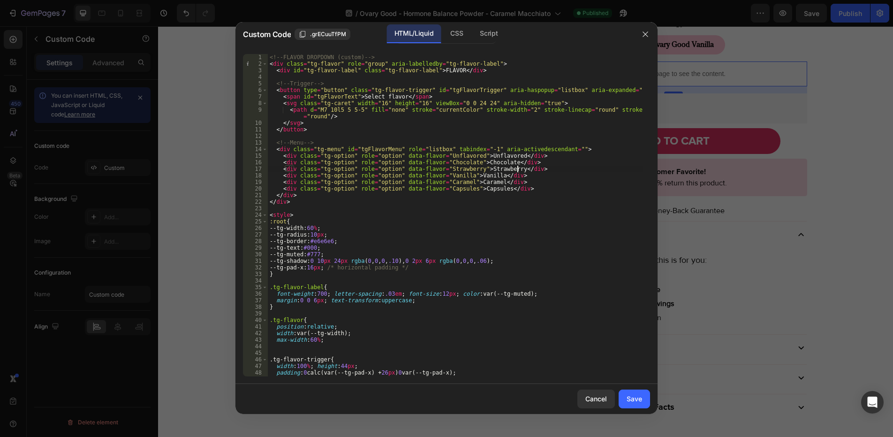
click at [518, 166] on div "<!-- FLAVOR DROPDOWN (custom) --> < div class = "tg-flavor" role = "group" aria…" at bounding box center [455, 222] width 375 height 336
type textarea "</script>"
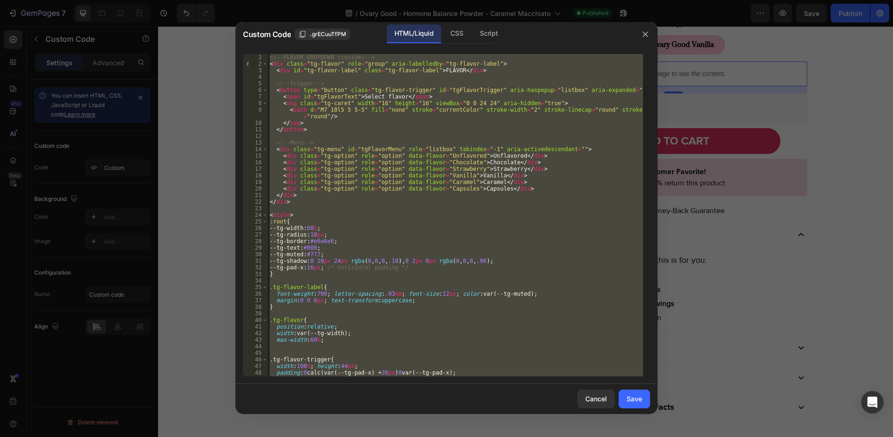
paste textarea
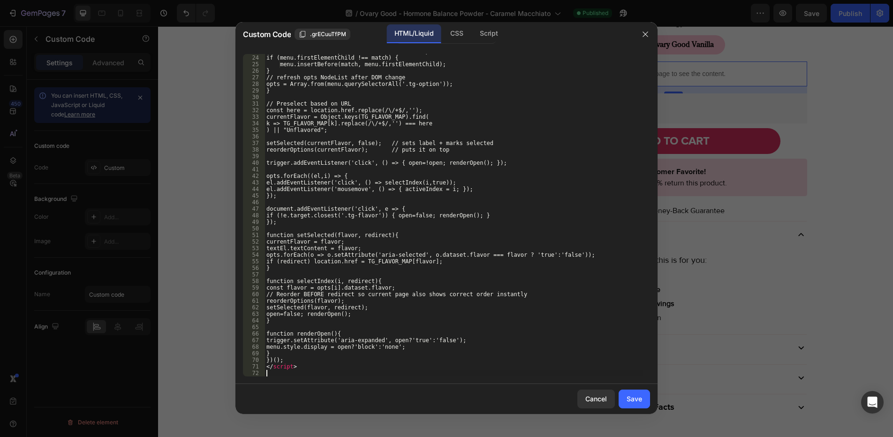
scroll to position [151, 0]
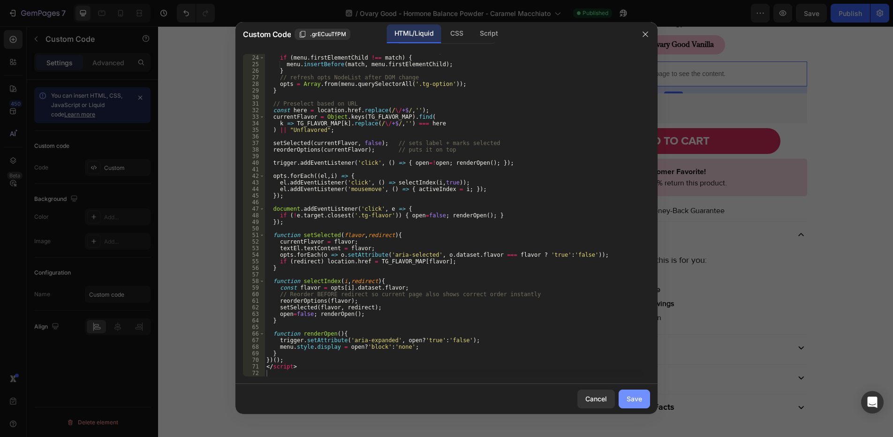
click at [628, 401] on div "Save" at bounding box center [634, 399] width 15 height 10
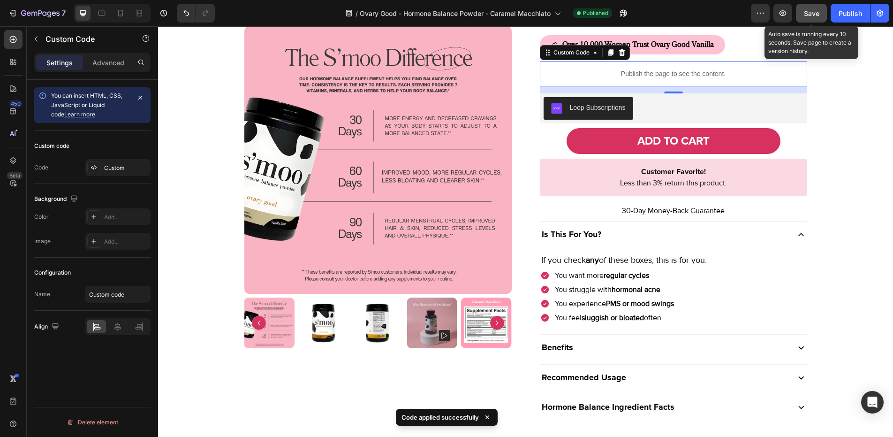
click at [814, 13] on span "Save" at bounding box center [811, 13] width 15 height 8
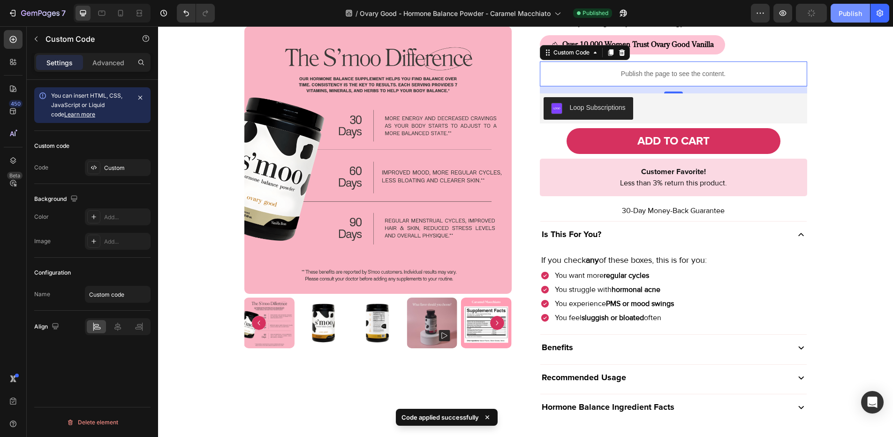
click at [848, 14] on div "Publish" at bounding box center [850, 13] width 23 height 10
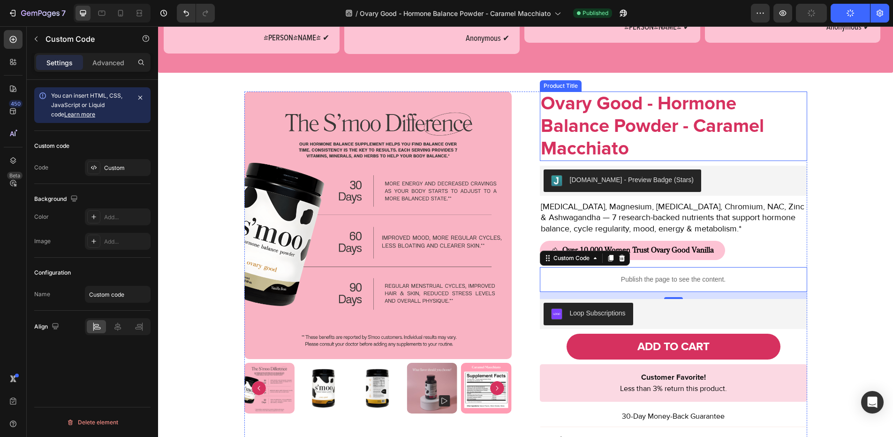
scroll to position [626, 0]
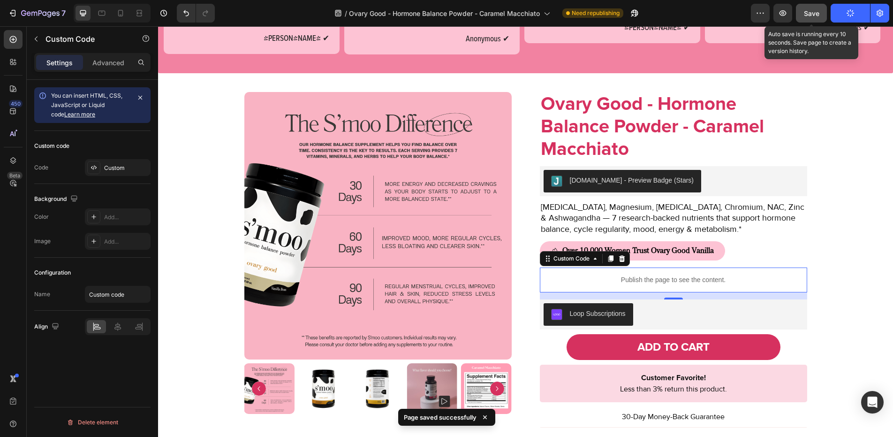
click at [810, 15] on span "Save" at bounding box center [811, 13] width 15 height 8
click at [838, 17] on button "Publish" at bounding box center [850, 13] width 39 height 19
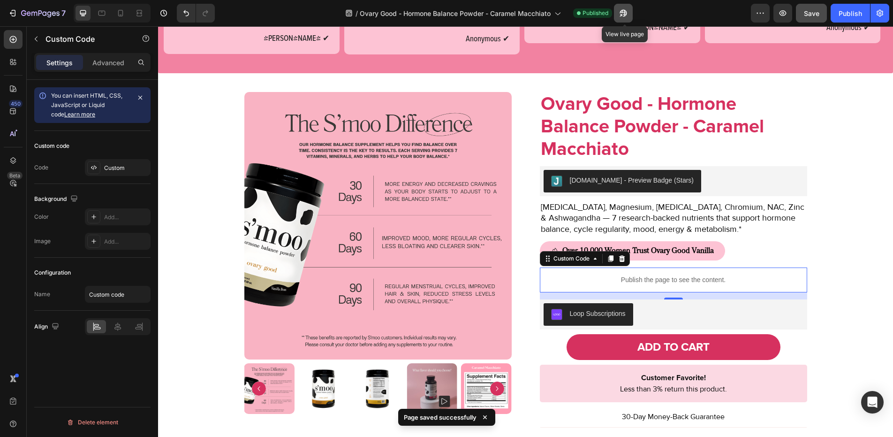
click at [628, 16] on icon "button" at bounding box center [623, 12] width 9 height 9
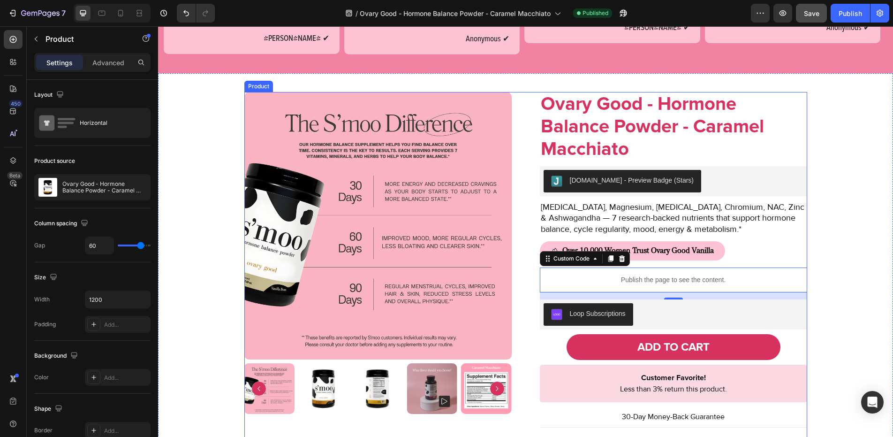
click at [278, 436] on div "Product Images" at bounding box center [377, 359] width 267 height 534
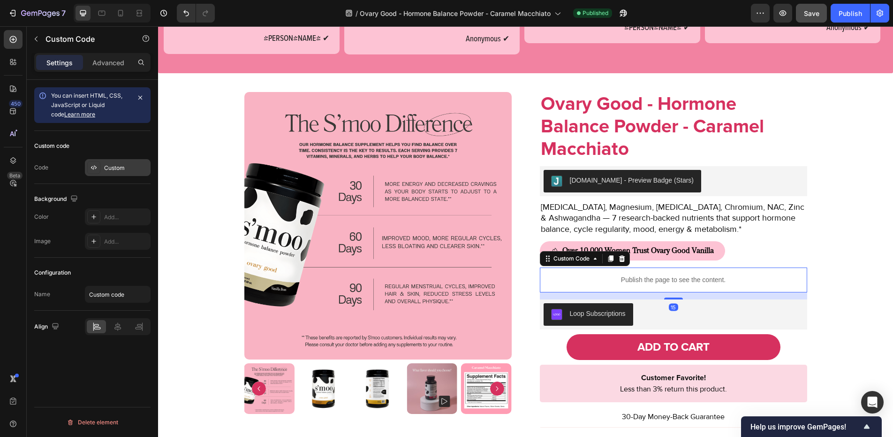
click at [129, 168] on div "Custom" at bounding box center [126, 168] width 44 height 8
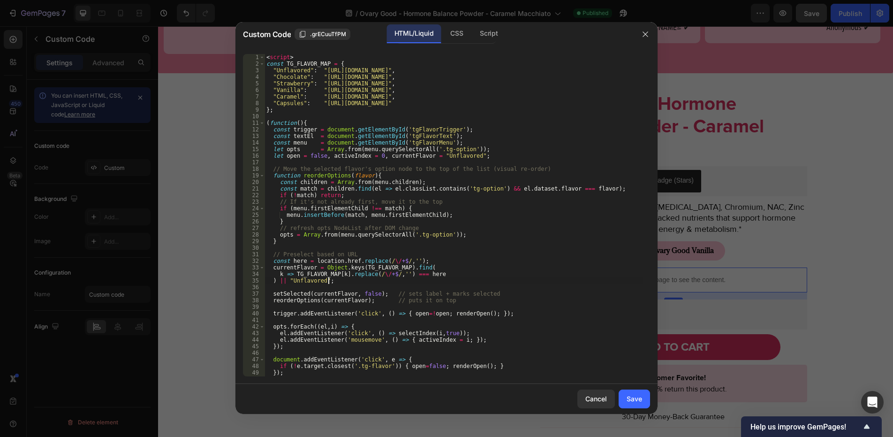
click at [386, 283] on div "< script > const TG_FLAVOR_MAP = { "Unflavored" : "https://thesmooco.com/produc…" at bounding box center [454, 222] width 379 height 336
type textarea "</script>"
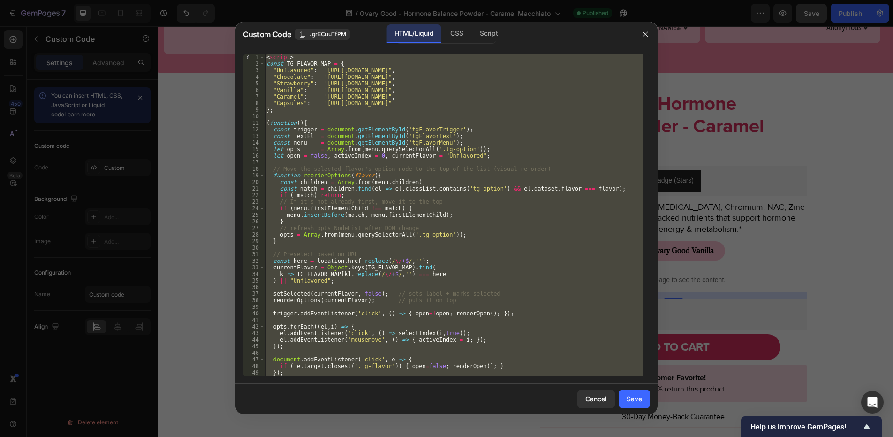
paste textarea
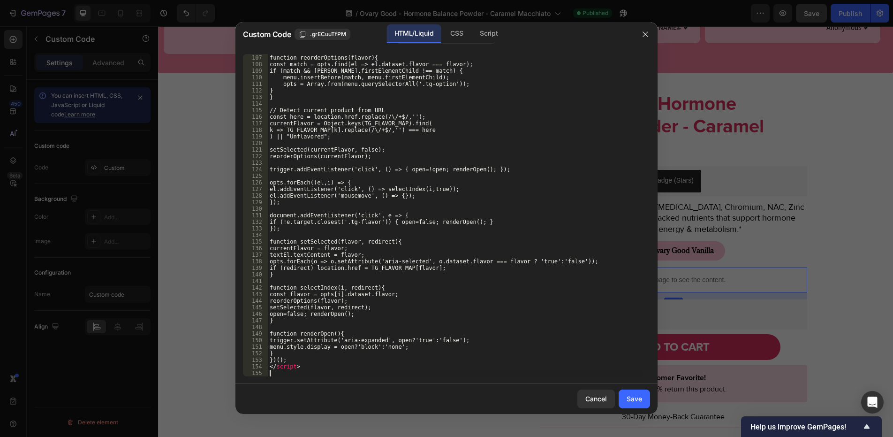
scroll to position [735, 0]
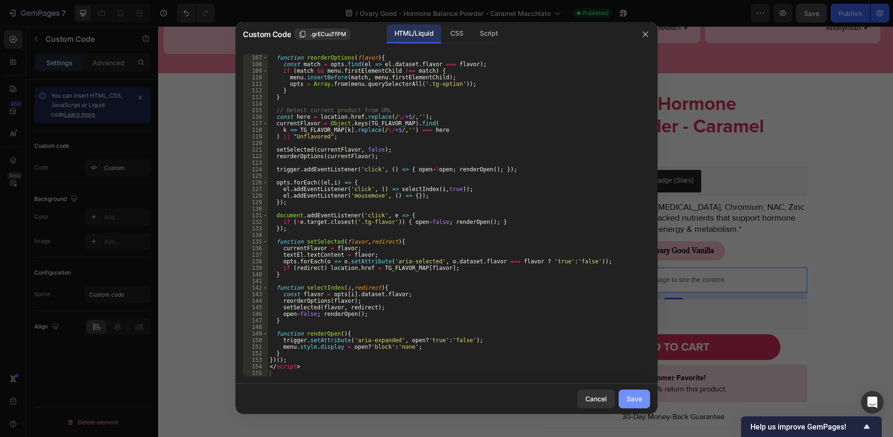
click at [626, 395] on button "Save" at bounding box center [634, 398] width 31 height 19
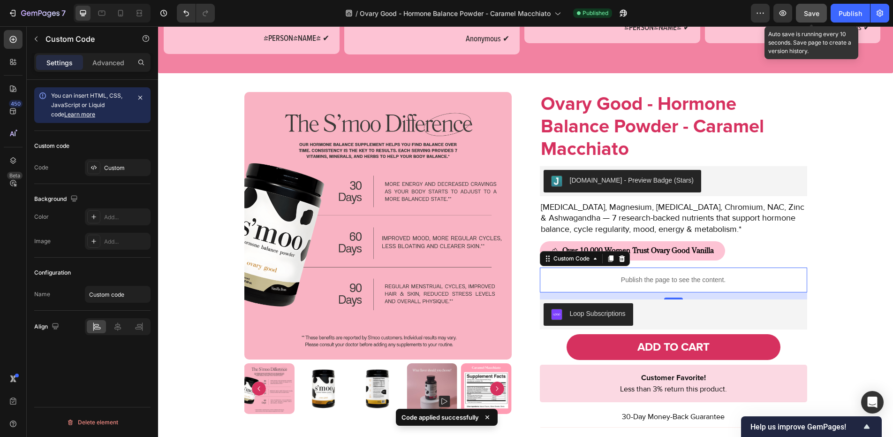
click at [809, 10] on span "Save" at bounding box center [811, 13] width 15 height 8
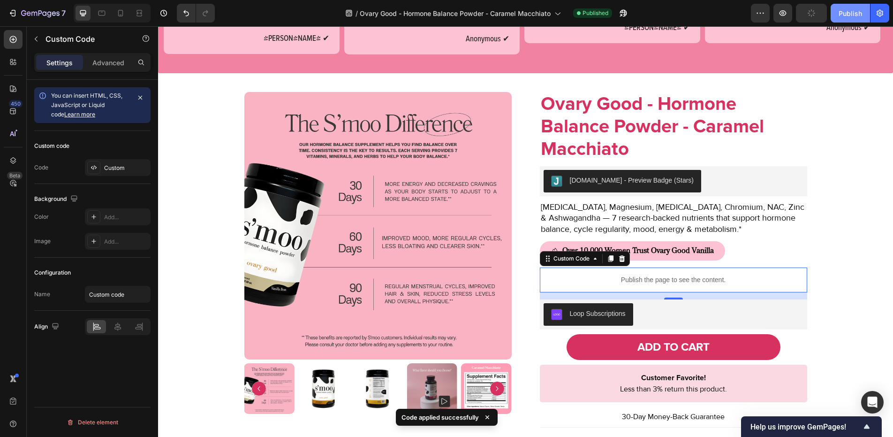
click at [840, 17] on div "Publish" at bounding box center [850, 13] width 23 height 10
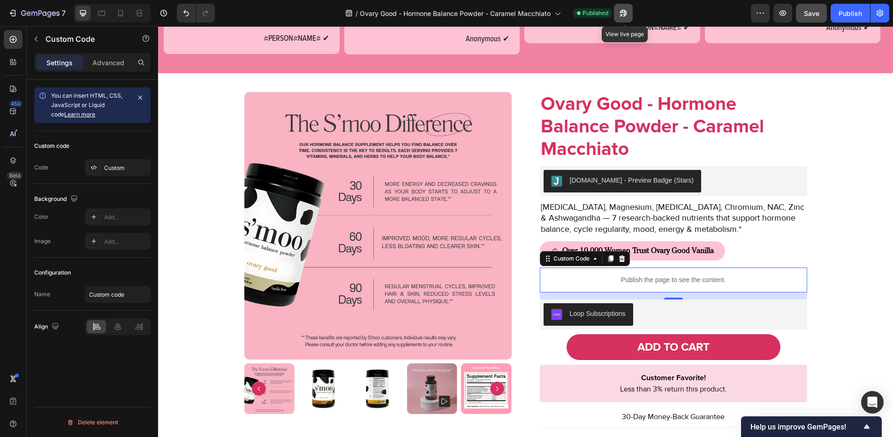
click at [623, 13] on icon "button" at bounding box center [623, 12] width 9 height 9
click at [97, 154] on div "Custom code Code Custom" at bounding box center [92, 157] width 116 height 53
drag, startPoint x: 100, startPoint y: 165, endPoint x: 191, endPoint y: 169, distance: 90.2
click at [100, 165] on div "Custom" at bounding box center [118, 167] width 66 height 17
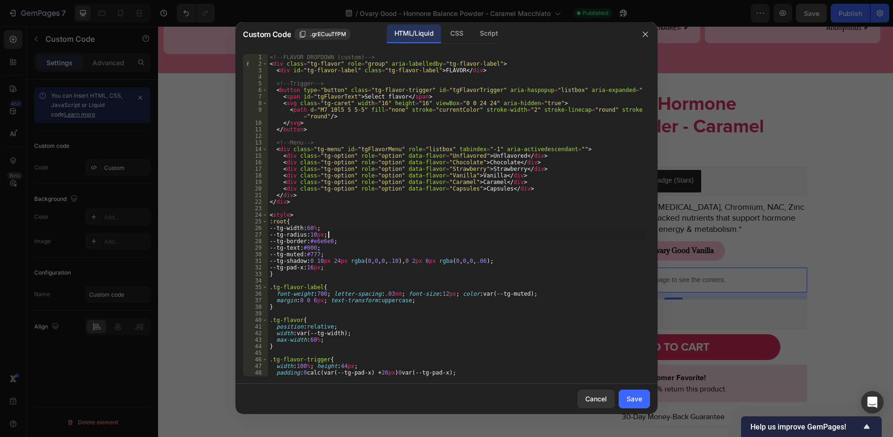
click at [395, 236] on div "<!-- FLAVOR DROPDOWN (custom) --> < div class = "tg-flavor" role = "group" aria…" at bounding box center [455, 222] width 375 height 336
type textarea "</script>"
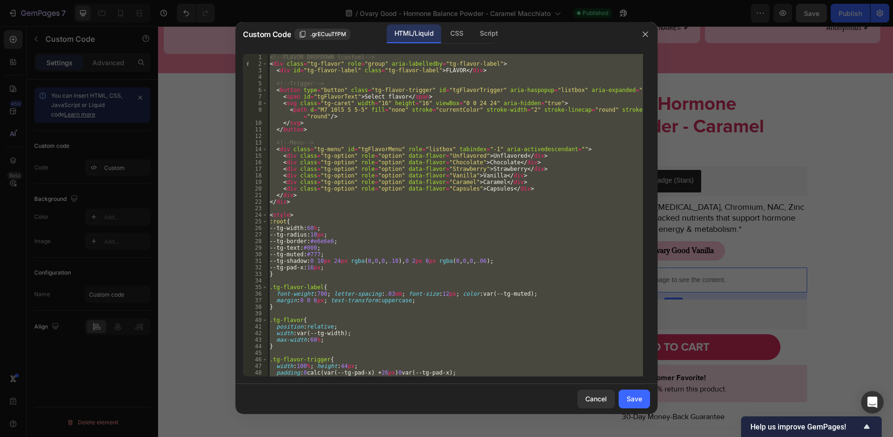
paste textarea
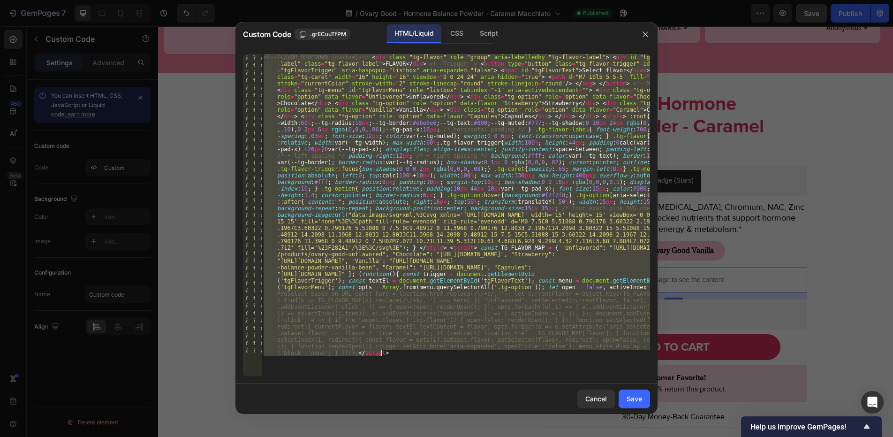
paste textarea
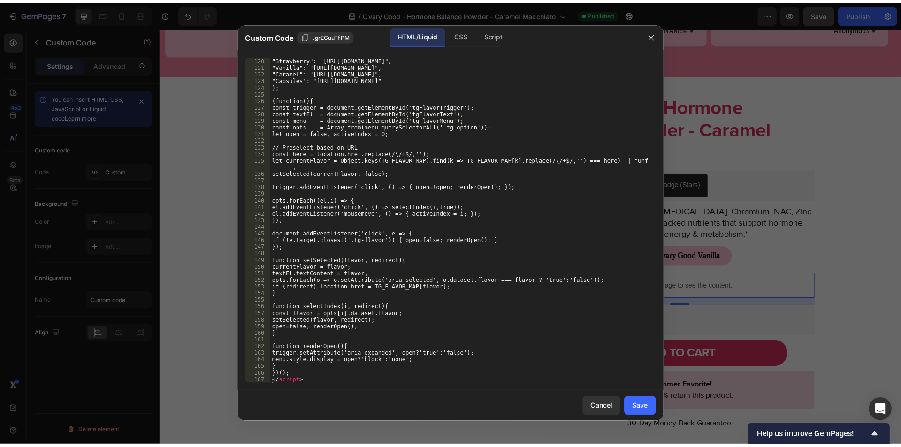
scroll to position [821, 0]
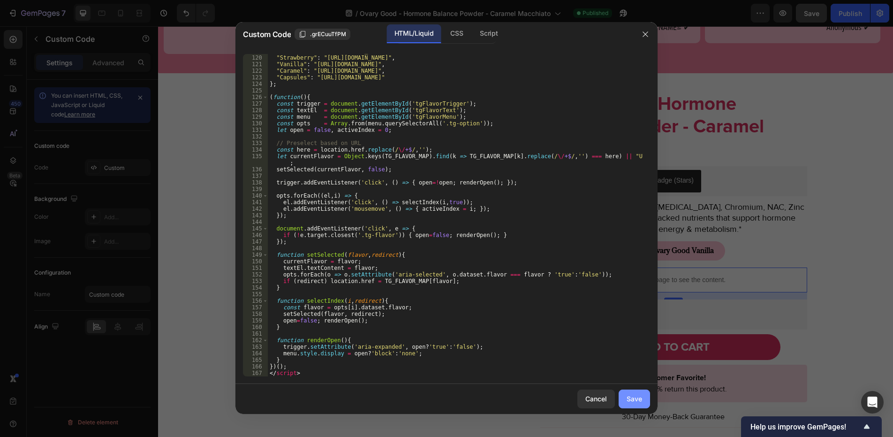
click at [643, 401] on button "Save" at bounding box center [634, 398] width 31 height 19
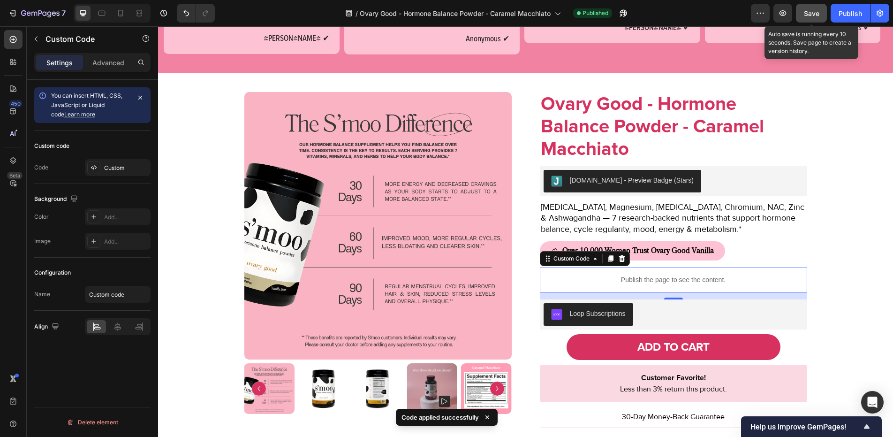
click at [822, 14] on button "Save" at bounding box center [811, 13] width 31 height 19
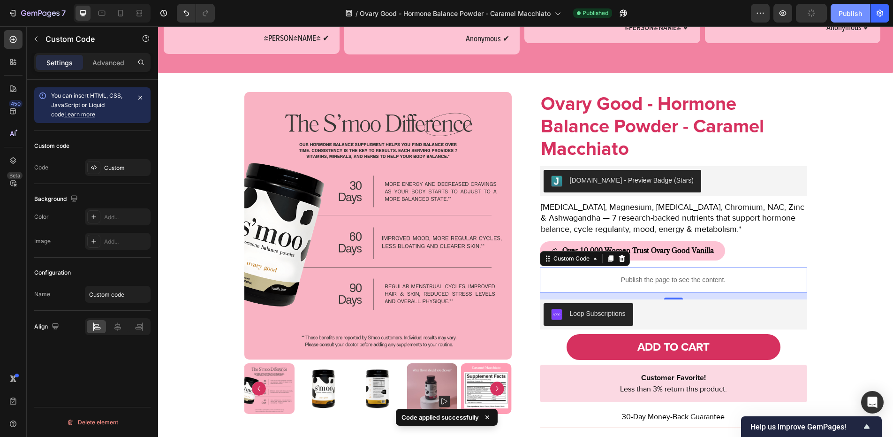
click at [853, 14] on div "Publish" at bounding box center [850, 13] width 23 height 10
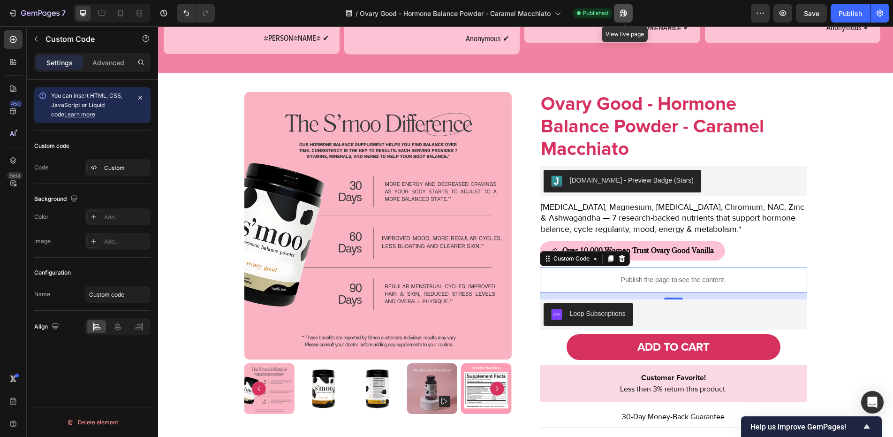
click at [631, 15] on button "button" at bounding box center [623, 13] width 19 height 19
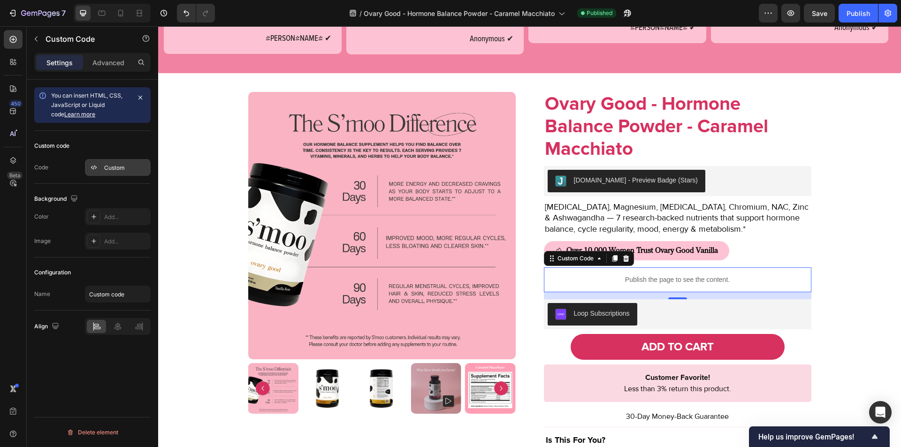
click at [115, 169] on div "Custom" at bounding box center [126, 168] width 44 height 8
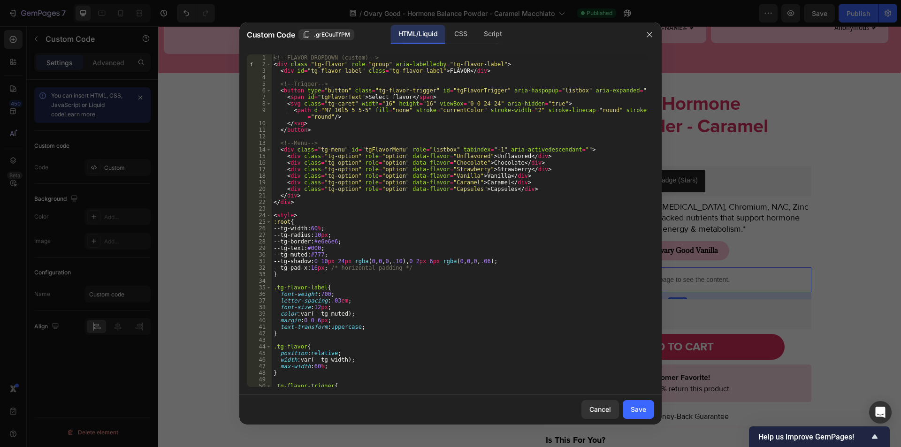
type textarea "--tg-text:#000;"
click at [396, 251] on div "<!-- FLAVOR DROPDOWN (custom) --> < div class = "tg-flavor" role = "group" aria…" at bounding box center [459, 227] width 375 height 346
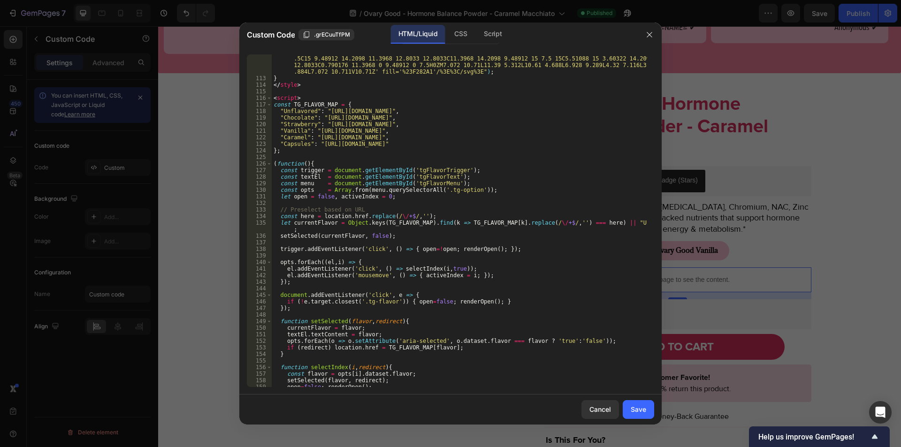
scroll to position [817, 0]
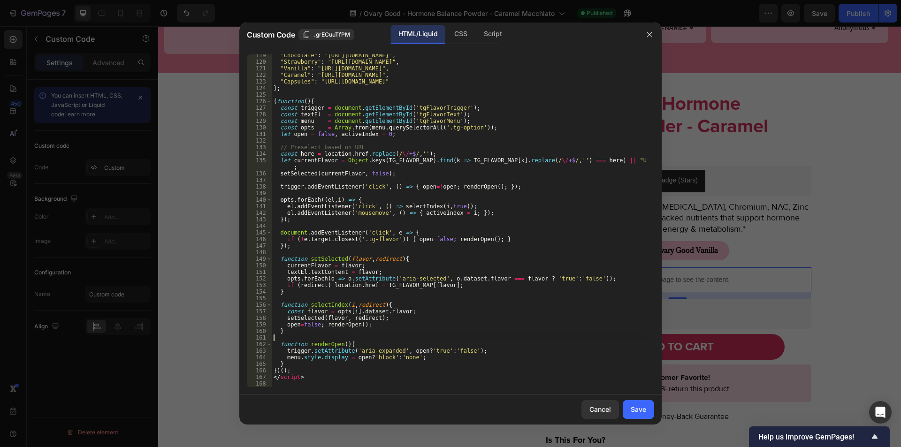
click at [471, 337] on div ""Chocolate" : "https://thesmooco.com/products/ovary-good-chocolate" , "Strawber…" at bounding box center [459, 225] width 375 height 346
type textarea "</script>"
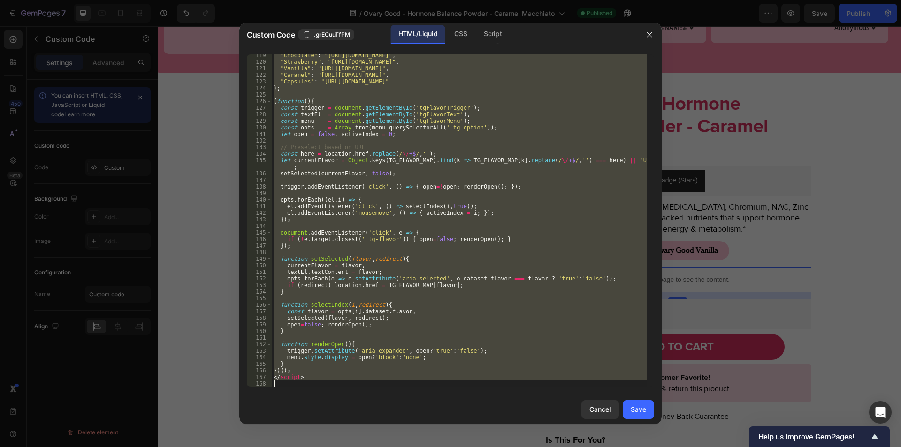
click at [487, 178] on div ""Chocolate" : "https://thesmooco.com/products/ovary-good-chocolate" , "Strawber…" at bounding box center [459, 220] width 375 height 333
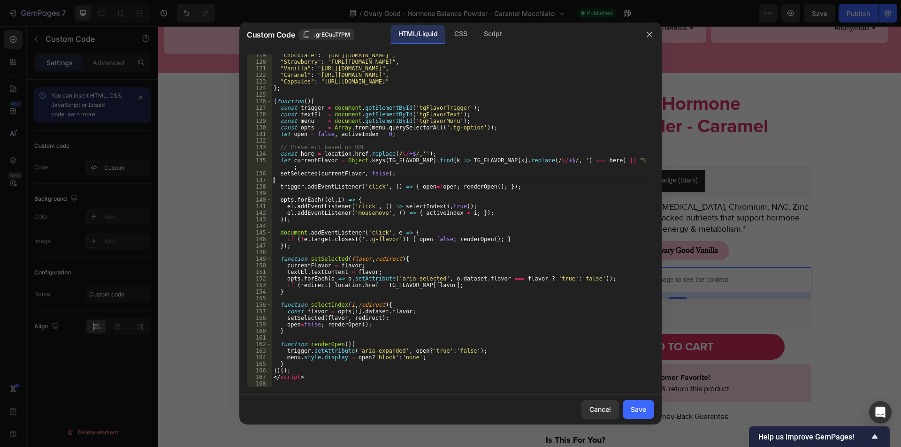
type textarea "</script>"
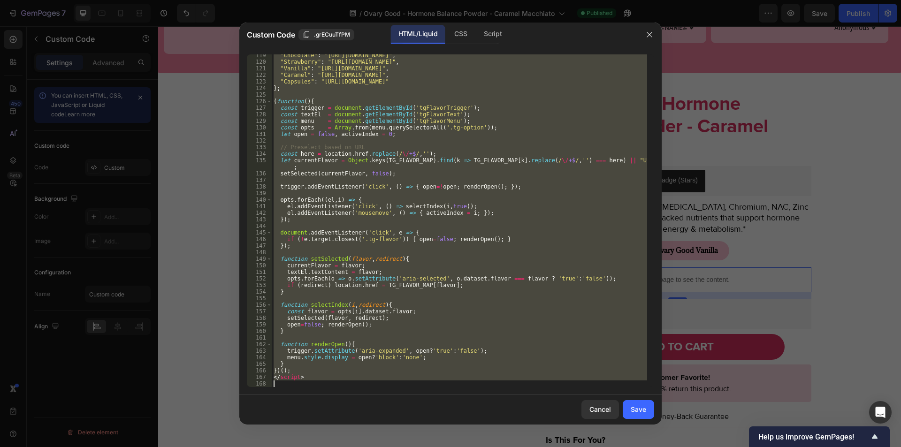
paste textarea
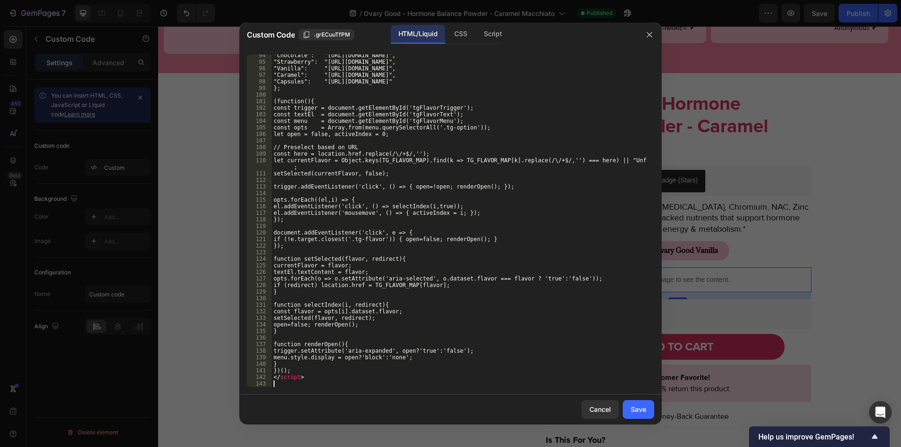
scroll to position [653, 0]
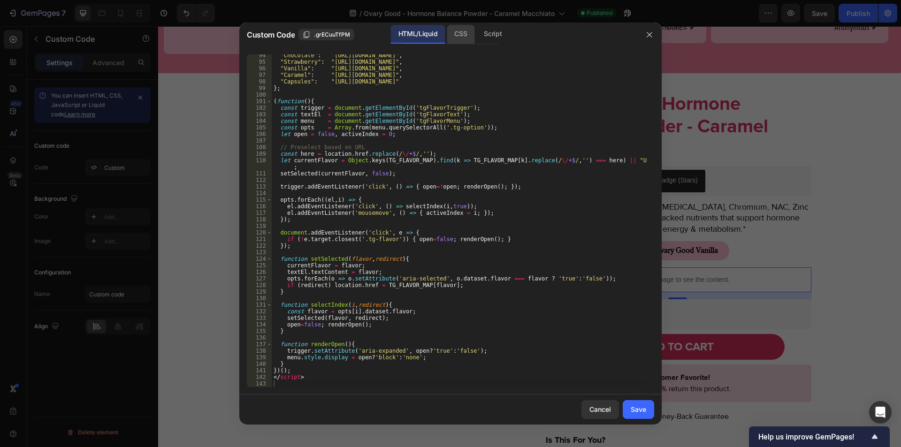
click at [465, 40] on div "CSS" at bounding box center [461, 34] width 28 height 19
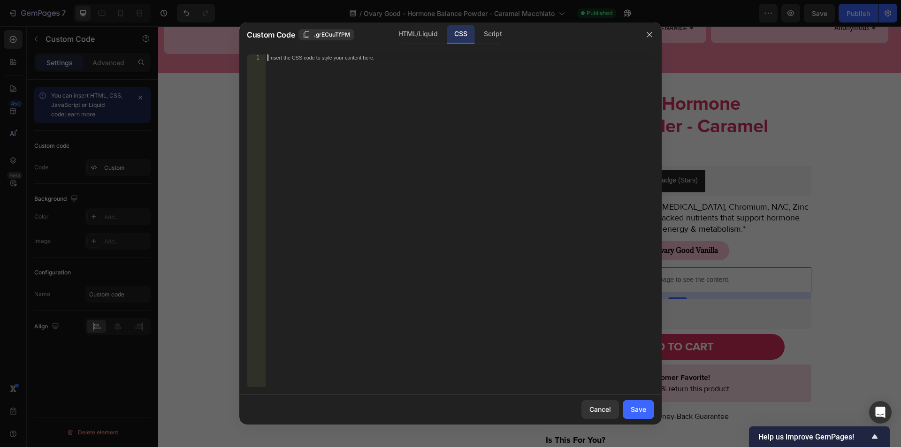
click at [454, 115] on div "Insert the CSS code to style your content here." at bounding box center [460, 227] width 389 height 346
click at [491, 33] on div "Script" at bounding box center [492, 34] width 33 height 19
click at [455, 35] on div "CSS" at bounding box center [461, 34] width 28 height 19
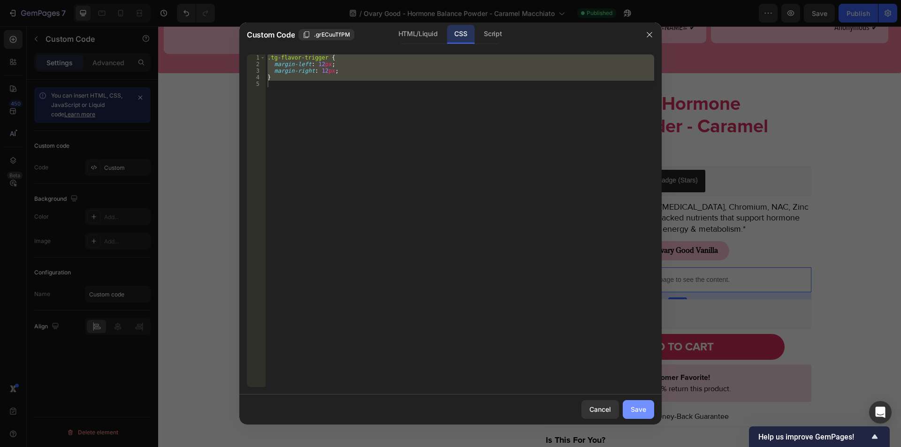
click at [641, 403] on button "Save" at bounding box center [638, 409] width 31 height 19
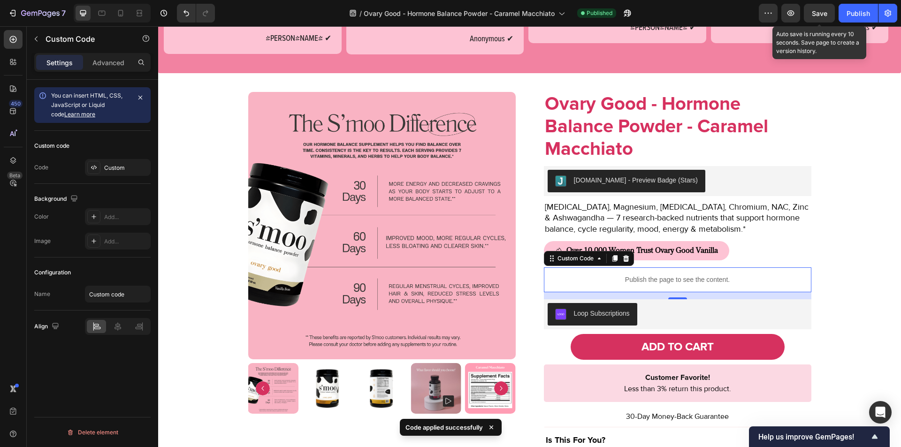
click at [823, 12] on span "Save" at bounding box center [819, 13] width 15 height 8
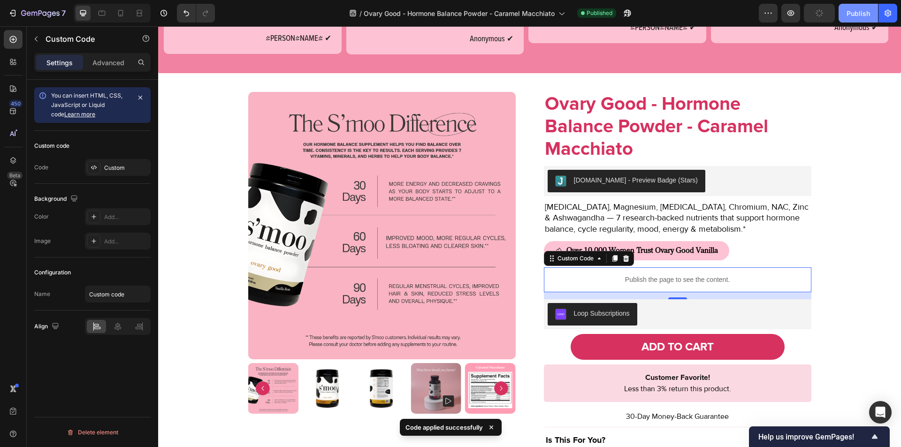
click at [852, 14] on div "Publish" at bounding box center [858, 13] width 23 height 10
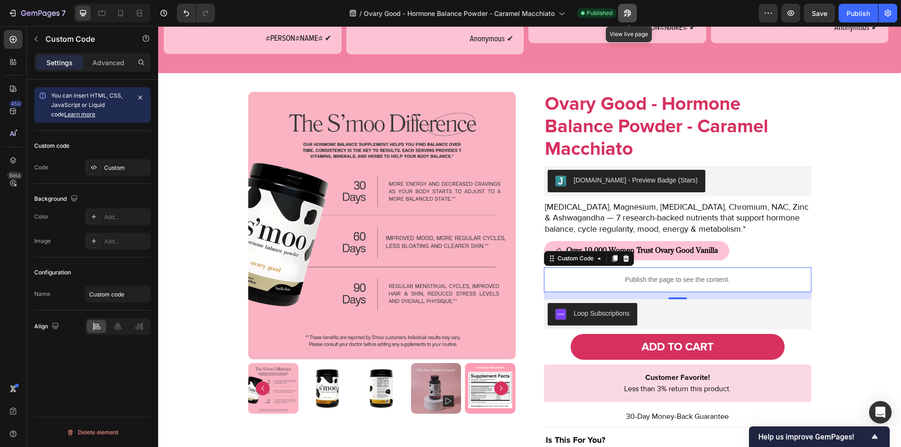
click at [631, 17] on icon "button" at bounding box center [627, 12] width 9 height 9
click at [12, 14] on icon "button" at bounding box center [12, 12] width 9 height 9
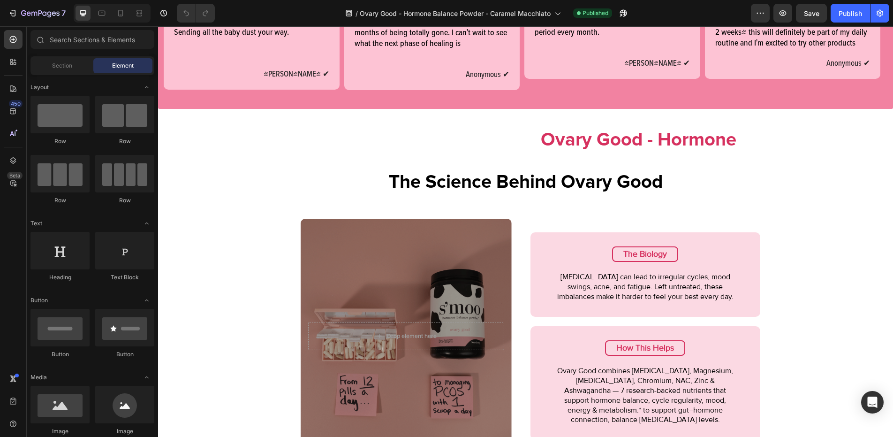
scroll to position [617, 0]
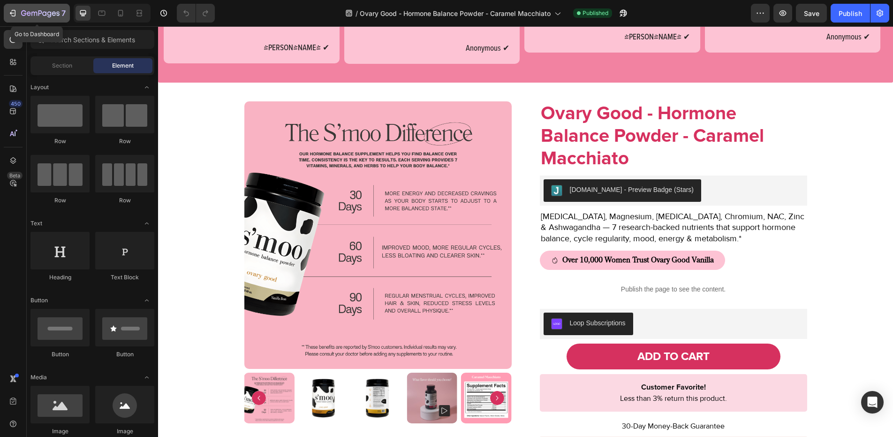
click at [11, 15] on icon "button" at bounding box center [12, 12] width 9 height 9
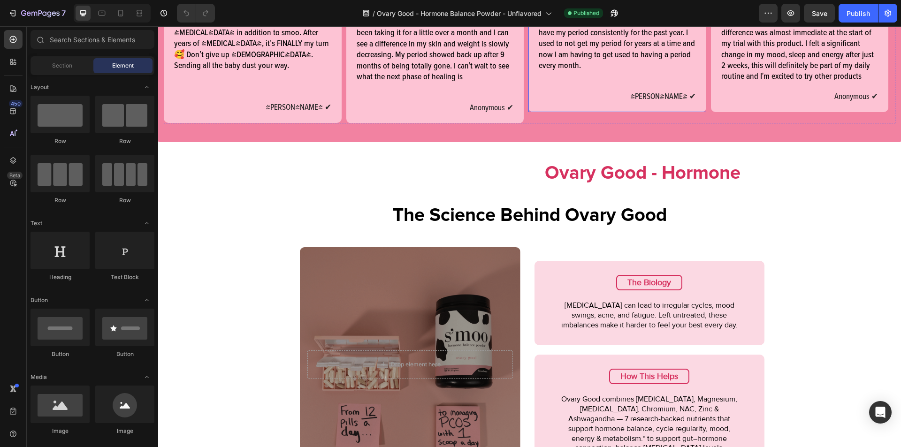
scroll to position [593, 0]
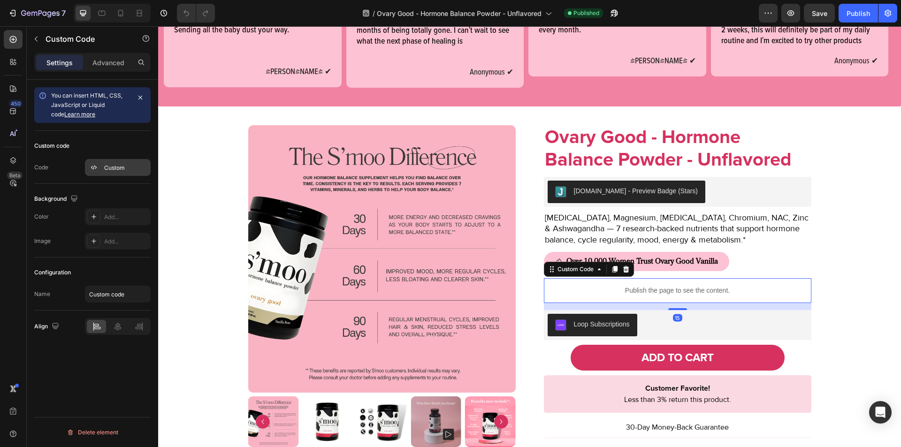
click at [109, 173] on div "Custom" at bounding box center [118, 167] width 66 height 17
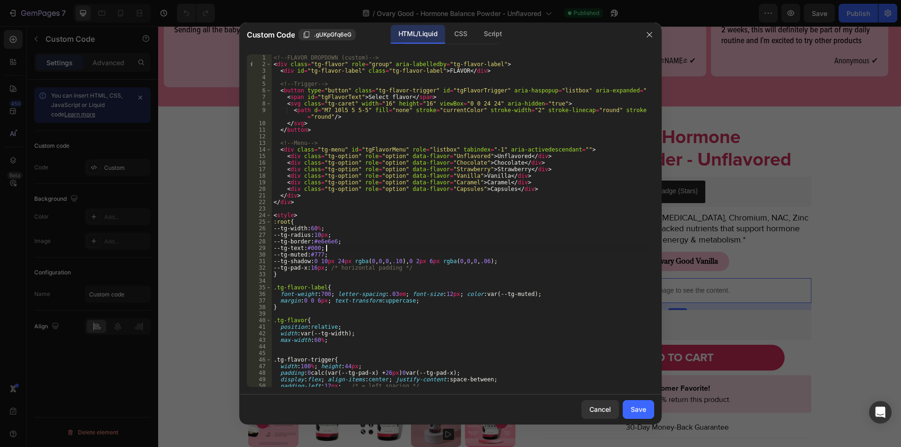
click at [426, 250] on div "<!-- FLAVOR DROPDOWN (custom) --> < div class = "tg-flavor" role = "group" aria…" at bounding box center [459, 227] width 375 height 346
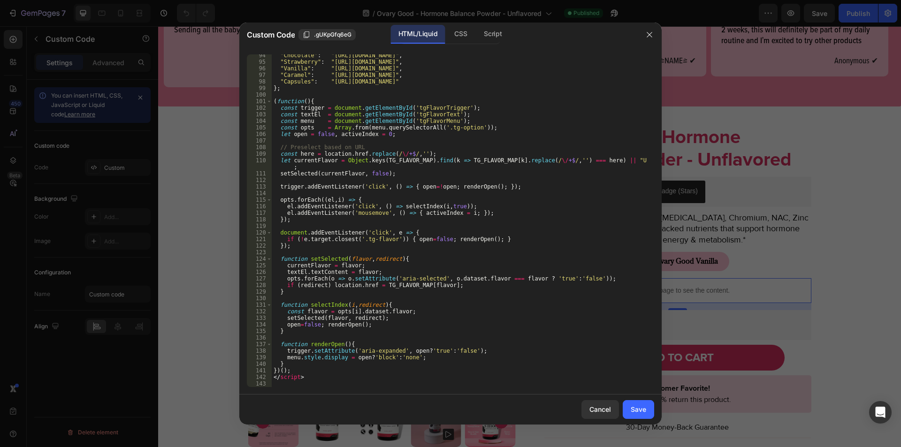
scroll to position [653, 0]
click at [483, 272] on div ""Chocolate" : "https://thesmooco.com/products/ovary-good-chocolate" , "Strawber…" at bounding box center [459, 225] width 375 height 346
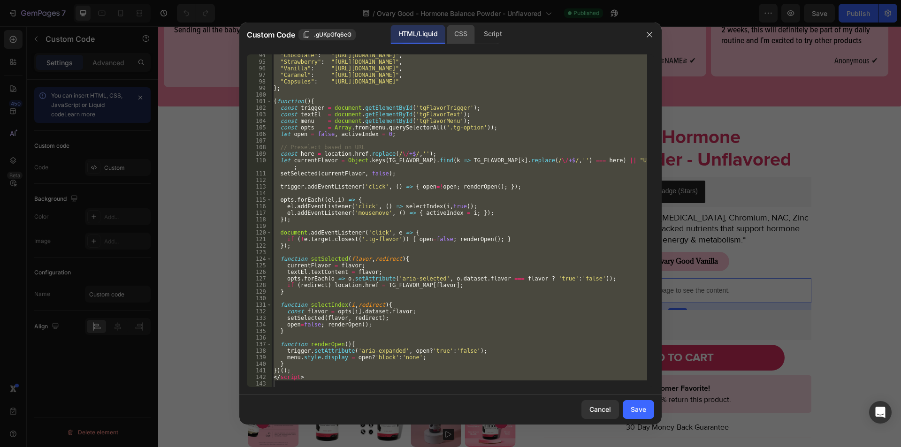
click at [464, 35] on div "CSS" at bounding box center [461, 34] width 28 height 19
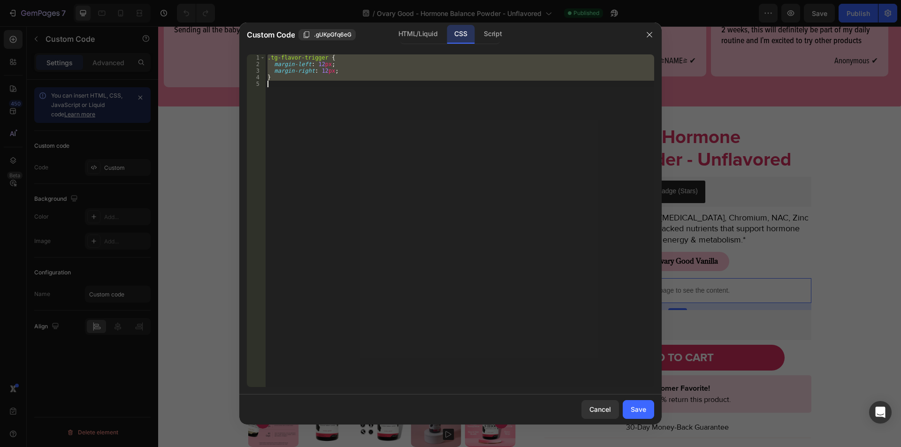
click at [405, 75] on div ".tg-flavor-trigger { margin-left : 12 px ; margin-right : 12 px ; }" at bounding box center [460, 220] width 389 height 333
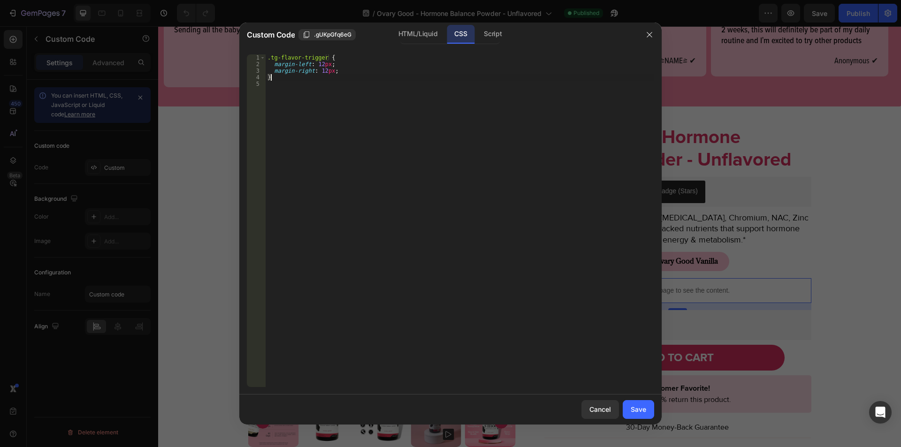
type textarea "}"
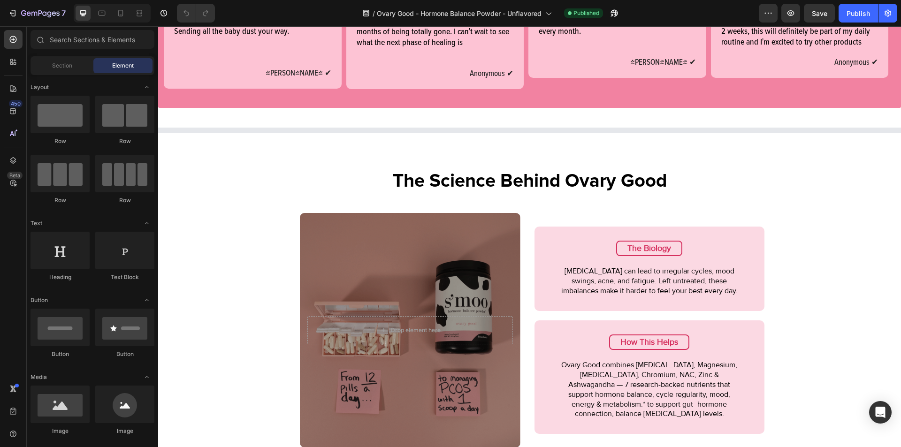
scroll to position [594, 0]
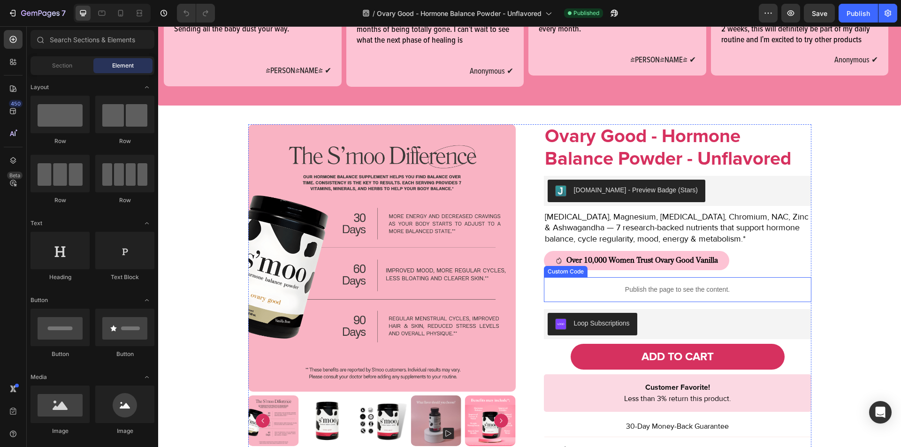
click at [591, 295] on p "Publish the page to see the content." at bounding box center [677, 290] width 267 height 10
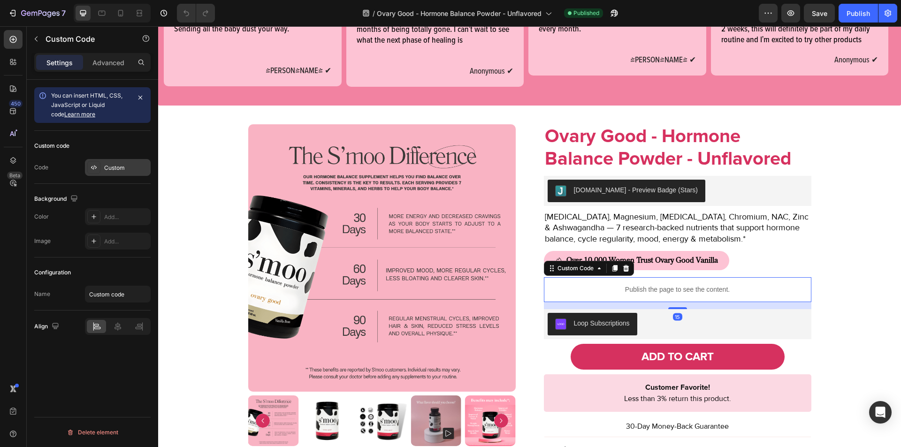
click at [116, 161] on div "Custom" at bounding box center [118, 167] width 66 height 17
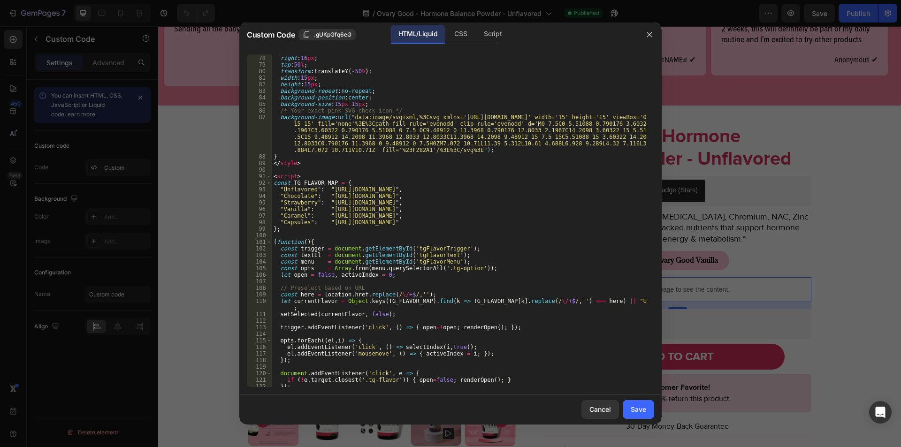
scroll to position [513, 0]
click at [330, 190] on div "right : 16 px ; top : 50 % ; transform : translateY( -50 % ) ; width : 15 px ; …" at bounding box center [459, 226] width 375 height 346
drag, startPoint x: 330, startPoint y: 190, endPoint x: 490, endPoint y: 191, distance: 160.0
click at [490, 191] on div "right : 16 px ; top : 50 % ; transform : translateY( -50 % ) ; width : 15 px ; …" at bounding box center [459, 226] width 375 height 346
paste textarea "ages/ovary-good-hormone-balance-powder"
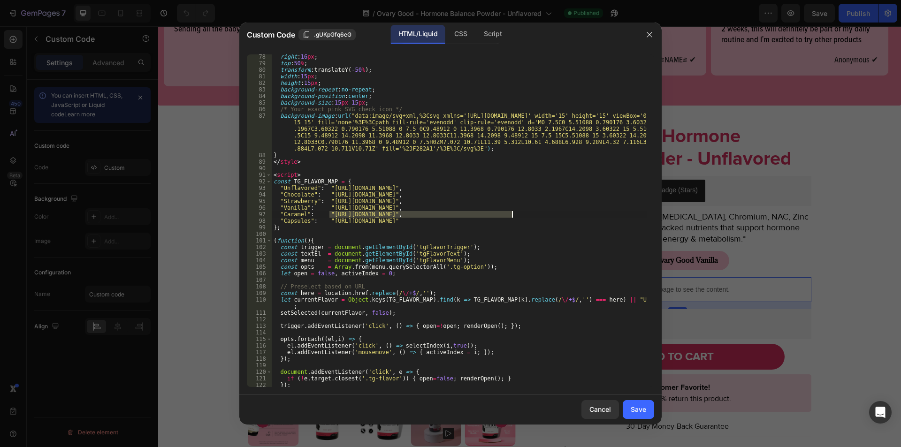
drag, startPoint x: 330, startPoint y: 216, endPoint x: 512, endPoint y: 216, distance: 182.1
click at [512, 216] on div "right : 16 px ; top : 50 % ; transform : translateY( -50 % ) ; width : 15 px ; …" at bounding box center [459, 226] width 375 height 346
paste textarea "ages/ovary-good-hormone-balance-powder-caramel-macchiato-umeckd"
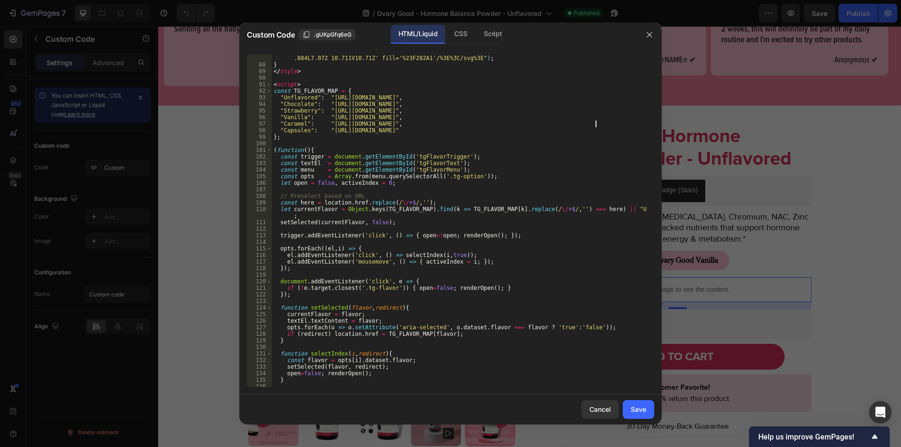
scroll to position [603, 0]
drag, startPoint x: 329, startPoint y: 113, endPoint x: 490, endPoint y: 113, distance: 161.0
click at [490, 113] on div "background-image : url( "data:image/svg+xml,%3Csvg xmlns='http://www.w3.org/200…" at bounding box center [459, 212] width 375 height 379
paste textarea "ages/ovary-good-hormone-balance-powder-strawberry-wrlluz"
drag, startPoint x: 329, startPoint y: 105, endPoint x: 487, endPoint y: 107, distance: 157.7
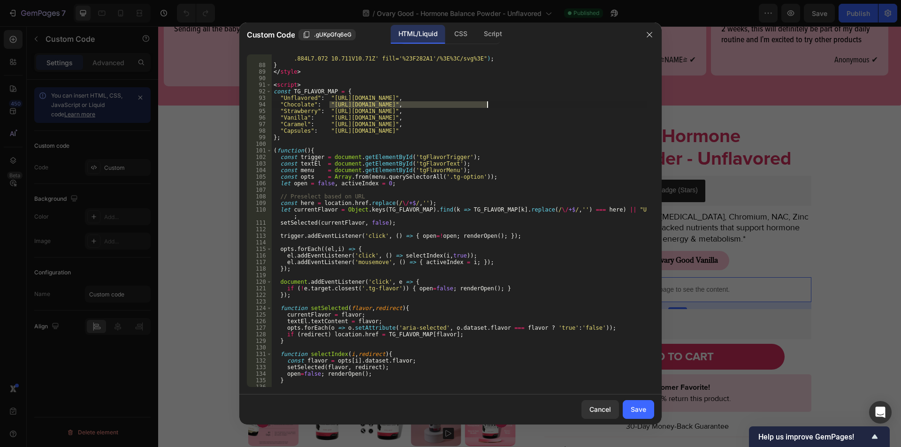
click at [487, 107] on div "background-image : url( "data:image/svg+xml,%3Csvg xmlns='http://www.w3.org/200…" at bounding box center [459, 212] width 375 height 379
paste textarea "ages/ovary-good-hormone-balance-powder-chocolate-utomvi"
click at [509, 180] on div "background-image : url( "data:image/svg+xml,%3Csvg xmlns='http://www.w3.org/200…" at bounding box center [459, 212] width 375 height 379
type textarea "let open = false, activeIndex = 0;"
click at [640, 411] on div "Save" at bounding box center [638, 410] width 15 height 10
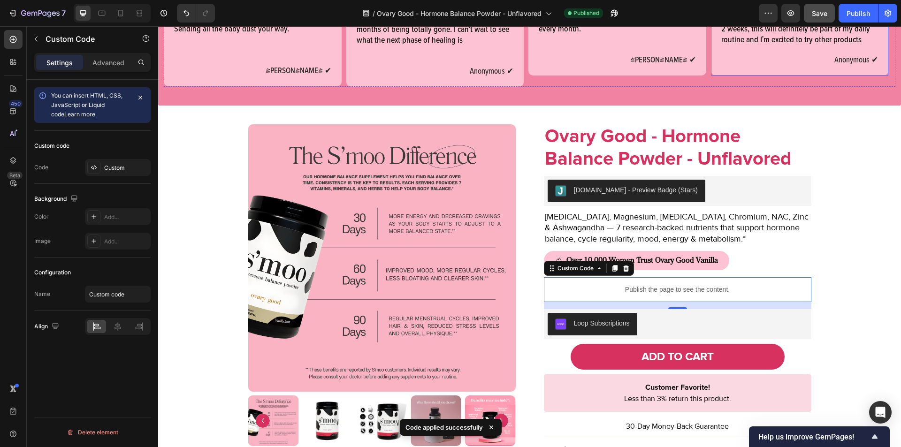
click at [826, 17] on span "Save" at bounding box center [819, 13] width 15 height 8
click at [825, 16] on button "button" at bounding box center [819, 13] width 31 height 19
click at [849, 13] on div "Publish" at bounding box center [858, 13] width 23 height 10
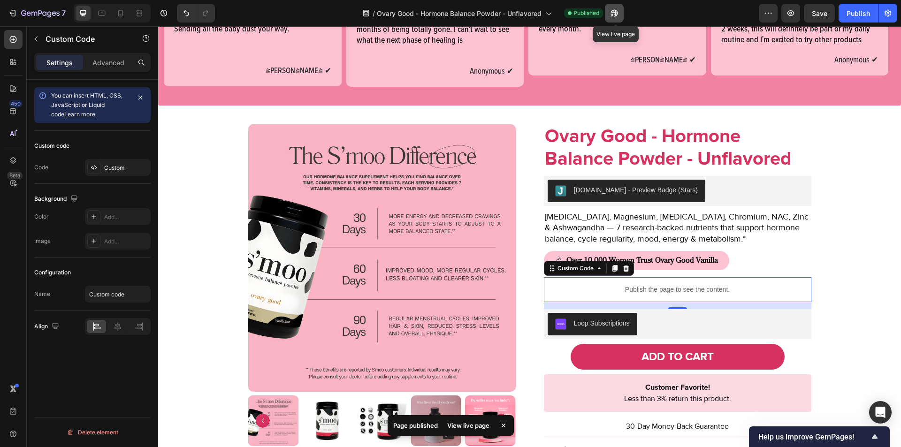
click at [618, 9] on icon "button" at bounding box center [614, 12] width 9 height 9
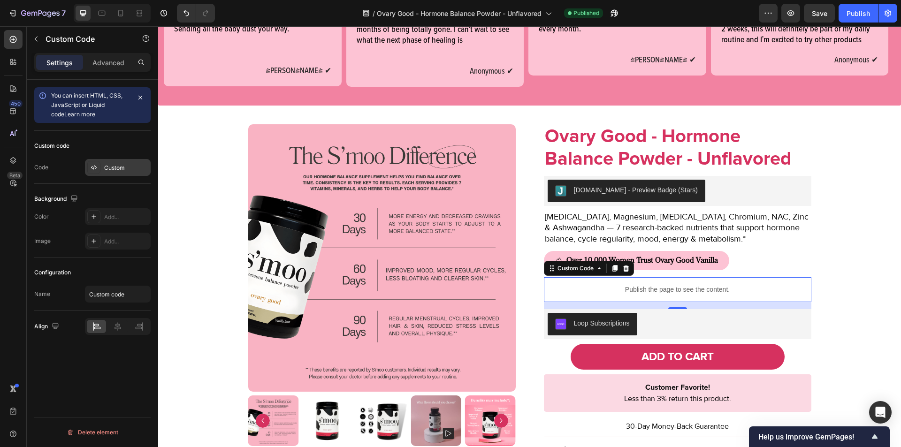
click at [98, 167] on div at bounding box center [93, 167] width 13 height 13
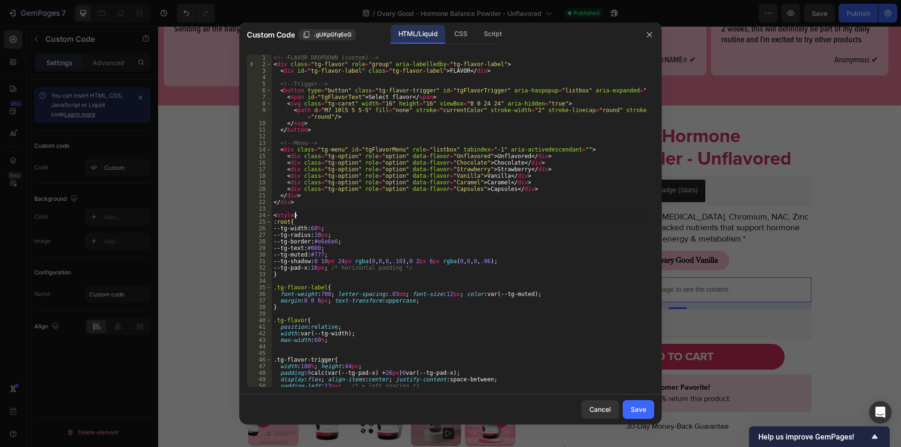
click at [396, 213] on div "<!-- FLAVOR DROPDOWN (custom) --> < div class = "tg-flavor" role = "group" aria…" at bounding box center [459, 227] width 375 height 346
type textarea "</script>"
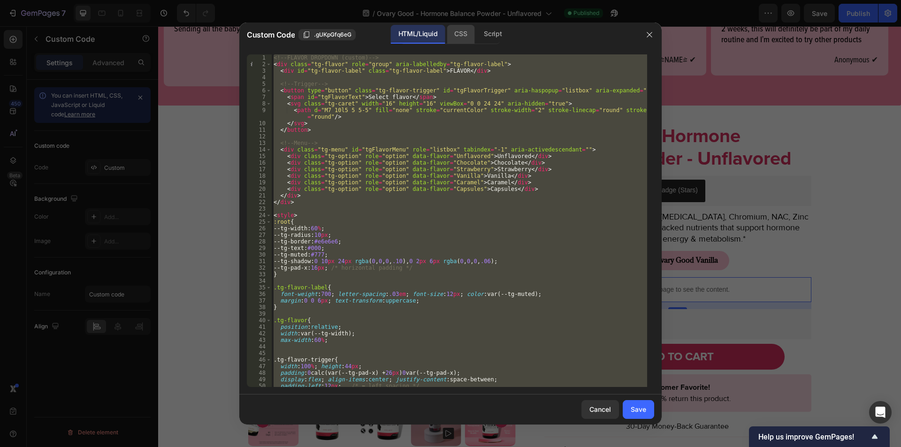
click at [455, 36] on div "CSS" at bounding box center [461, 34] width 28 height 19
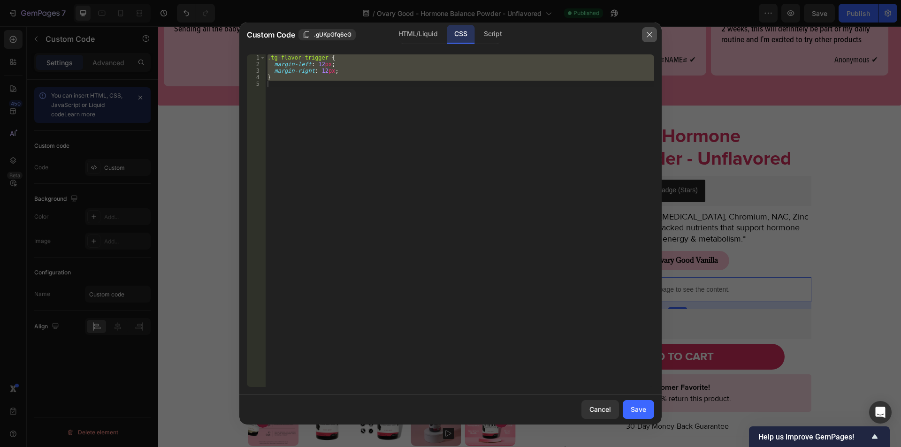
click at [648, 31] on icon "button" at bounding box center [650, 35] width 8 height 8
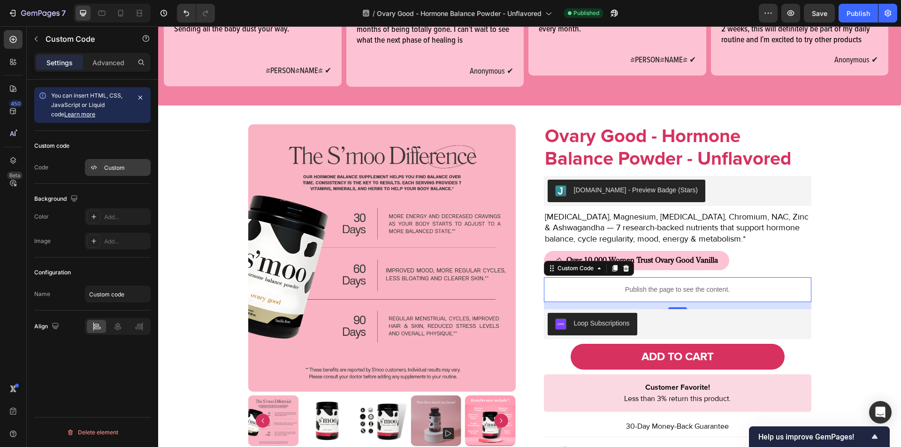
click at [122, 170] on div "Custom" at bounding box center [126, 168] width 44 height 8
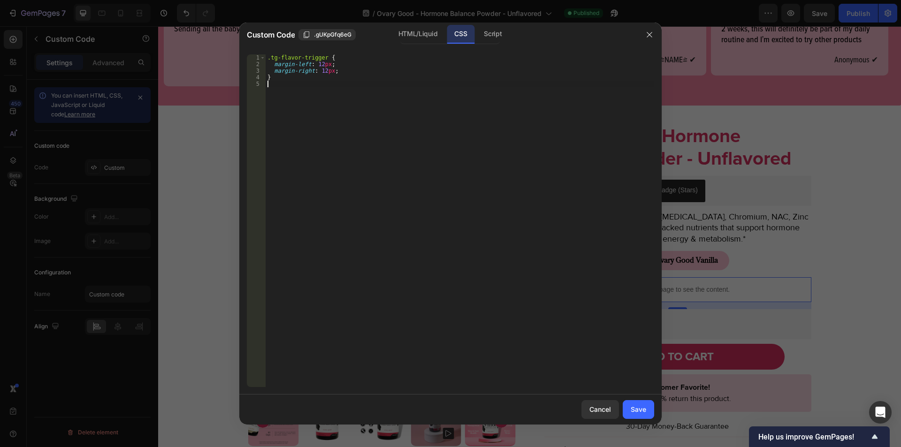
click at [380, 106] on div ".tg-flavor-trigger { margin-left : 12 px ; margin-right : 12 px ; }" at bounding box center [460, 227] width 389 height 346
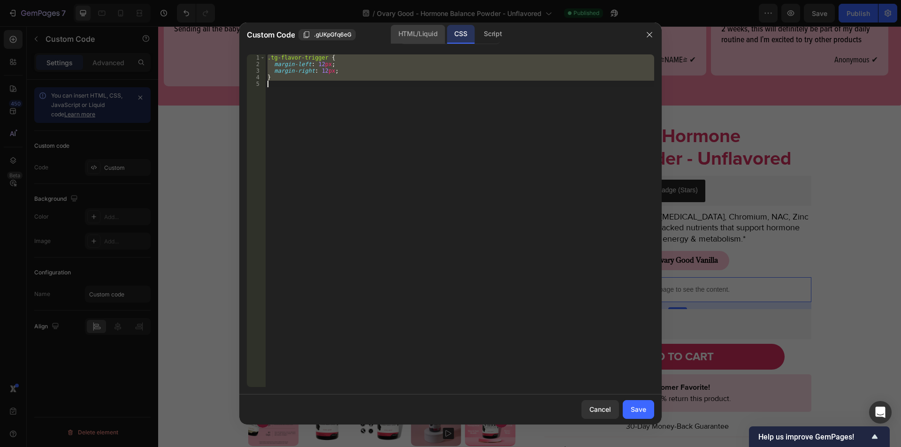
click at [407, 36] on div "HTML/Liquid" at bounding box center [418, 34] width 54 height 19
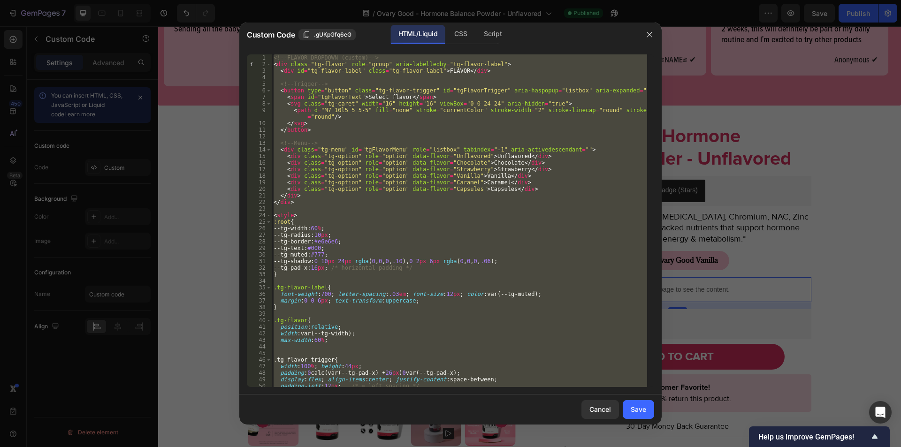
type textarea "</script>"
click at [401, 139] on div "<!-- FLAVOR DROPDOWN (custom) --> < div class = "tg-flavor" role = "group" aria…" at bounding box center [459, 220] width 375 height 333
click at [451, 32] on div "CSS" at bounding box center [461, 34] width 28 height 19
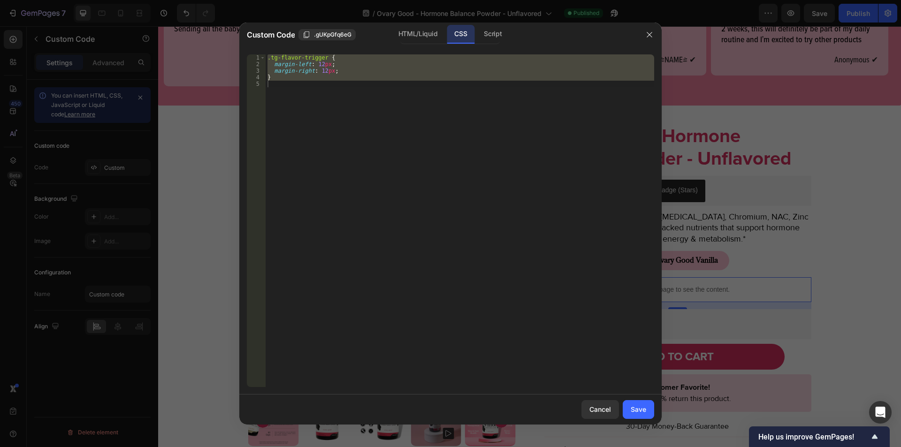
type textarea "}"
click at [394, 125] on div ".tg-flavor-trigger { margin-left : 12 px ; margin-right : 12 px ; }" at bounding box center [460, 220] width 389 height 333
click at [410, 40] on div "HTML/Liquid" at bounding box center [418, 34] width 54 height 19
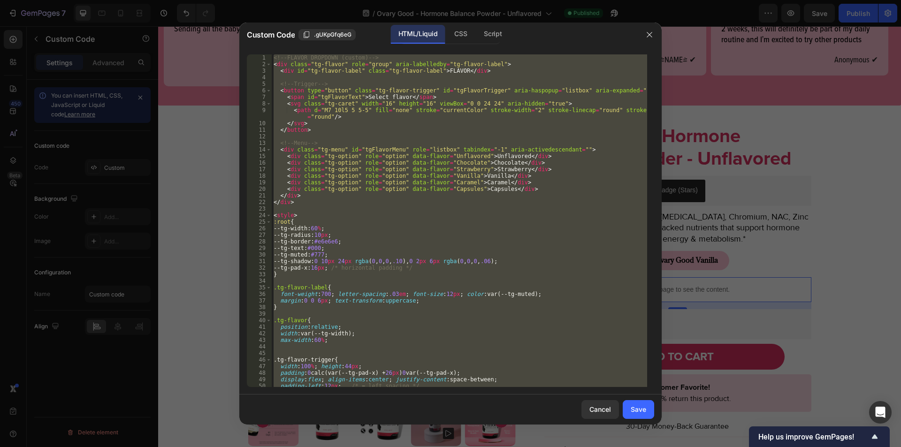
type textarea "</script>"
click at [346, 135] on div "<!-- FLAVOR DROPDOWN (custom) --> < div class = "tg-flavor" role = "group" aria…" at bounding box center [459, 220] width 375 height 333
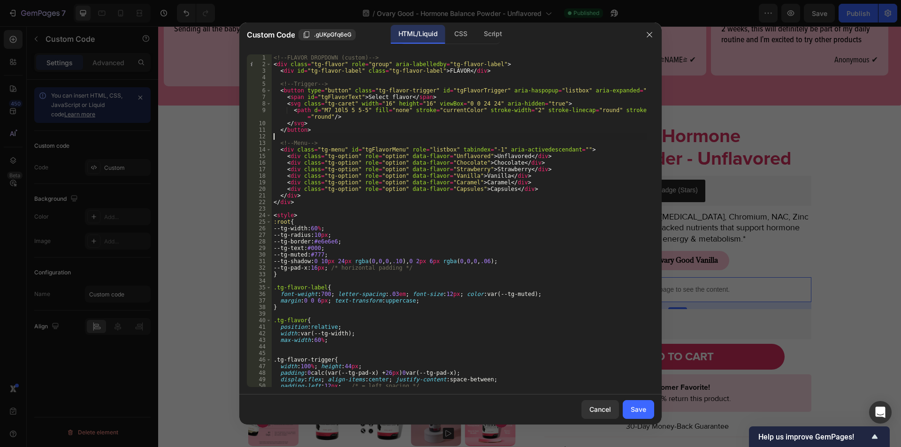
type textarea "</script>"
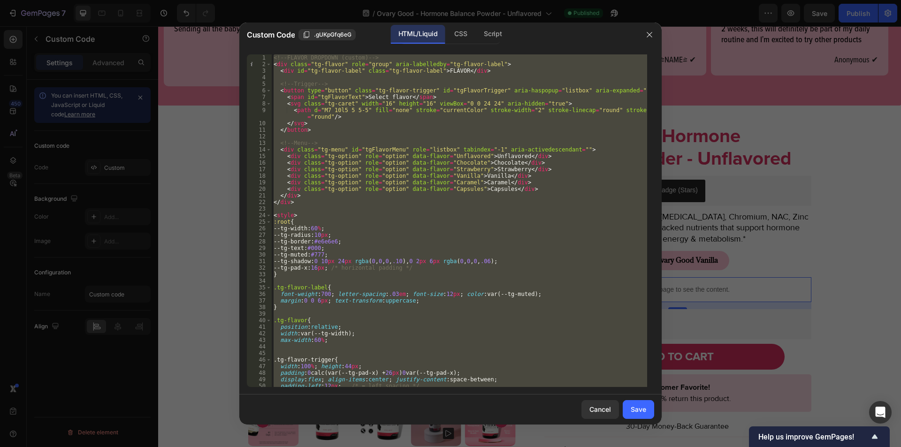
click at [420, 211] on div "<!-- FLAVOR DROPDOWN (custom) --> < div class = "tg-flavor" role = "group" aria…" at bounding box center [459, 220] width 375 height 333
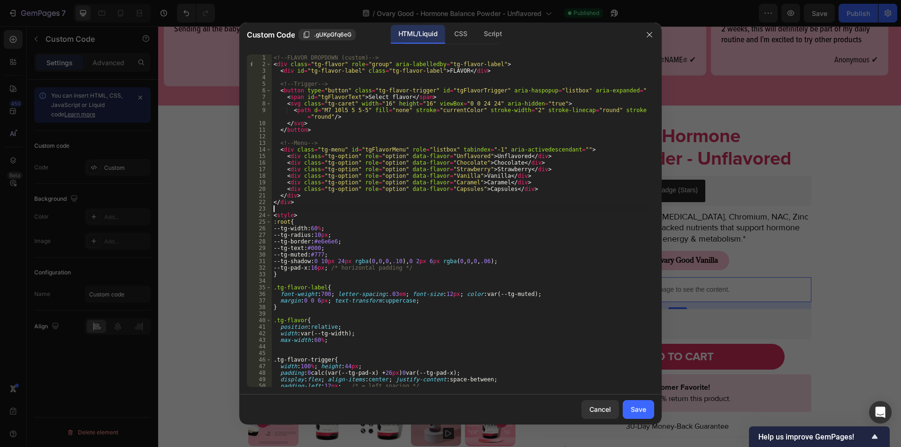
click at [420, 211] on div "<!-- FLAVOR DROPDOWN (custom) --> < div class = "tg-flavor" role = "group" aria…" at bounding box center [459, 227] width 375 height 346
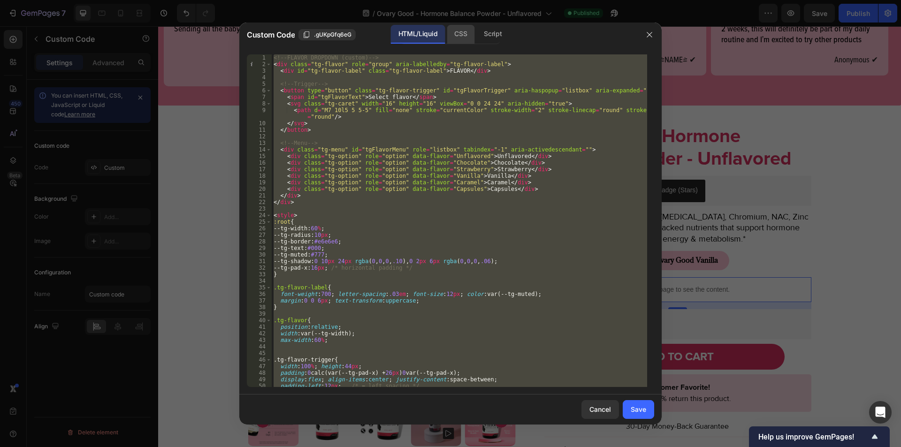
click at [456, 29] on div "CSS" at bounding box center [461, 34] width 28 height 19
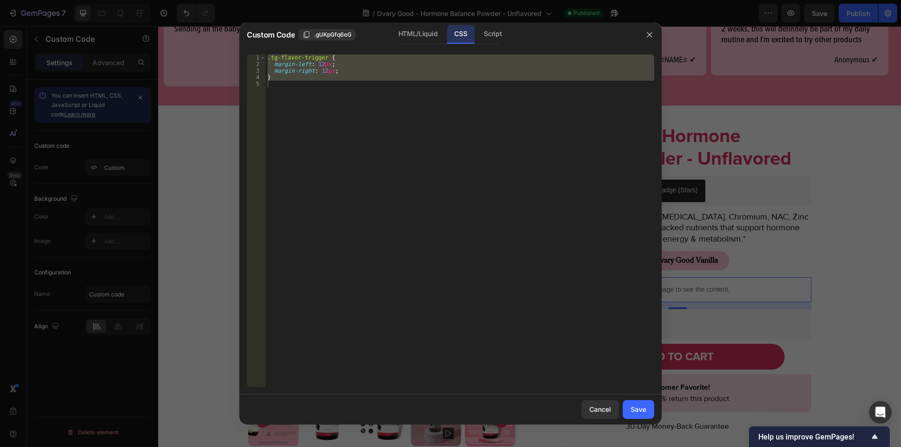
type textarea "}"
click at [422, 132] on div ".tg-flavor-trigger { margin-left : 12 px ; margin-right : 12 px ; }" at bounding box center [460, 220] width 389 height 333
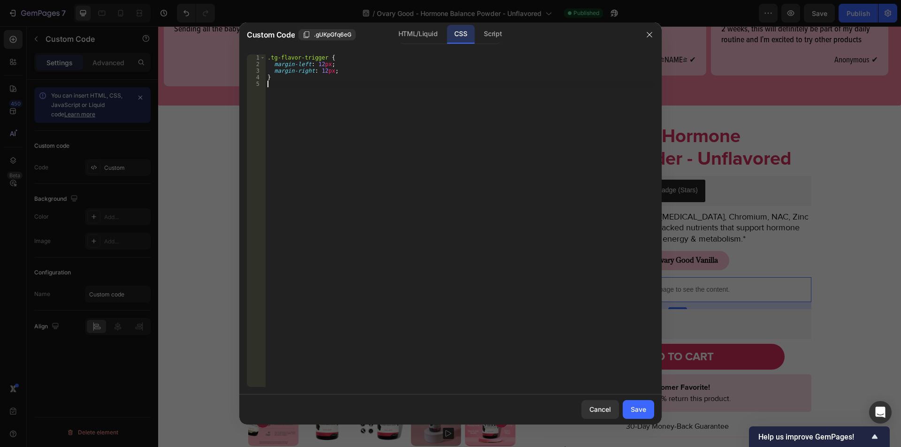
type textarea "}"
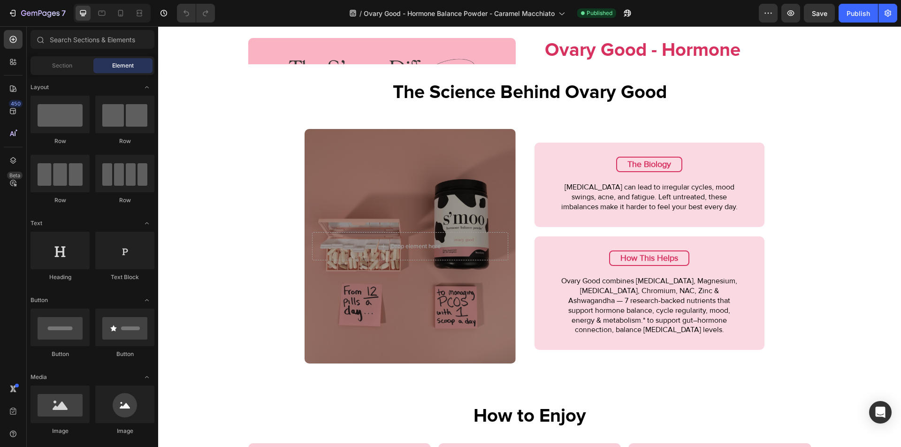
scroll to position [680, 0]
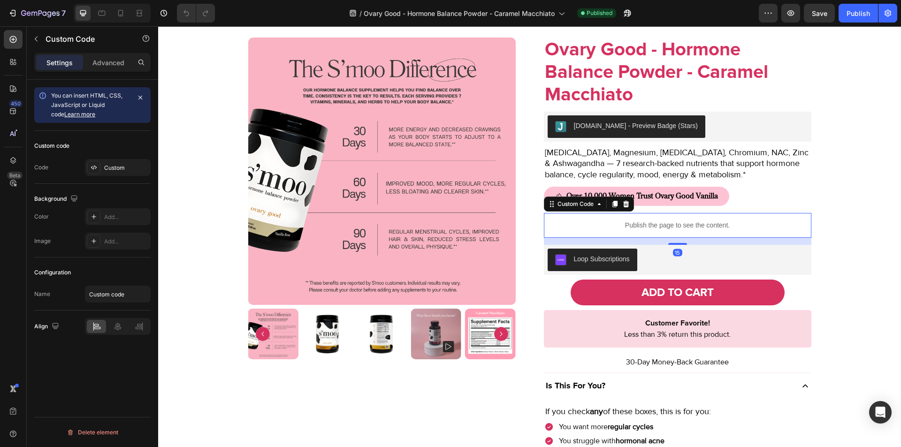
click at [577, 221] on p "Publish the page to see the content." at bounding box center [677, 226] width 267 height 10
click at [119, 170] on div "Custom" at bounding box center [126, 168] width 44 height 8
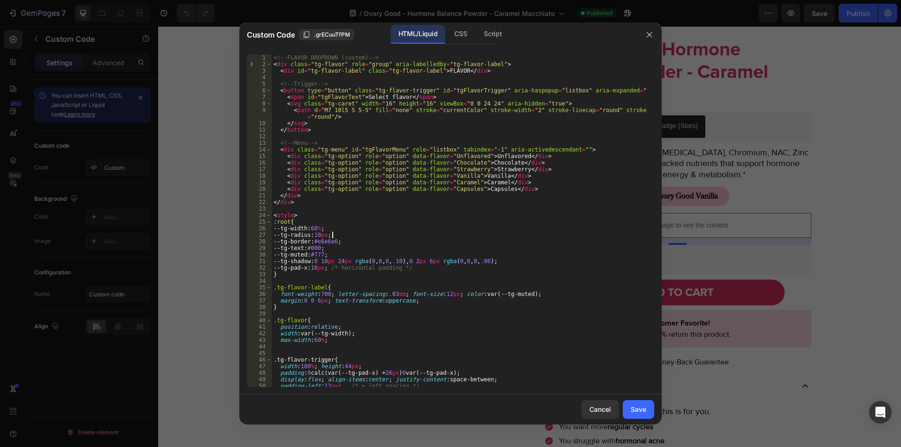
click at [397, 237] on div "<!-- FLAVOR DROPDOWN (custom) --> < div class = "tg-flavor" role = "group" aria…" at bounding box center [459, 227] width 375 height 346
type textarea "</script>"
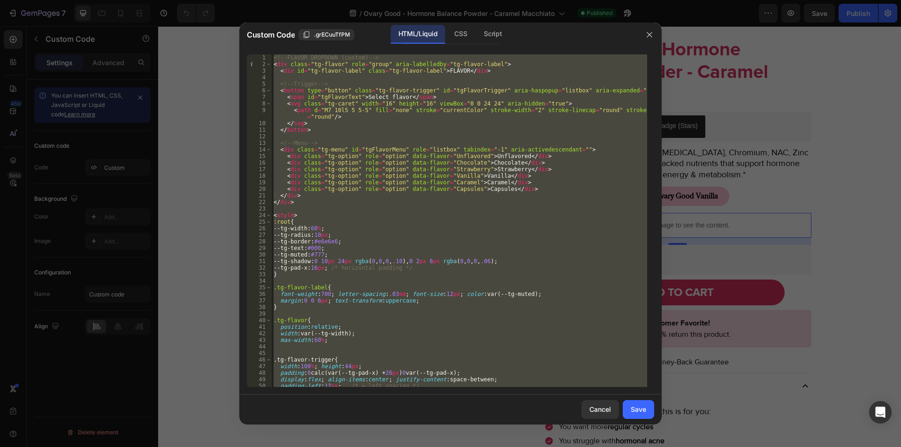
paste textarea
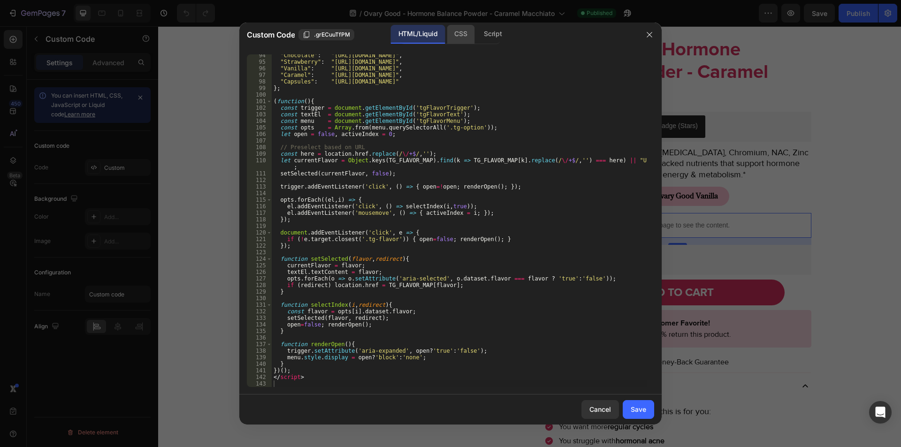
click at [459, 31] on div "CSS" at bounding box center [461, 34] width 28 height 19
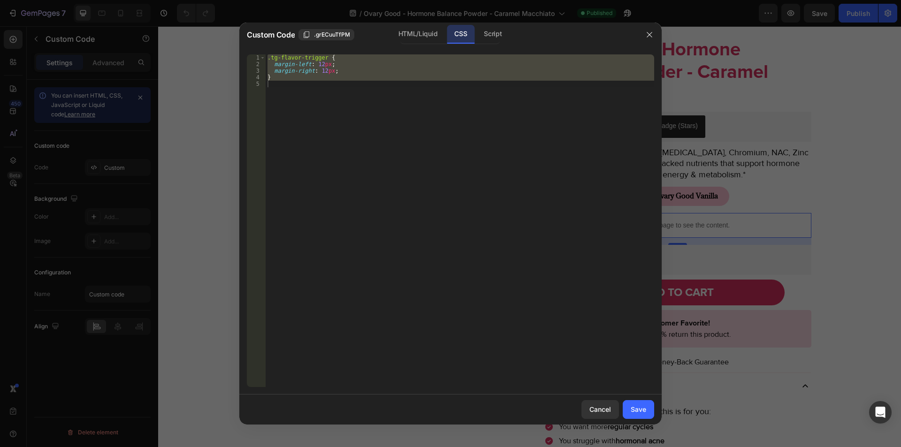
type textarea "}"
click at [403, 110] on div ".tg-flavor-trigger { margin-left : 12 px ; margin-right : 12 px ; }" at bounding box center [460, 220] width 389 height 333
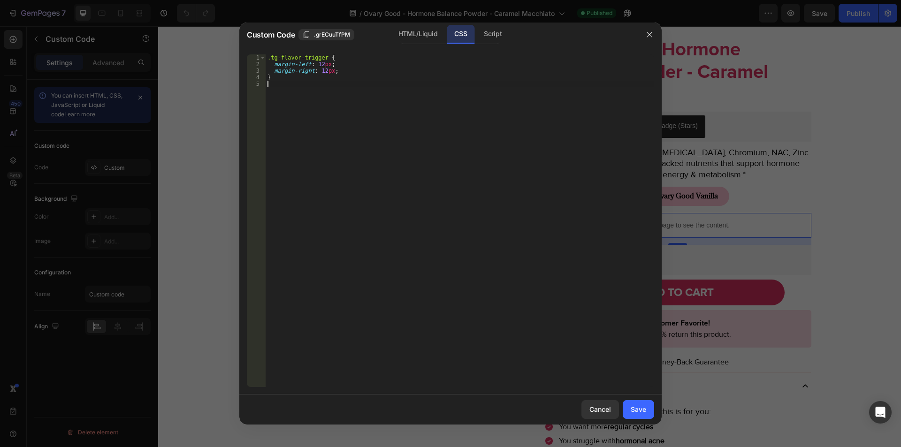
type textarea "}"
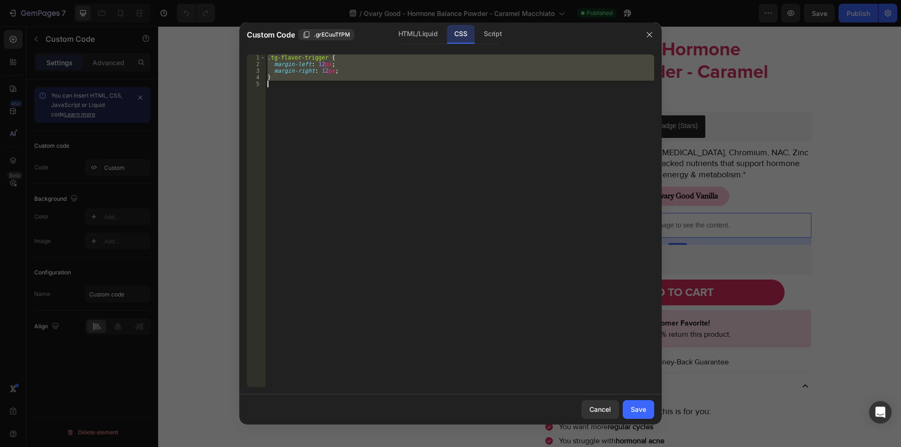
paste textarea
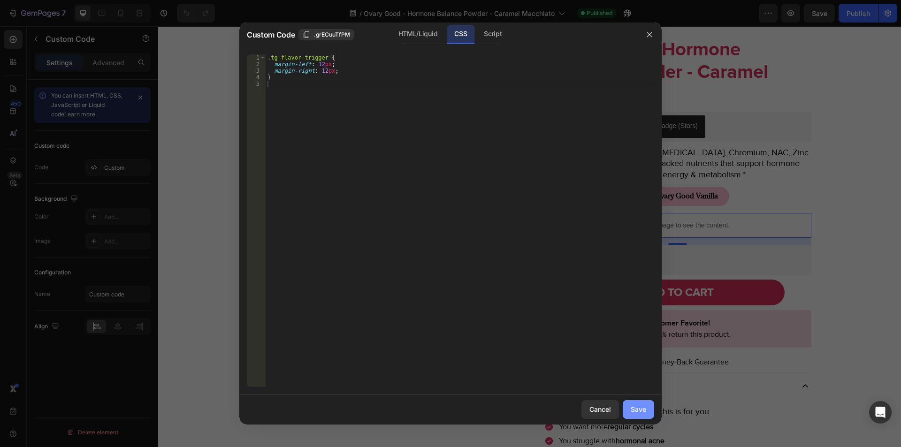
click at [640, 406] on div "Save" at bounding box center [638, 410] width 15 height 10
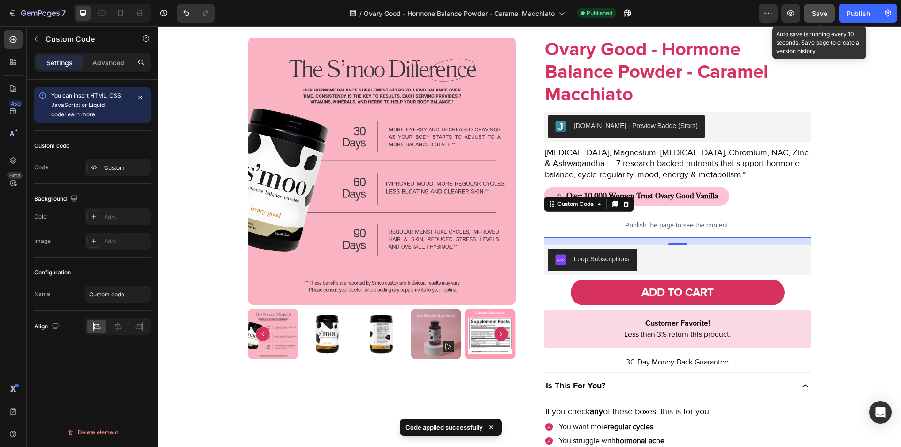
click at [821, 16] on span "Save" at bounding box center [819, 13] width 15 height 8
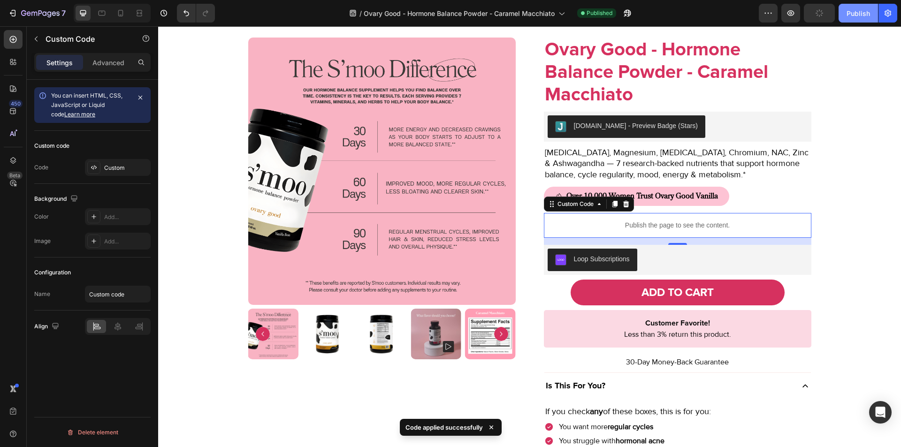
click at [840, 16] on button "Publish" at bounding box center [858, 13] width 39 height 19
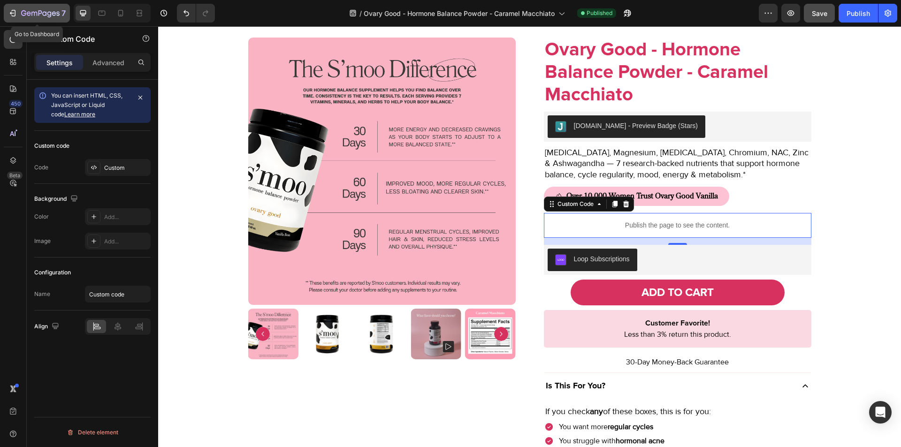
click at [15, 13] on icon "button" at bounding box center [12, 12] width 9 height 9
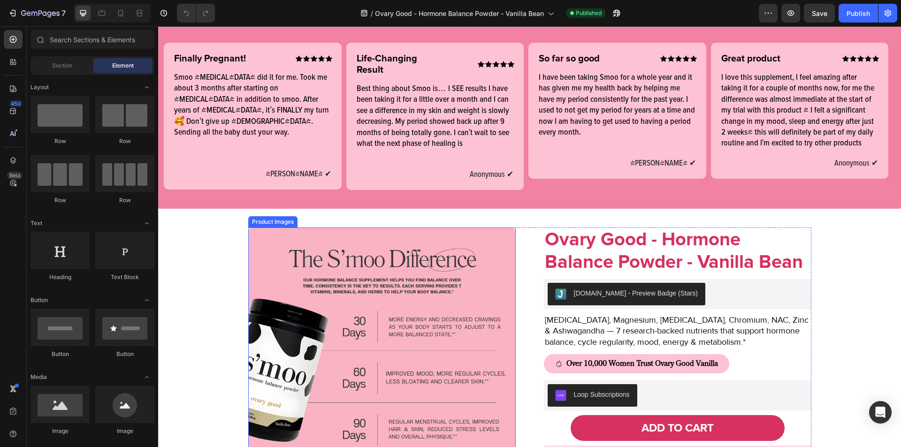
scroll to position [616, 0]
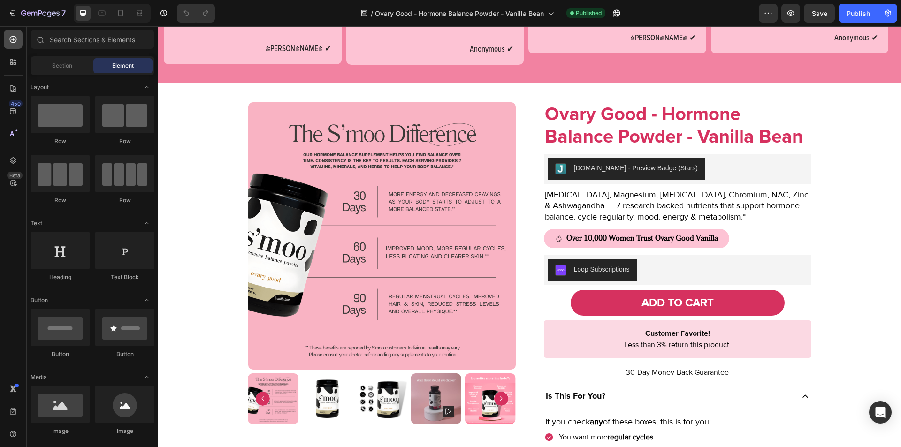
click at [17, 39] on icon at bounding box center [12, 39] width 9 height 9
click at [67, 36] on input "text" at bounding box center [93, 39] width 124 height 19
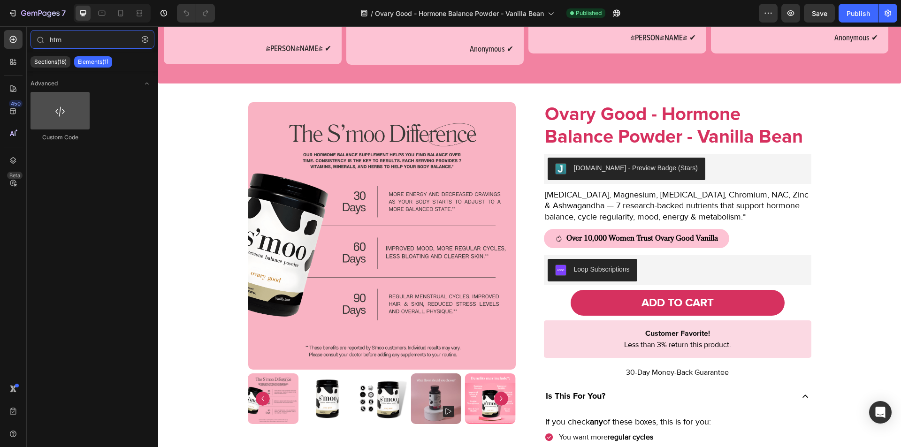
type input "htm"
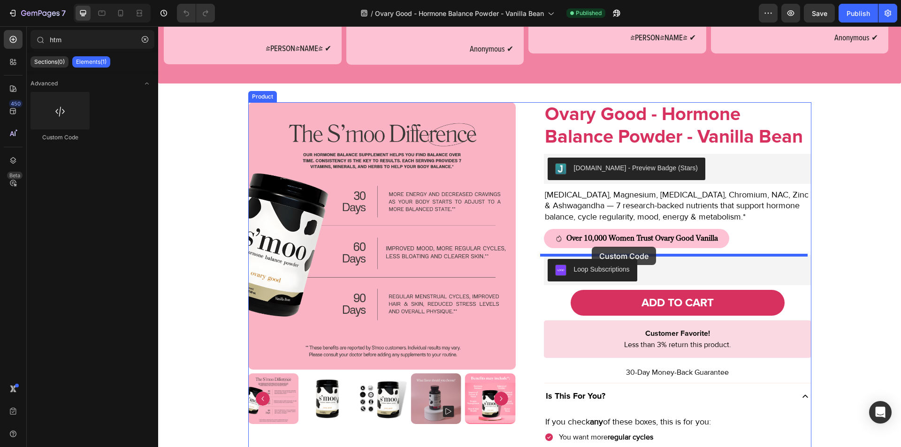
drag, startPoint x: 209, startPoint y: 144, endPoint x: 592, endPoint y: 247, distance: 396.1
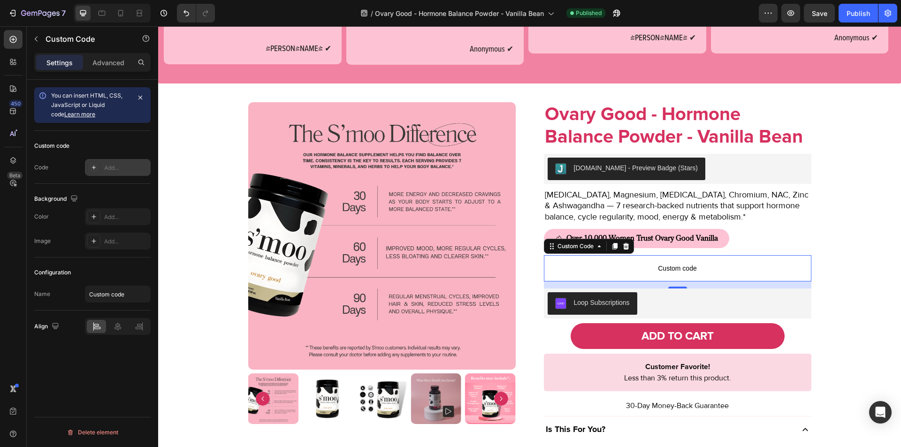
click at [94, 162] on div at bounding box center [93, 167] width 13 height 13
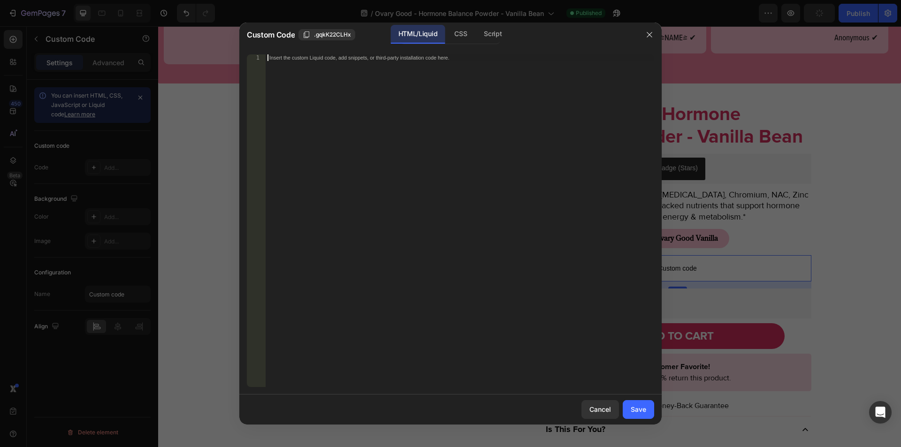
click at [342, 183] on div "Insert the custom Liquid code, add snippets, or third-party installation code h…" at bounding box center [460, 227] width 389 height 346
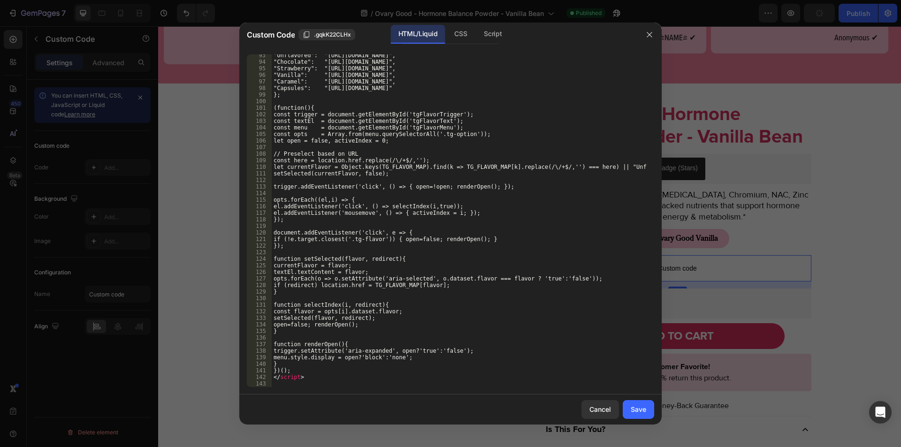
scroll to position [646, 0]
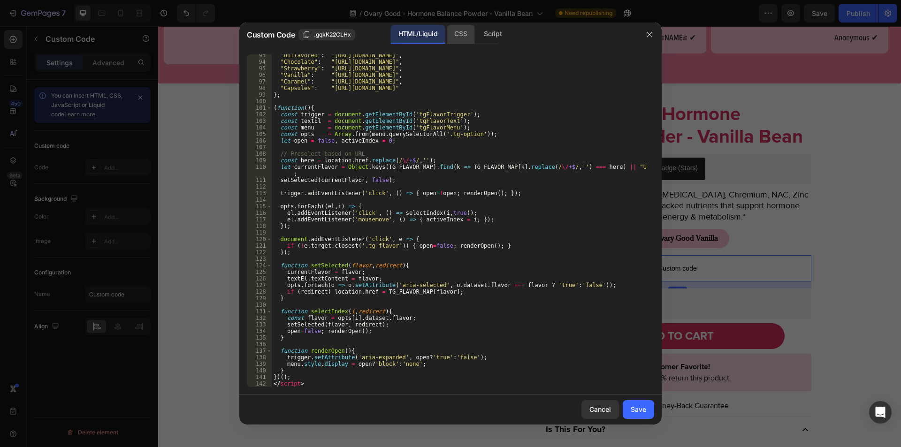
click at [464, 37] on div "CSS" at bounding box center [461, 34] width 28 height 19
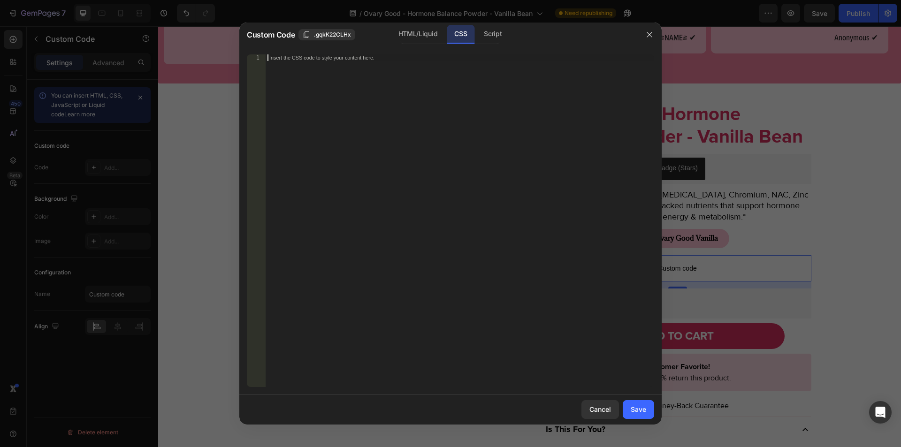
click at [375, 121] on div "Insert the CSS code to style your content here." at bounding box center [460, 227] width 389 height 346
click at [649, 414] on button "Save" at bounding box center [638, 409] width 31 height 19
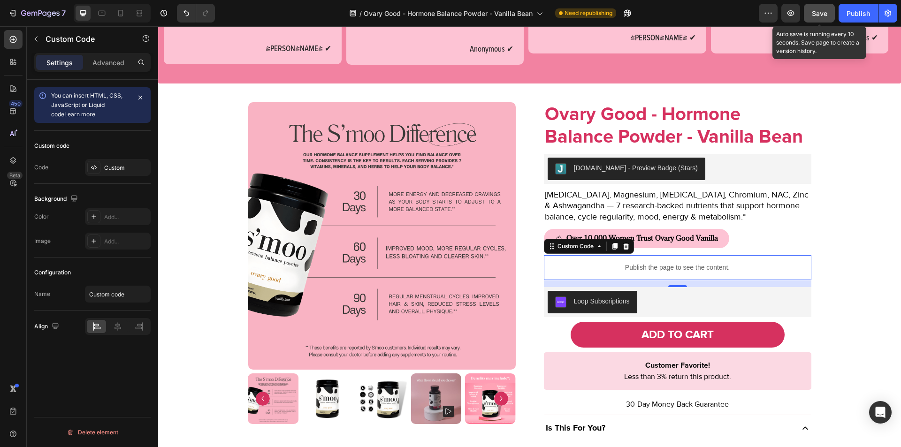
click at [814, 13] on span "Save" at bounding box center [819, 13] width 15 height 8
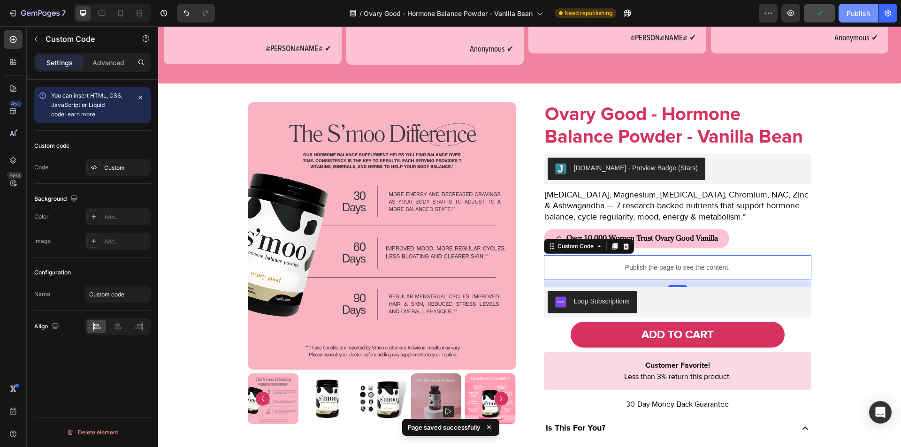
click at [857, 10] on div "Publish" at bounding box center [858, 13] width 23 height 10
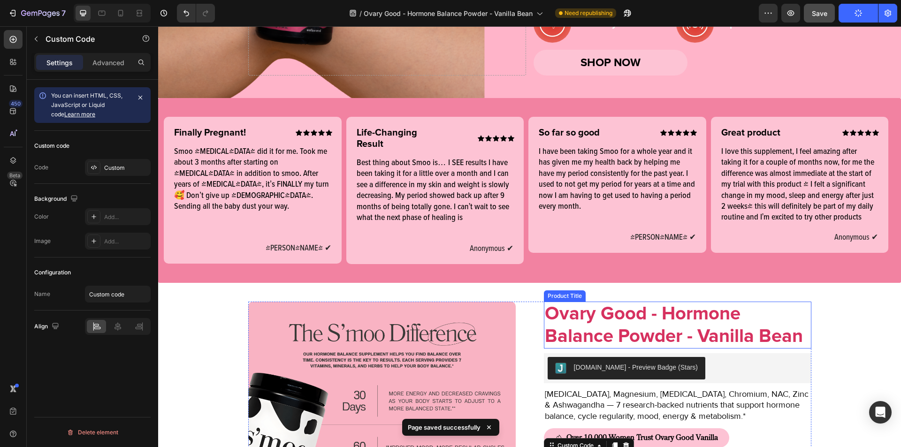
scroll to position [415, 0]
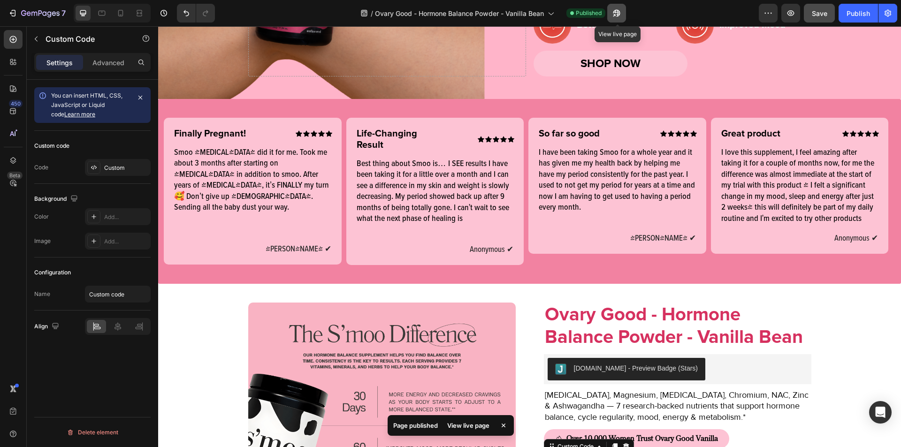
click at [616, 12] on icon "button" at bounding box center [616, 12] width 9 height 9
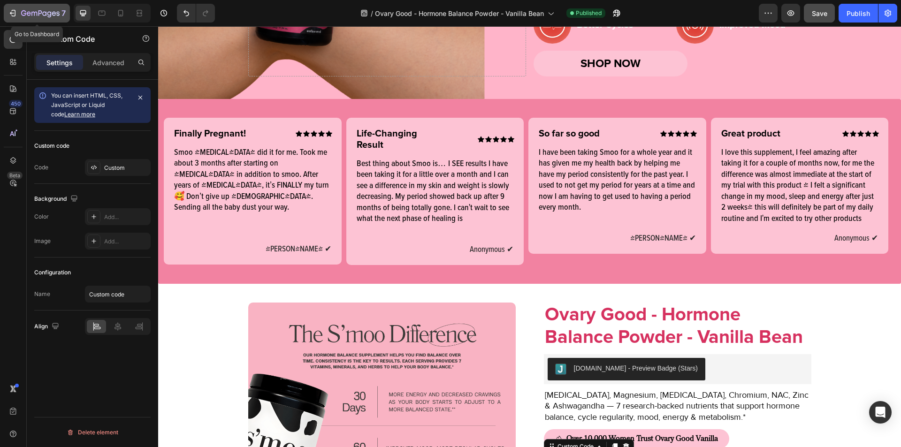
click at [12, 12] on icon "button" at bounding box center [12, 12] width 9 height 9
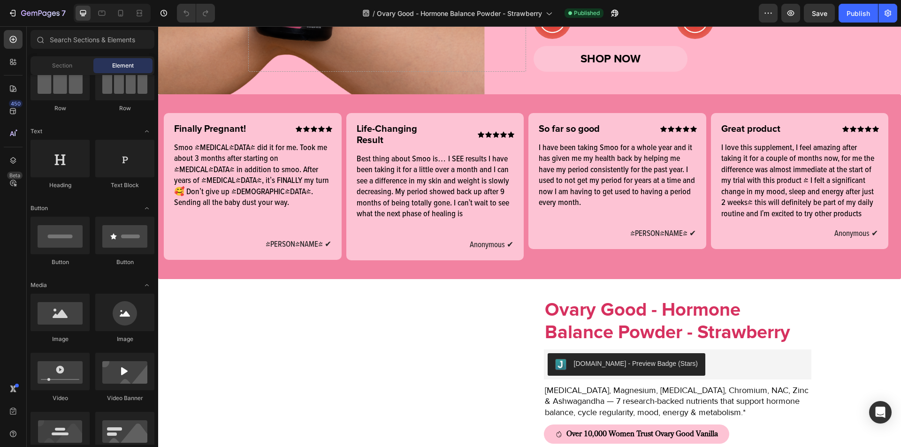
scroll to position [466, 0]
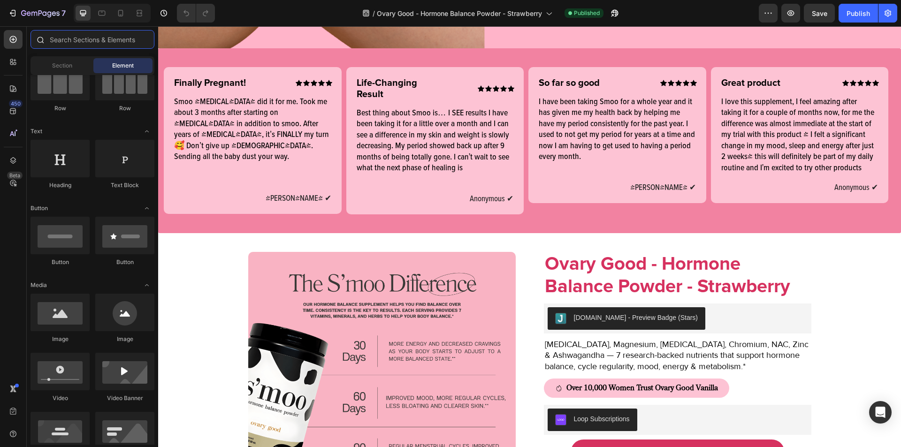
click at [56, 39] on input "text" at bounding box center [93, 39] width 124 height 19
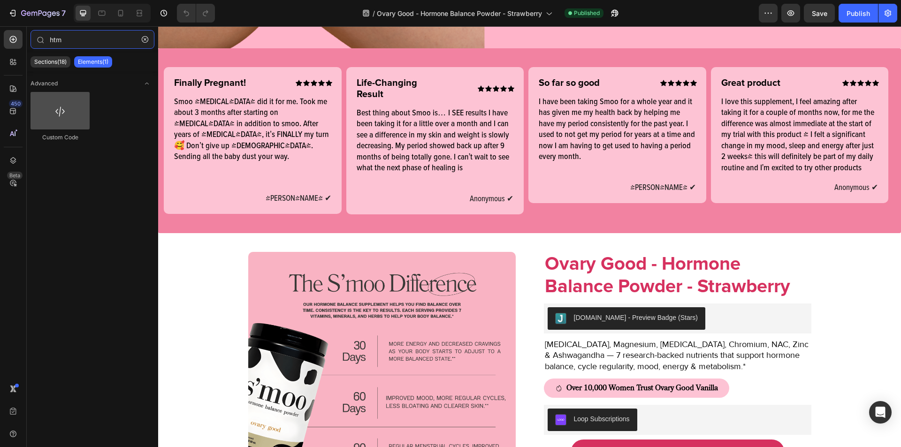
type input "htm"
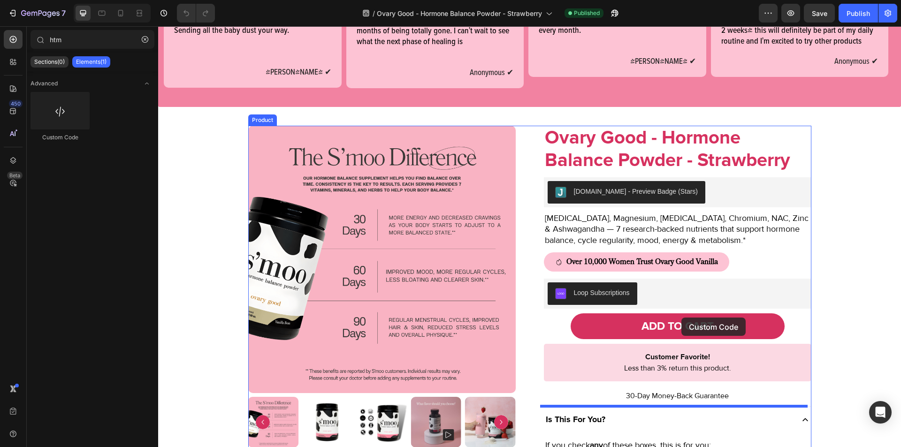
scroll to position [596, 0]
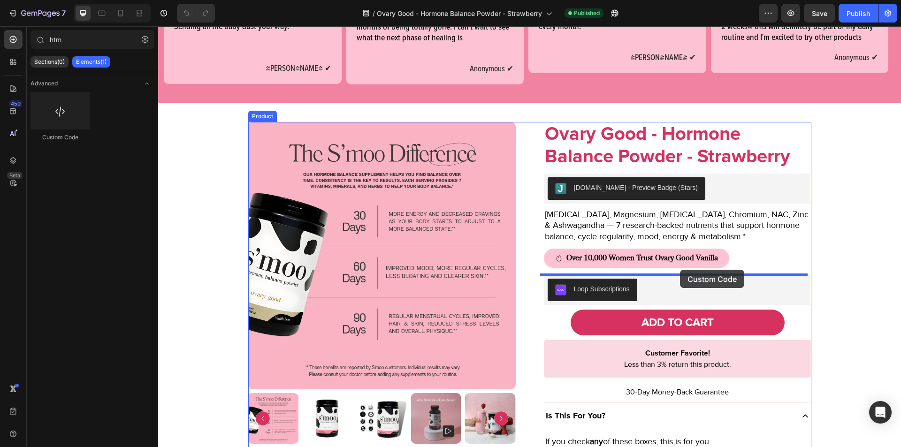
drag, startPoint x: 211, startPoint y: 130, endPoint x: 680, endPoint y: 269, distance: 489.1
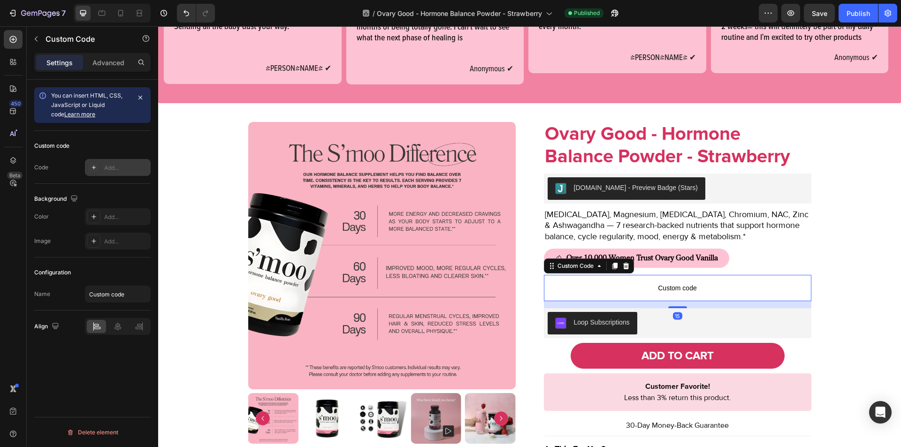
click at [110, 165] on div "Add..." at bounding box center [126, 168] width 44 height 8
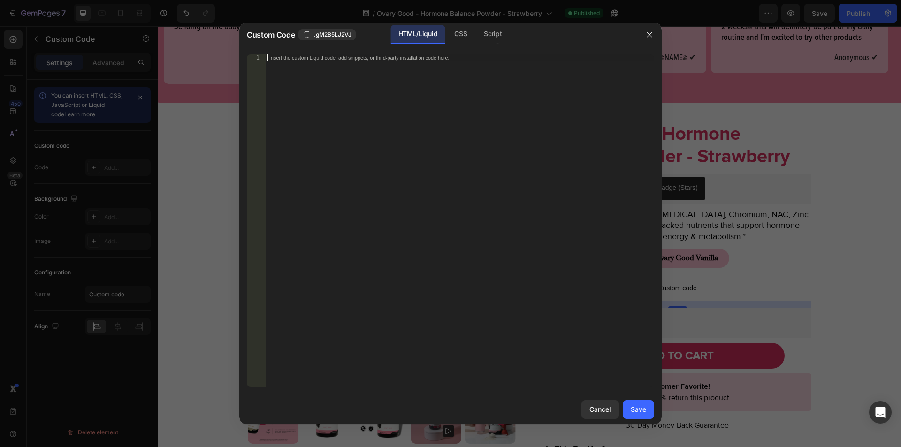
click at [381, 239] on div "Insert the custom Liquid code, add snippets, or third-party installation code h…" at bounding box center [460, 227] width 389 height 346
click at [461, 31] on div "CSS" at bounding box center [461, 34] width 28 height 19
click at [387, 152] on div "Insert the CSS code to style your content here." at bounding box center [460, 227] width 389 height 346
click at [415, 38] on div "HTML/Liquid" at bounding box center [418, 34] width 54 height 19
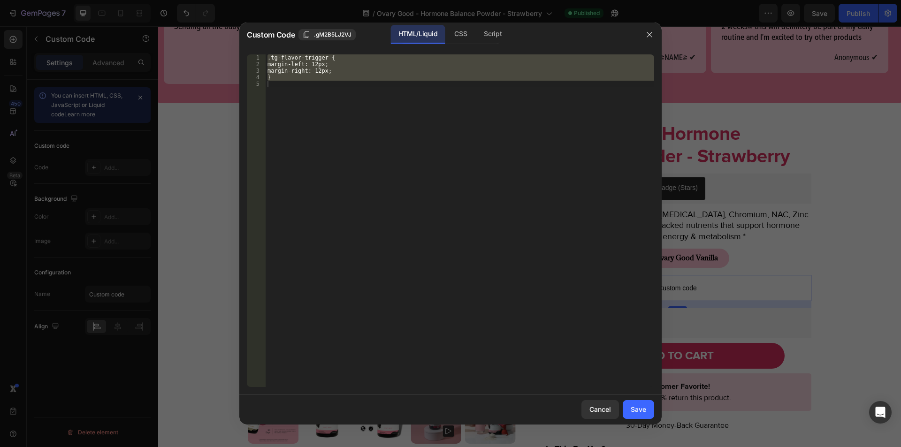
type textarea "}"
click at [336, 86] on div ".tg-flavor-trigger { margin-left: 12px; margin-right: 12px; }" at bounding box center [460, 220] width 389 height 333
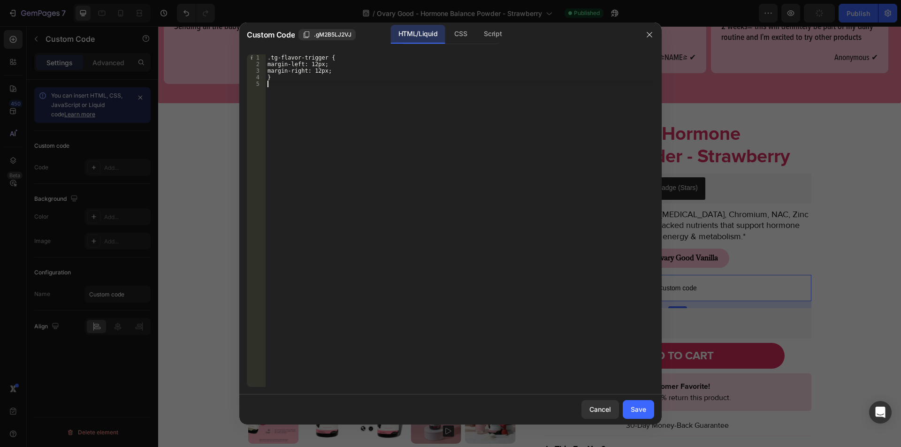
click at [339, 80] on div ".tg-flavor-trigger { margin-left: 12px; margin-right: 12px; }" at bounding box center [460, 227] width 389 height 346
type textarea "}"
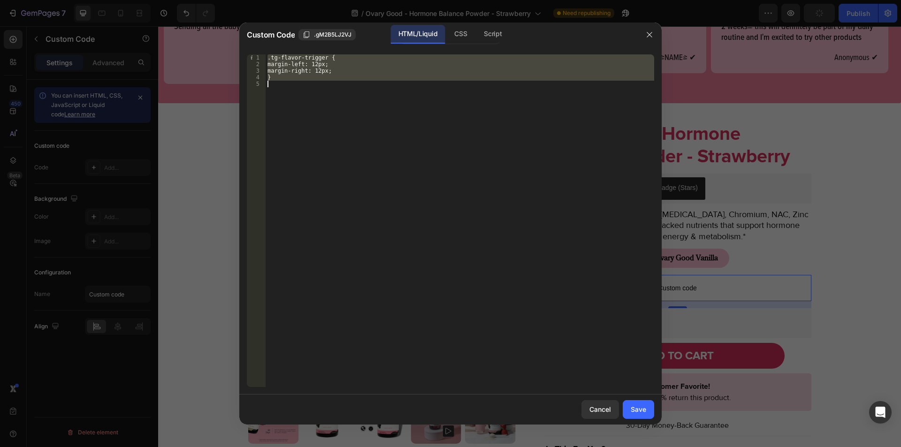
paste textarea
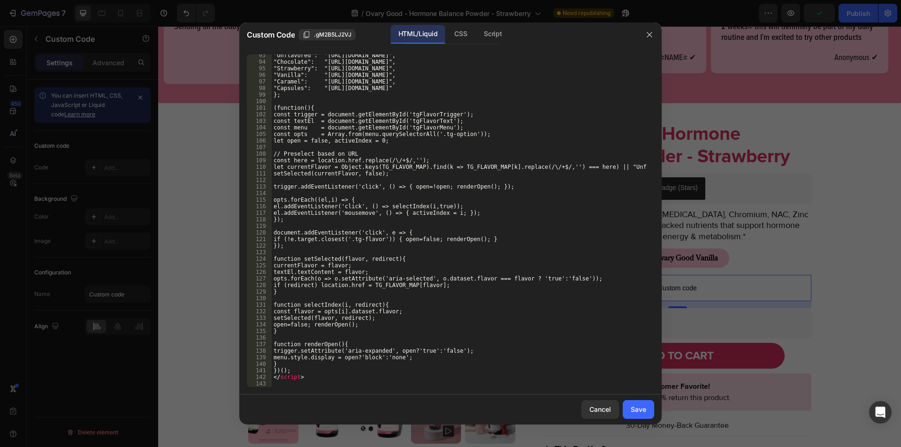
scroll to position [646, 0]
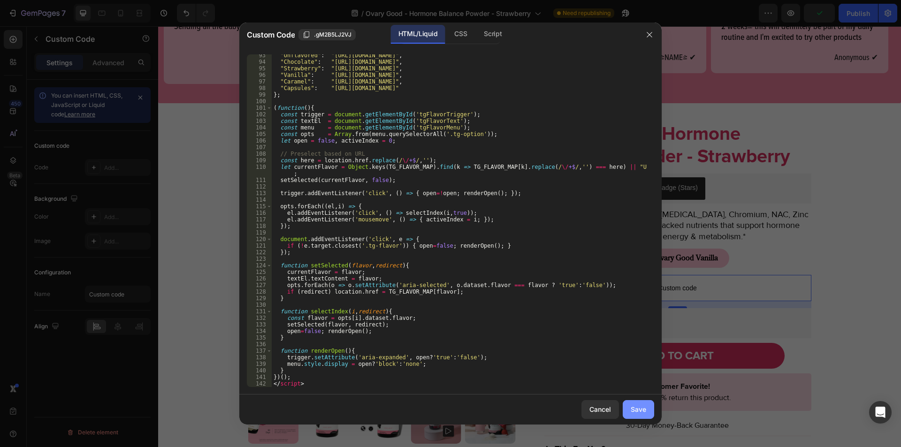
click at [637, 410] on div "Save" at bounding box center [638, 410] width 15 height 10
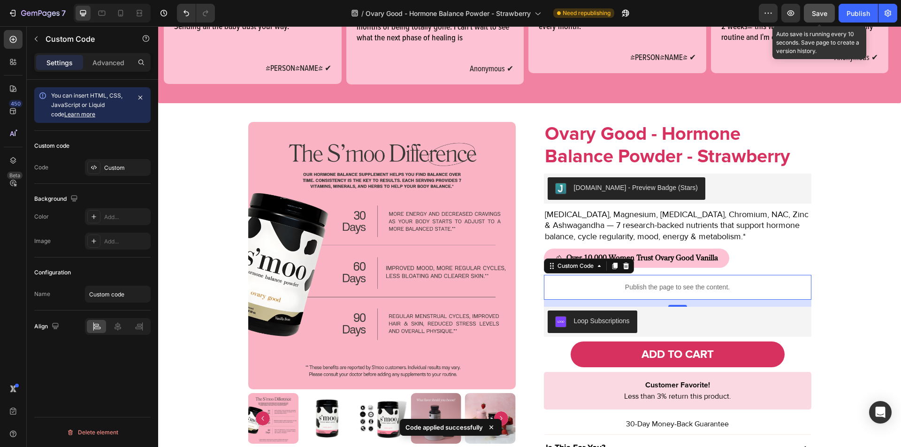
click at [822, 11] on span "Save" at bounding box center [819, 13] width 15 height 8
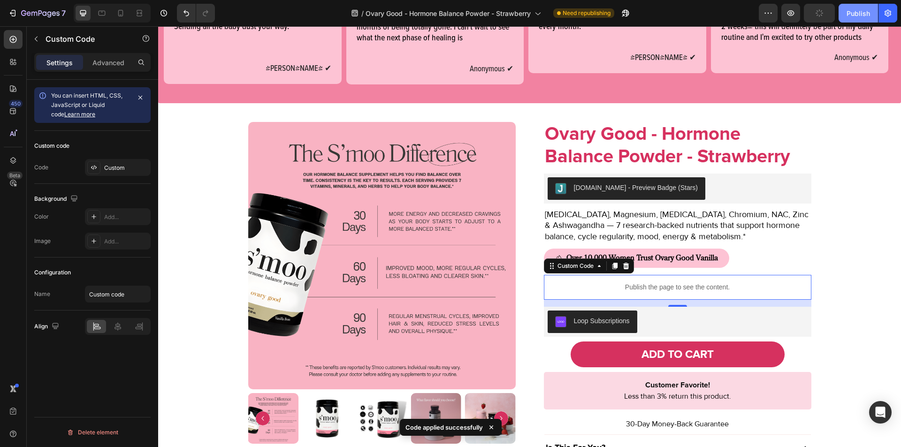
click at [850, 21] on button "Publish" at bounding box center [858, 13] width 39 height 19
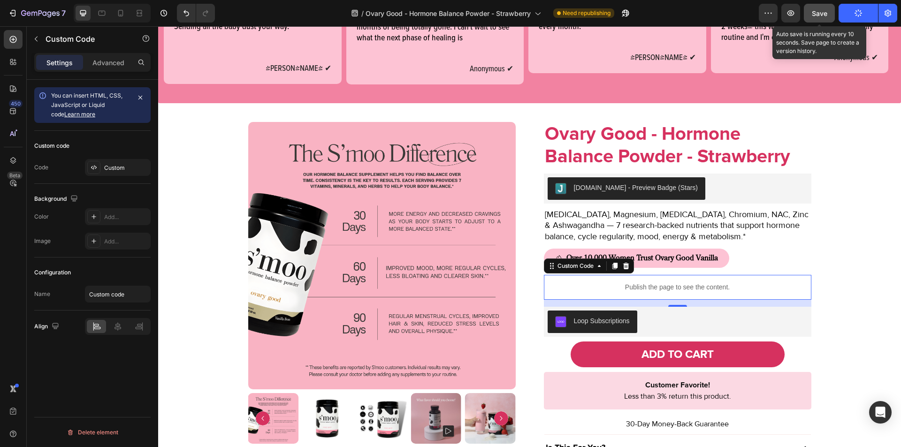
click at [818, 9] on span "Save" at bounding box center [819, 13] width 15 height 8
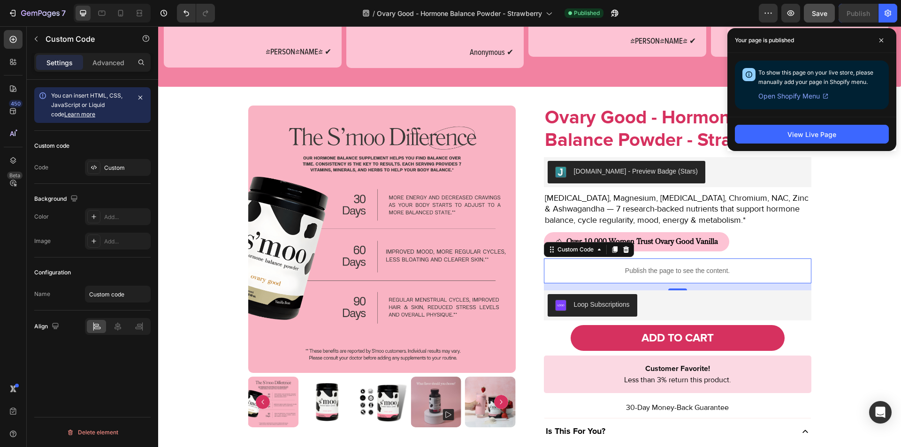
scroll to position [612, 0]
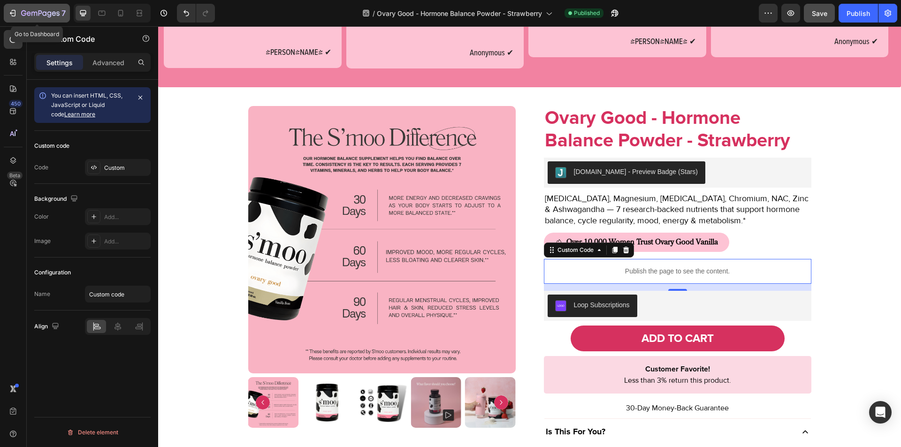
click at [9, 9] on icon "button" at bounding box center [12, 12] width 9 height 9
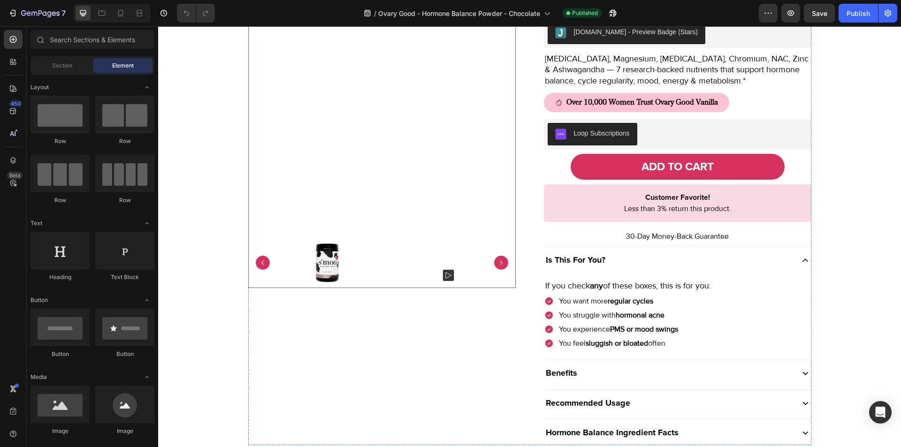
scroll to position [751, 0]
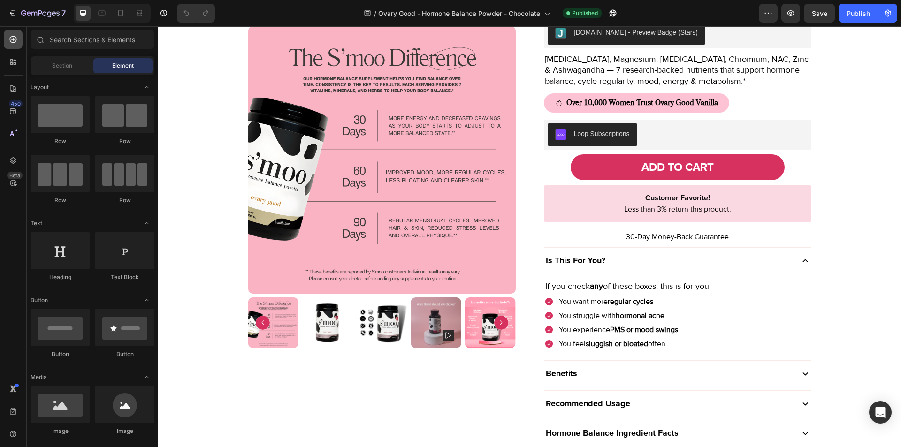
click at [10, 40] on icon at bounding box center [13, 39] width 7 height 7
click at [63, 38] on input "text" at bounding box center [93, 39] width 124 height 19
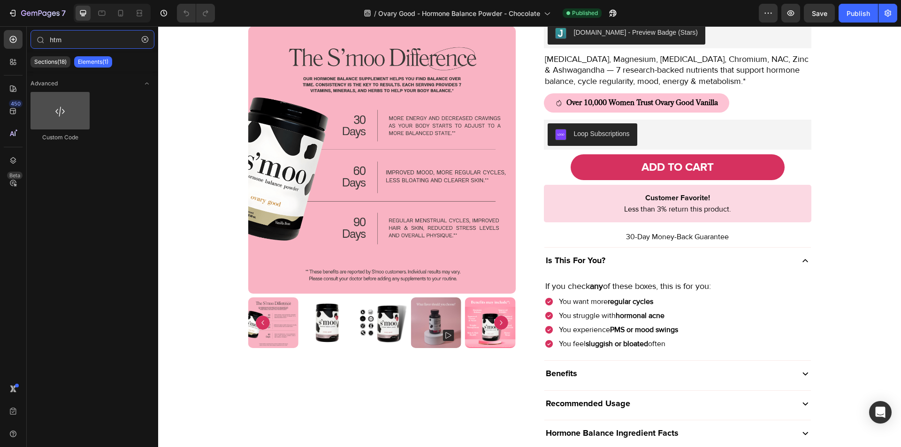
type input "htm"
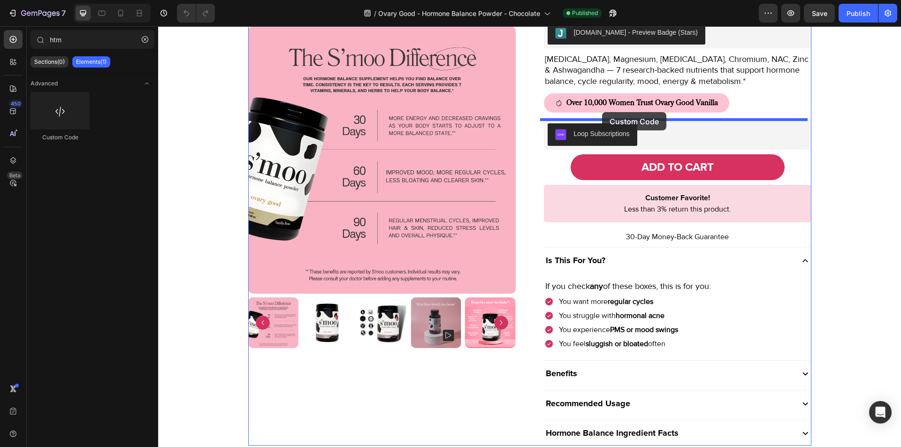
drag, startPoint x: 221, startPoint y: 136, endPoint x: 602, endPoint y: 112, distance: 381.3
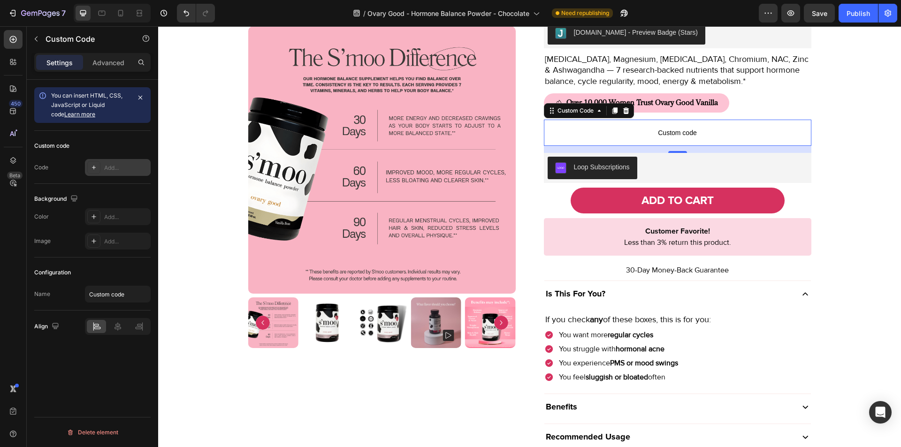
click at [116, 165] on div "Add..." at bounding box center [126, 168] width 44 height 8
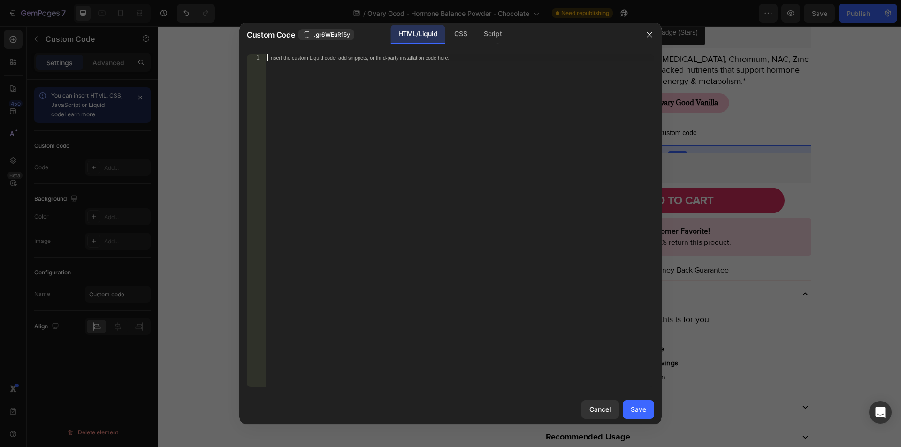
click at [360, 196] on div "Insert the custom Liquid code, add snippets, or third-party installation code h…" at bounding box center [460, 227] width 389 height 346
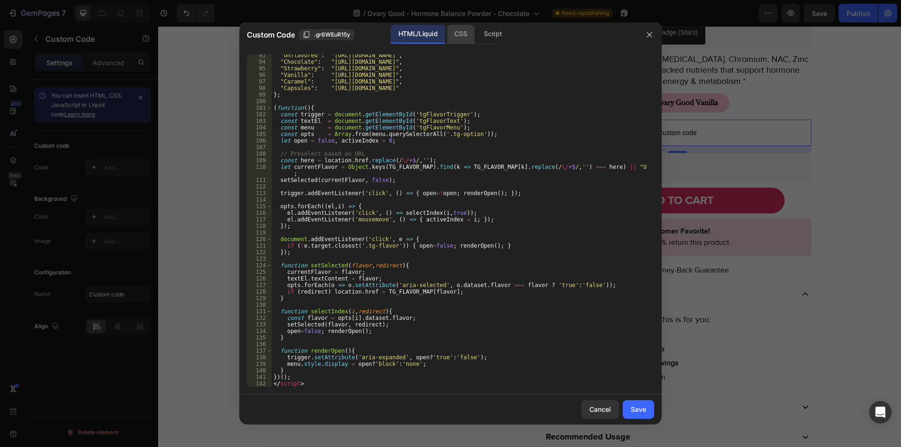
click at [458, 35] on div "CSS" at bounding box center [461, 34] width 28 height 19
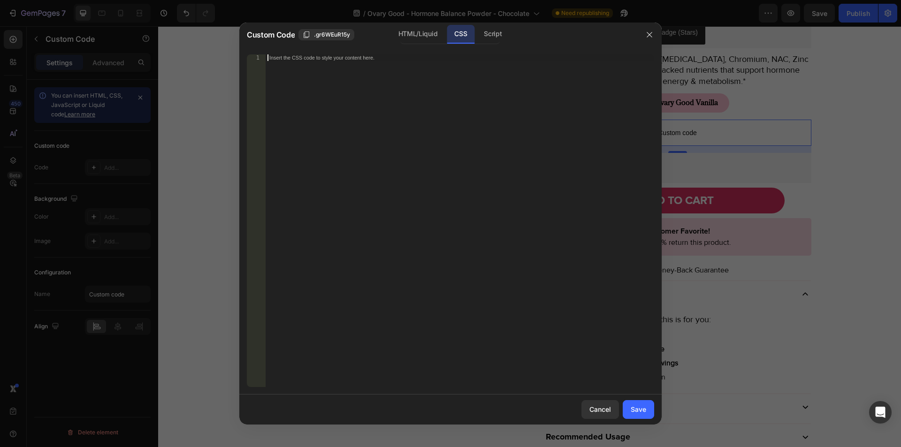
click at [389, 183] on div "Insert the CSS code to style your content here." at bounding box center [460, 227] width 389 height 346
click at [627, 406] on button "Save" at bounding box center [638, 409] width 31 height 19
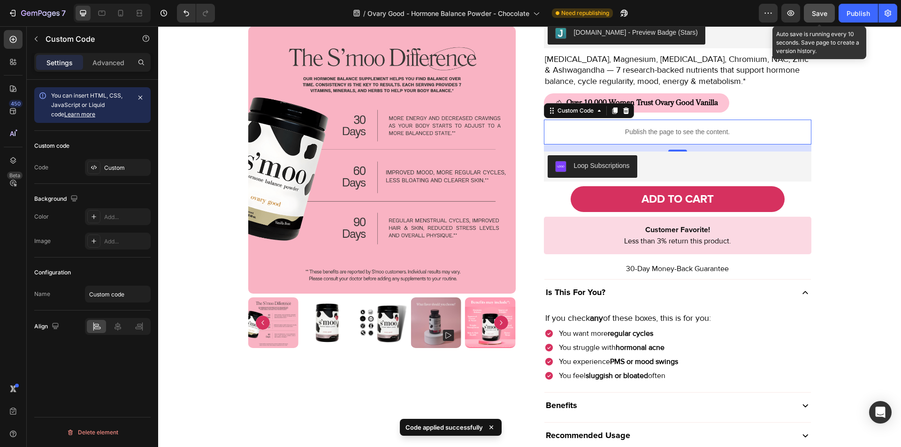
click at [830, 7] on button "Save" at bounding box center [819, 13] width 31 height 19
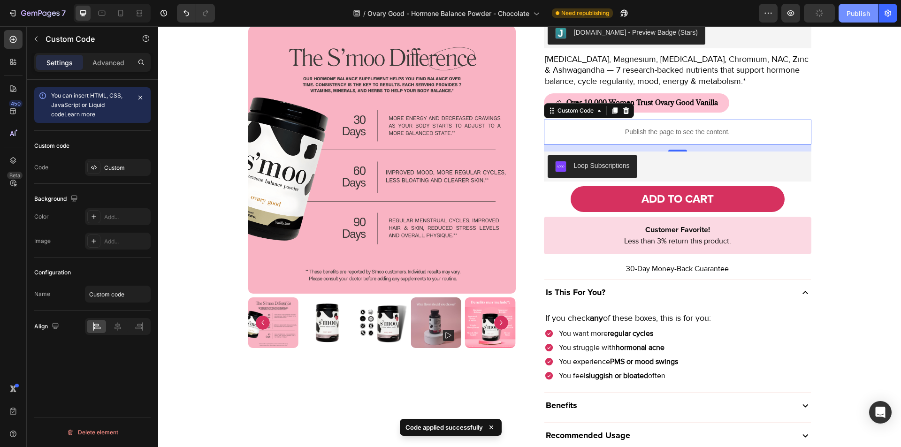
click at [850, 15] on div "Publish" at bounding box center [858, 13] width 23 height 10
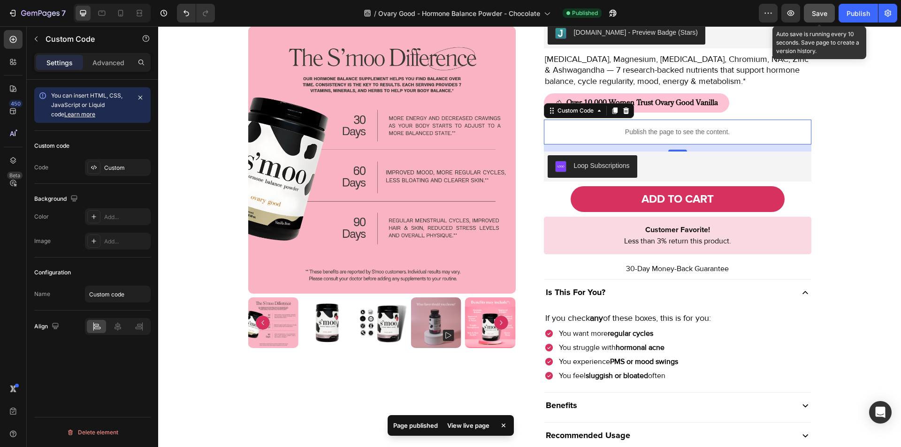
click at [822, 12] on span "Save" at bounding box center [819, 13] width 15 height 8
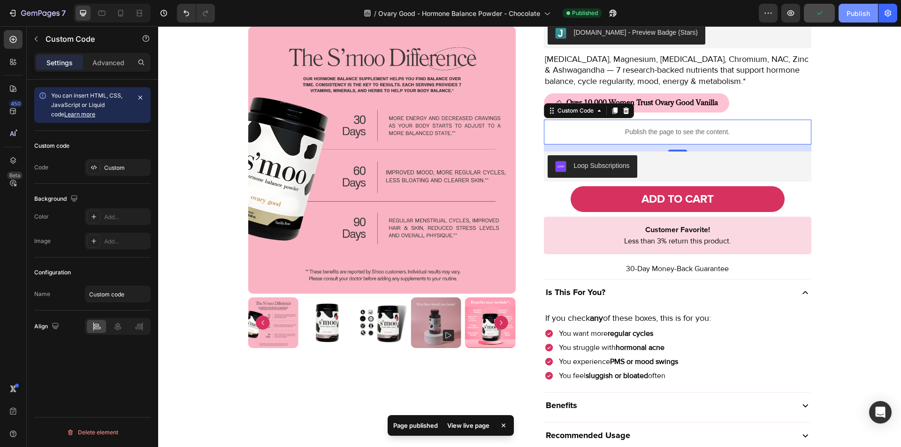
click at [849, 15] on div "Publish" at bounding box center [858, 13] width 23 height 10
click at [611, 16] on icon "button" at bounding box center [612, 12] width 9 height 9
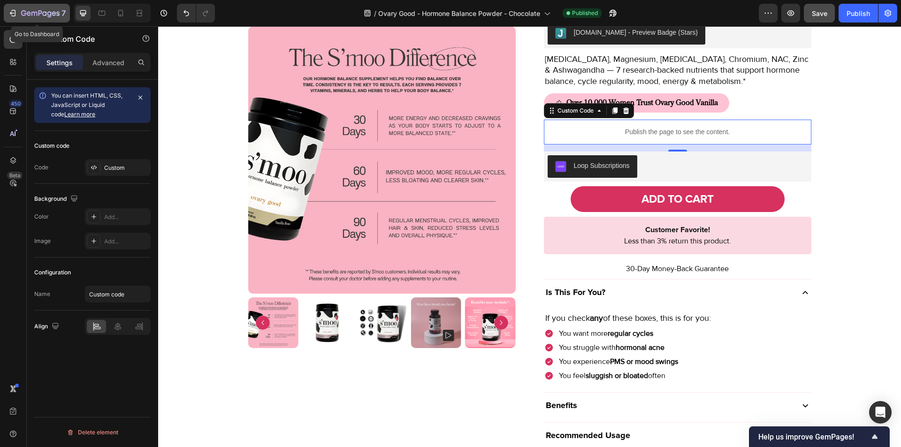
click at [11, 10] on icon "button" at bounding box center [12, 12] width 9 height 9
